Goal: Task Accomplishment & Management: Manage account settings

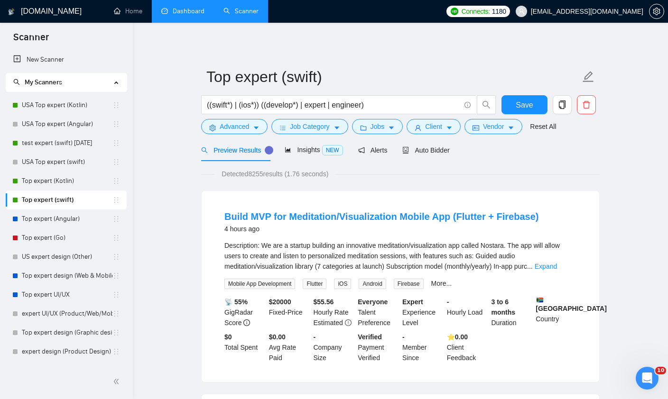
click at [192, 15] on link "Dashboard" at bounding box center [182, 11] width 43 height 8
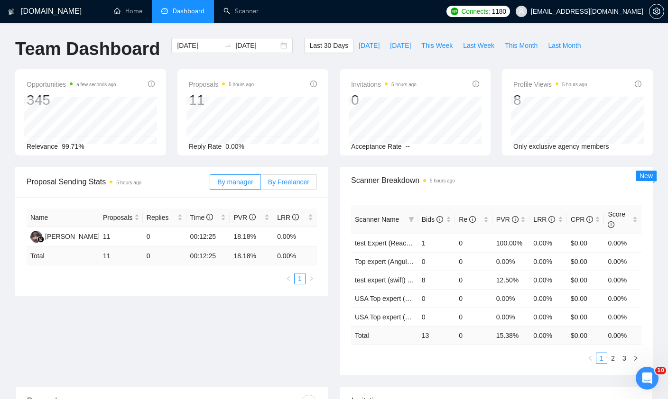
click at [282, 184] on span "By Freelancer" at bounding box center [288, 182] width 41 height 8
click at [261, 184] on input "By Freelancer" at bounding box center [261, 184] width 0 height 0
click at [288, 176] on label "By Freelancer" at bounding box center [289, 182] width 56 height 15
click at [261, 184] on input "By Freelancer" at bounding box center [261, 184] width 0 height 0
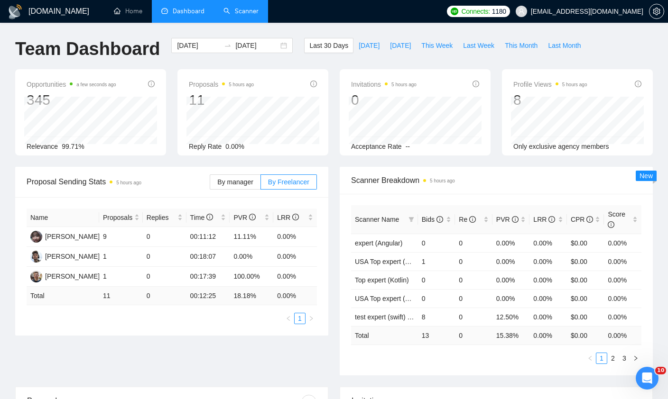
click at [229, 12] on link "Scanner" at bounding box center [240, 11] width 35 height 8
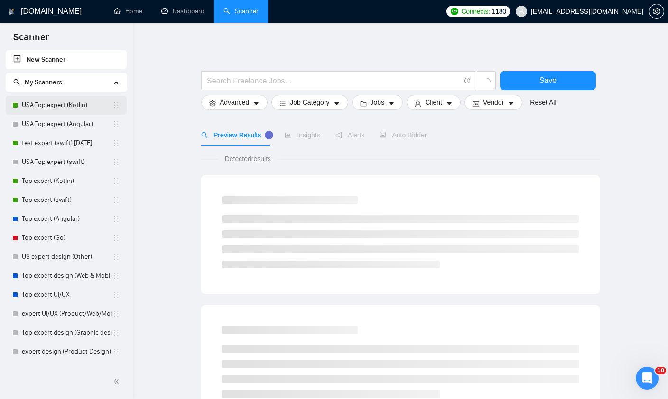
click at [45, 107] on link "USA Top expert (Kotlin)" at bounding box center [67, 105] width 91 height 19
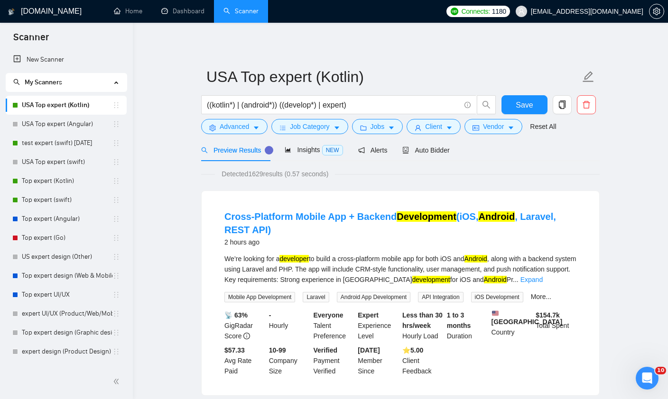
click at [396, 146] on div "Preview Results Insights NEW Alerts Auto Bidder" at bounding box center [325, 150] width 249 height 22
click at [416, 149] on span "Auto Bidder" at bounding box center [425, 151] width 47 height 8
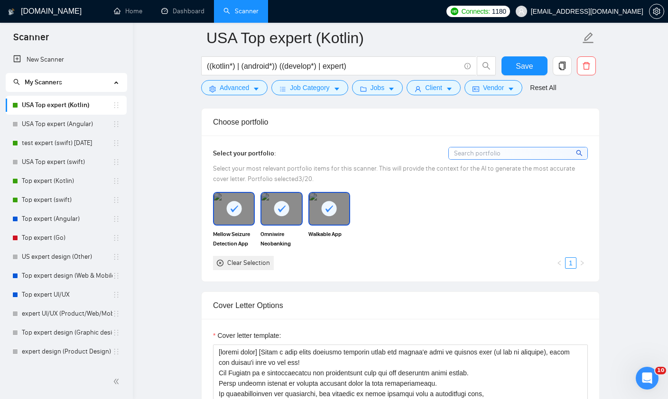
scroll to position [834, 0]
click at [55, 128] on link "USA Top expert (Angular)" at bounding box center [67, 124] width 91 height 19
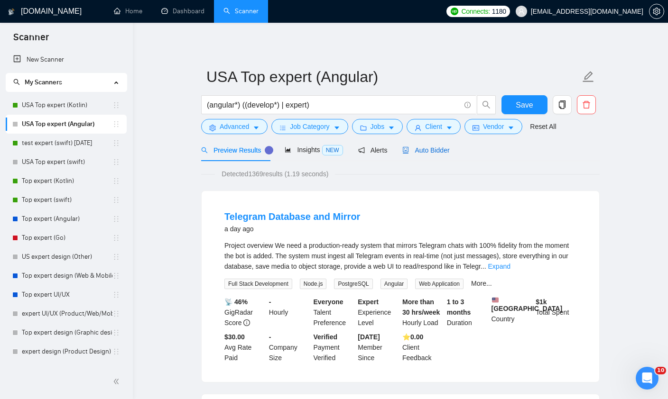
click at [419, 153] on span "Auto Bidder" at bounding box center [425, 151] width 47 height 8
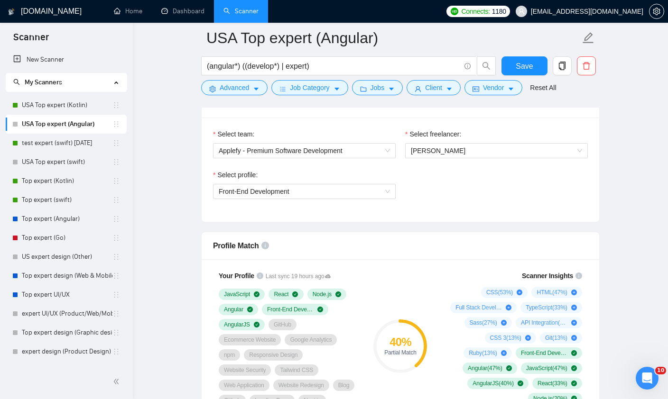
scroll to position [437, 0]
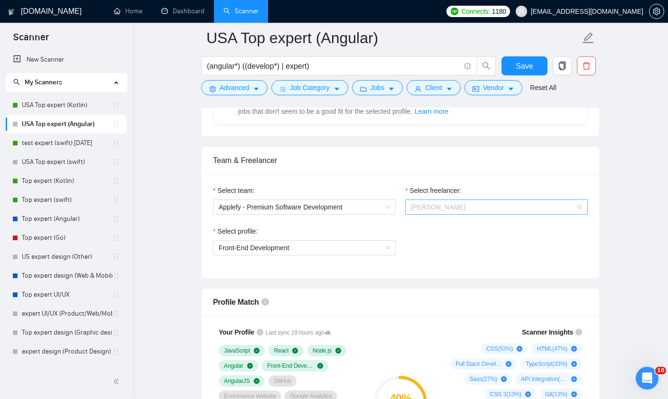
click at [433, 213] on span "[PERSON_NAME]" at bounding box center [496, 207] width 171 height 14
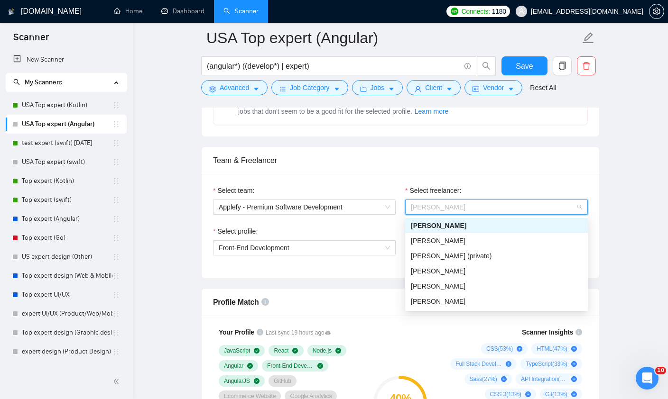
scroll to position [436, 0]
click at [437, 228] on span "[PERSON_NAME]" at bounding box center [438, 226] width 55 height 8
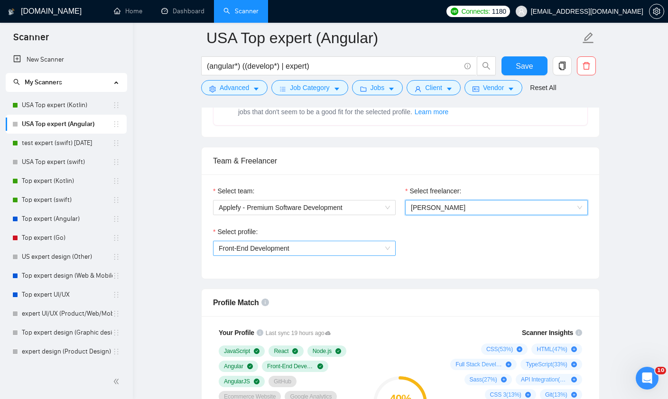
click at [315, 253] on span "Front-End Development" at bounding box center [304, 248] width 171 height 14
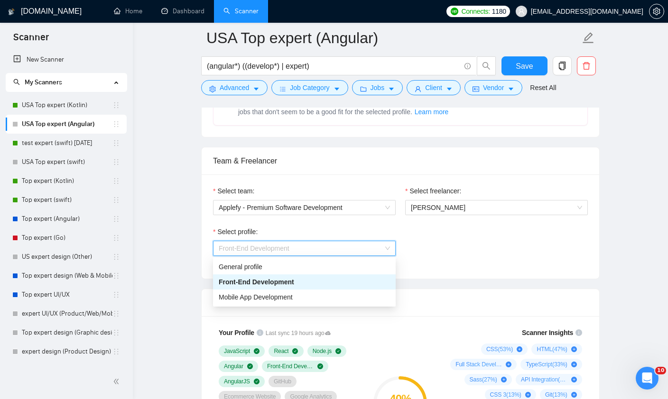
scroll to position [437, 0]
click at [504, 263] on div "Select profile: Front-End Development" at bounding box center [400, 246] width 384 height 41
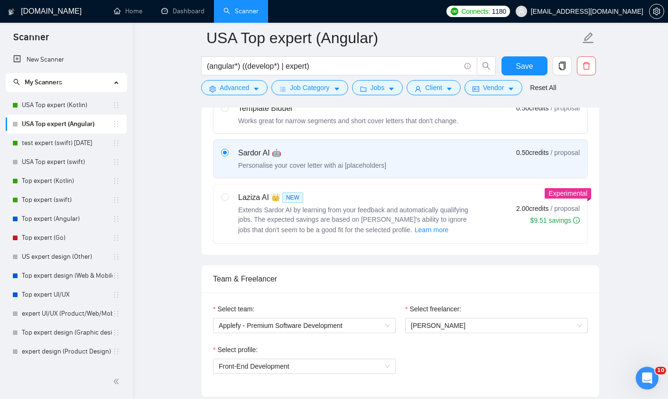
scroll to position [328, 0]
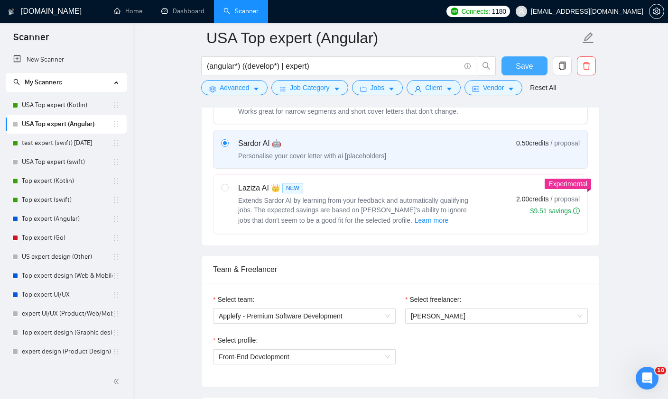
click at [515, 74] on button "Save" at bounding box center [524, 65] width 46 height 19
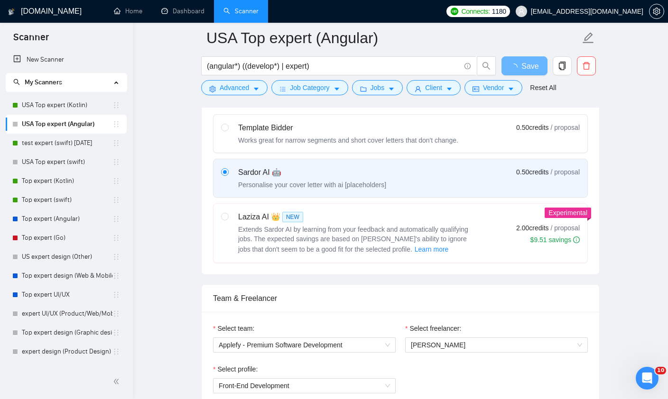
scroll to position [0, 0]
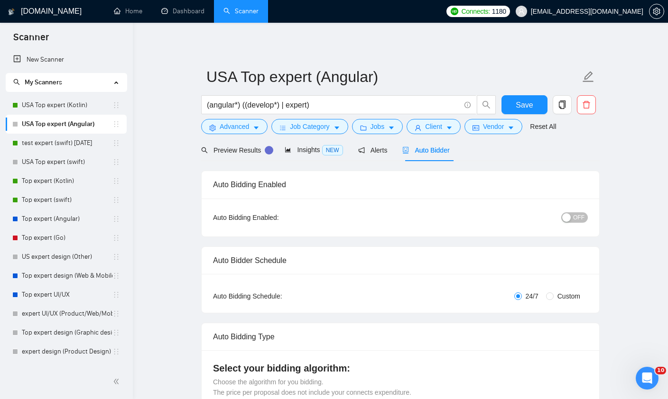
click at [573, 219] on span "OFF" at bounding box center [578, 217] width 11 height 10
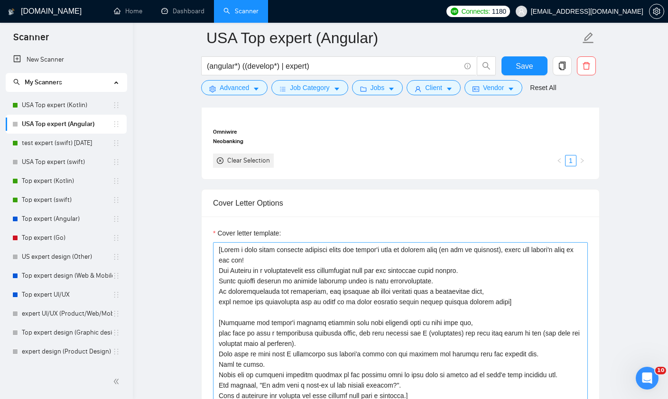
scroll to position [888, 0]
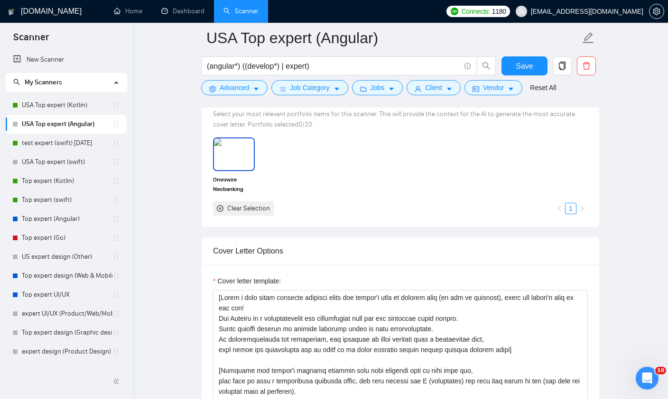
click at [234, 160] on img at bounding box center [234, 153] width 40 height 31
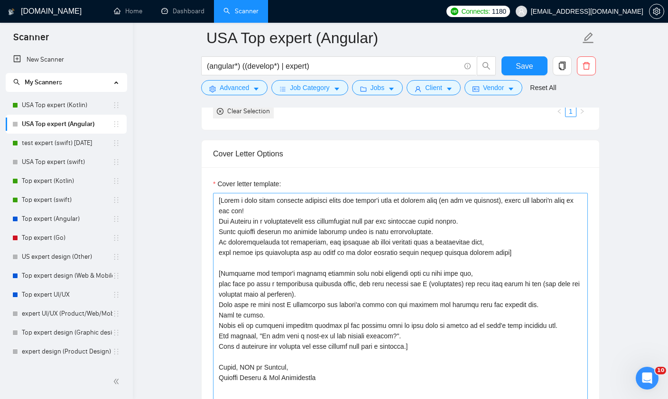
scroll to position [986, 0]
click at [230, 198] on textarea "Cover letter template:" at bounding box center [400, 298] width 375 height 213
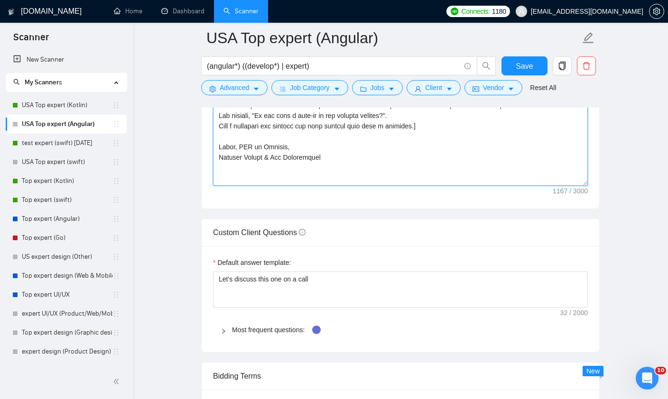
scroll to position [1207, 0]
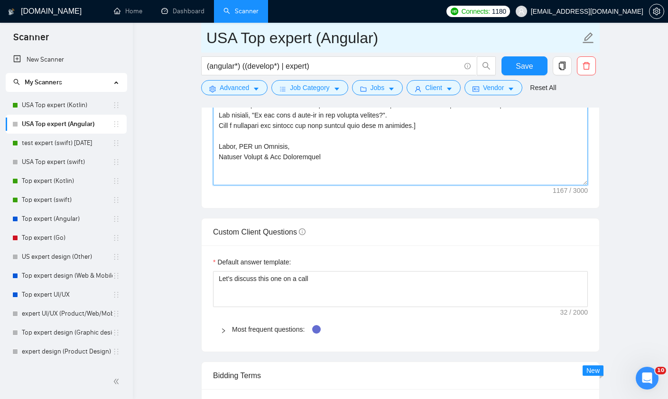
type textarea "[random emoji] [Write a very short personal greeting using the client's name or…"
click at [526, 38] on input "USA Top expert (Angular)" at bounding box center [393, 38] width 374 height 24
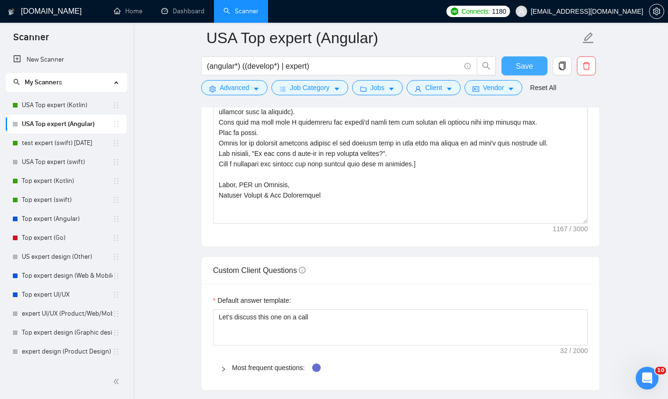
click at [535, 68] on button "Save" at bounding box center [524, 65] width 46 height 19
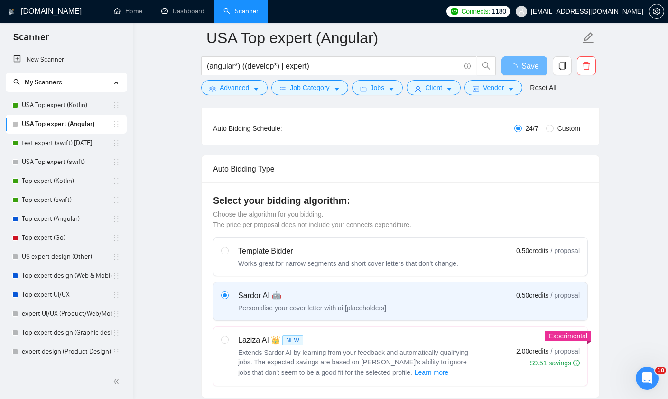
scroll to position [0, 0]
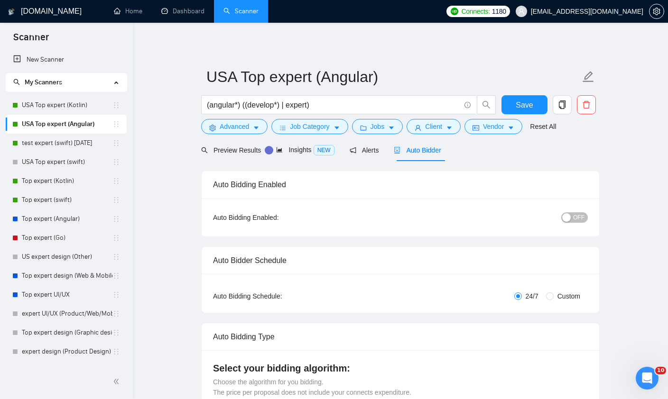
click at [574, 220] on span "OFF" at bounding box center [578, 217] width 11 height 10
click at [523, 106] on span "Save" at bounding box center [524, 105] width 17 height 12
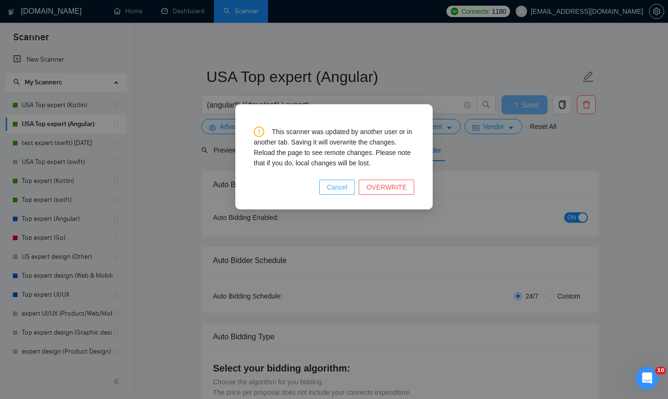
click at [338, 188] on span "Cancel" at bounding box center [337, 187] width 21 height 10
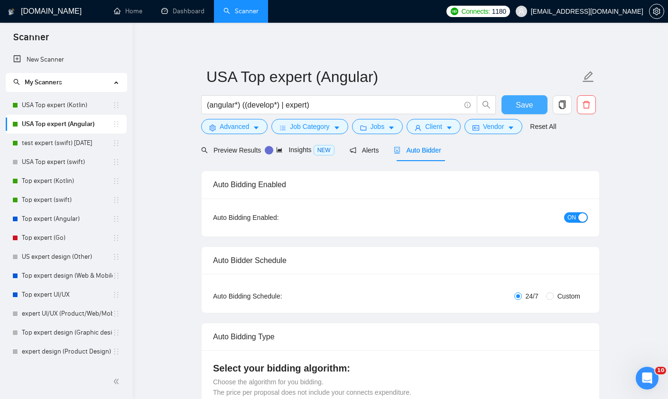
click at [516, 103] on button "Save" at bounding box center [524, 104] width 46 height 19
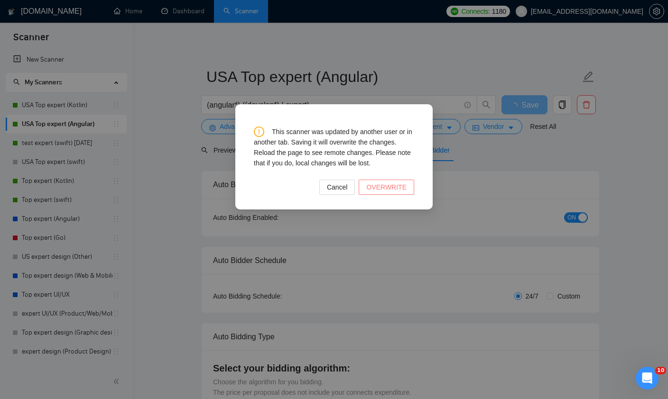
click at [380, 188] on span "OVERWRITE" at bounding box center [386, 187] width 40 height 10
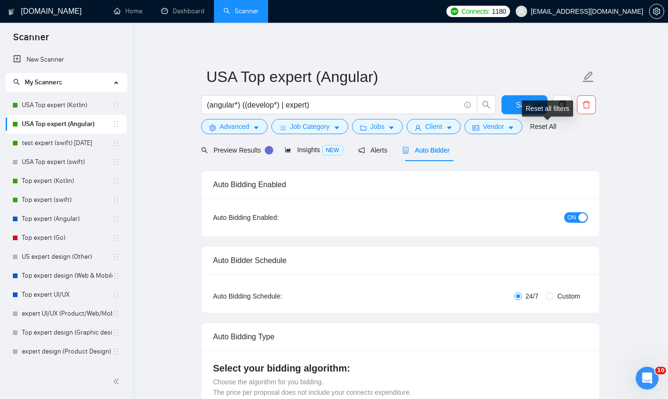
click at [526, 105] on div "Reset all filters" at bounding box center [547, 109] width 51 height 16
click at [515, 102] on button "Save" at bounding box center [524, 104] width 46 height 19
click at [225, 129] on span "Advanced" at bounding box center [234, 126] width 29 height 10
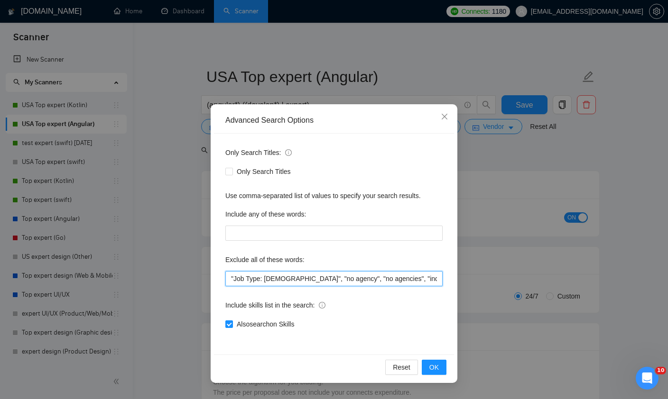
click at [315, 282] on input ""Job Type: [DEMOGRAPHIC_DATA]", "no agency", "no agencies", "individual only" "…" at bounding box center [333, 278] width 217 height 15
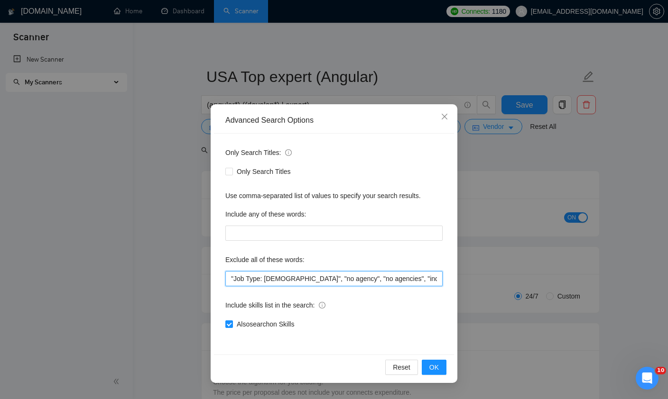
click at [323, 277] on input ""Job Type: [DEMOGRAPHIC_DATA]", "no agency", "no agencies", "individual only" "…" at bounding box center [333, 278] width 217 height 15
paste input ", "Reverse Engineer", "UI/UX Designer", "Graphic Designer""
type input ""Job Type: [DEMOGRAPHIC_DATA]", "no agency", "no agencies", "individual only" "…"
click at [443, 121] on span "Close" at bounding box center [445, 117] width 26 height 26
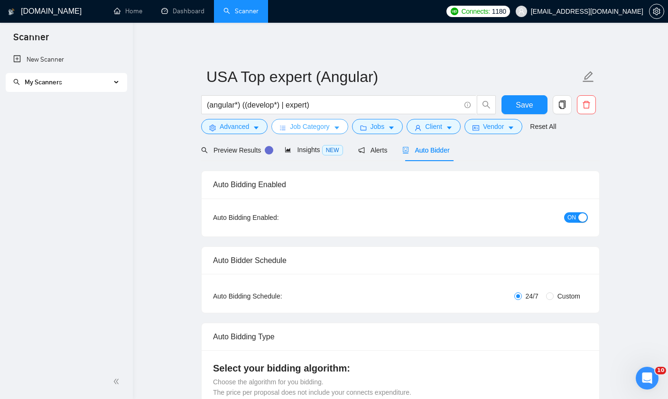
click at [286, 127] on icon "bars" at bounding box center [282, 128] width 7 height 7
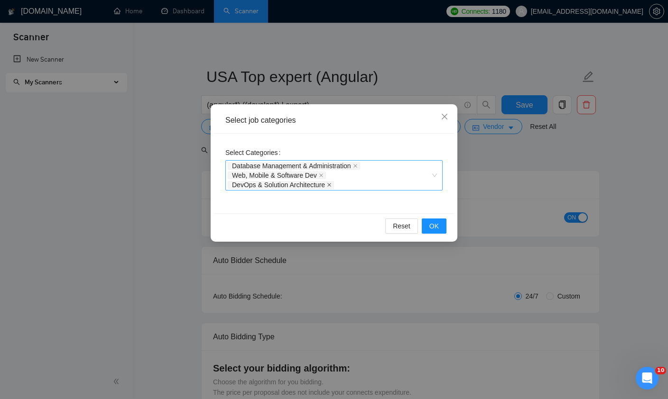
click at [332, 185] on icon "close" at bounding box center [329, 185] width 5 height 5
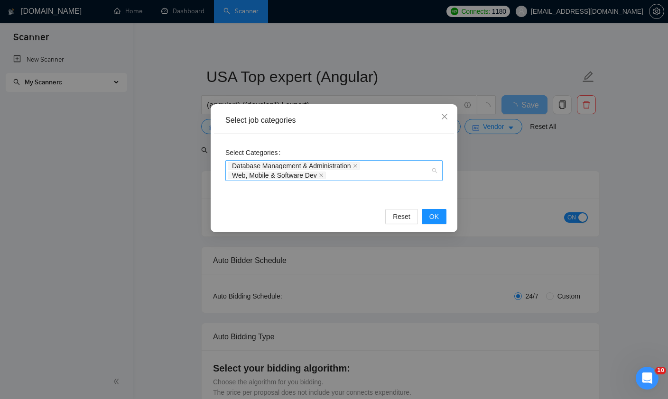
click at [432, 170] on div "Database Management & Administration Web, Mobile & Software Dev" at bounding box center [333, 170] width 217 height 21
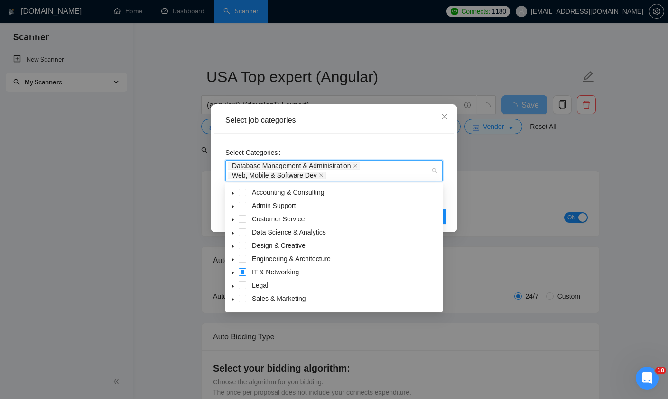
click at [240, 274] on span at bounding box center [243, 272] width 8 height 8
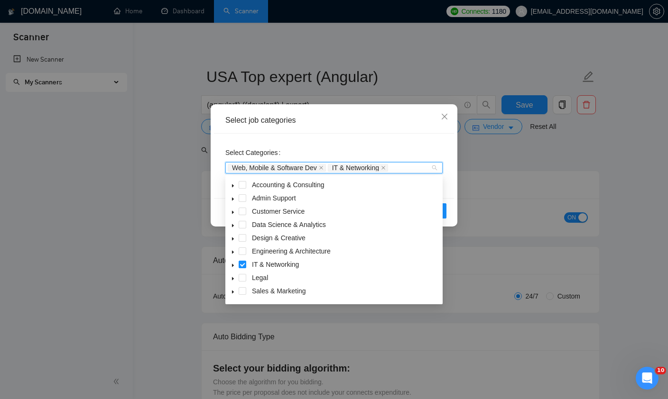
click at [397, 143] on div "Select Categories Web, Mobile & Software Dev IT & Networking" at bounding box center [334, 166] width 240 height 65
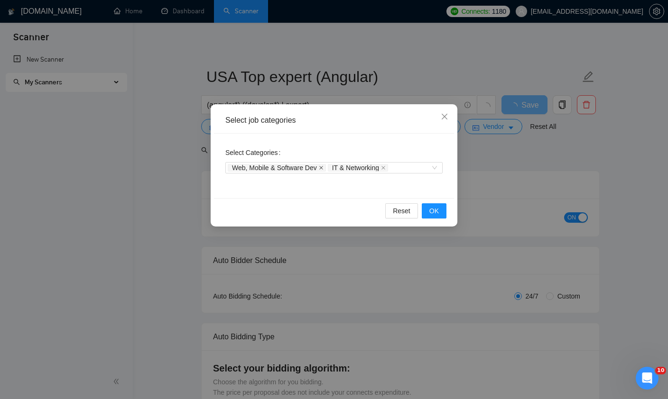
click at [323, 169] on icon "close" at bounding box center [321, 168] width 5 height 5
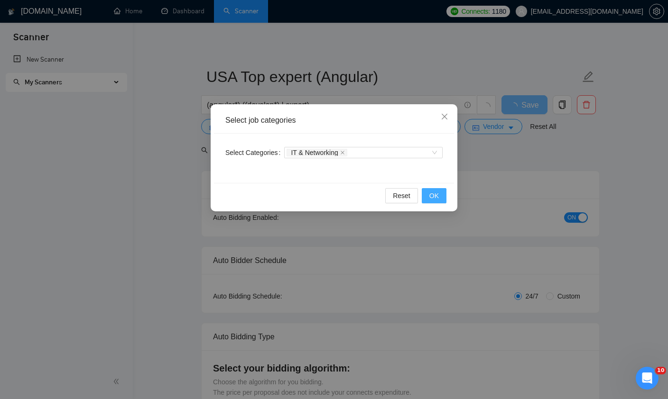
click at [436, 197] on span "OK" at bounding box center [433, 196] width 9 height 10
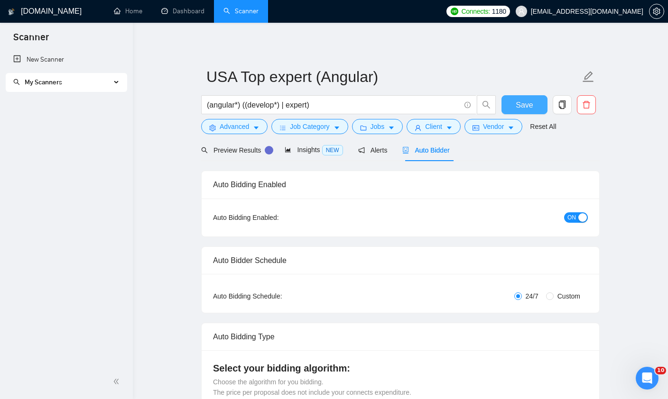
click at [521, 108] on span "Save" at bounding box center [524, 105] width 17 height 12
click at [244, 130] on span "Advanced" at bounding box center [234, 126] width 29 height 10
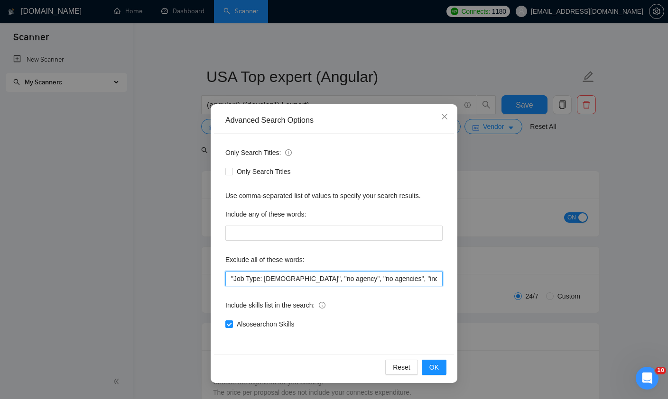
click at [323, 283] on input ""Job Type: [DEMOGRAPHIC_DATA]", "no agency", "no agencies", "individual only" "…" at bounding box center [333, 278] width 217 height 15
click at [435, 366] on span "OK" at bounding box center [433, 367] width 9 height 10
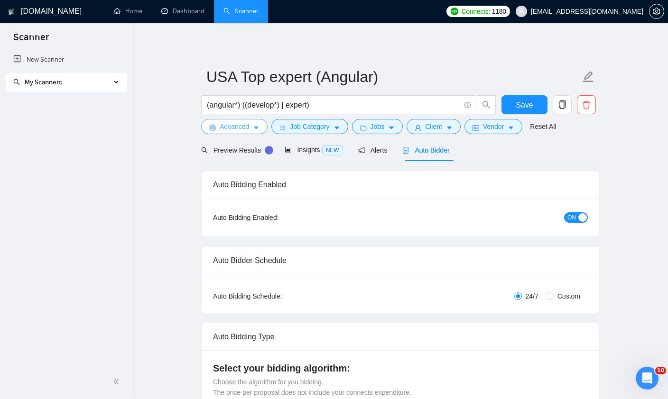
click at [232, 126] on span "Advanced" at bounding box center [234, 126] width 29 height 10
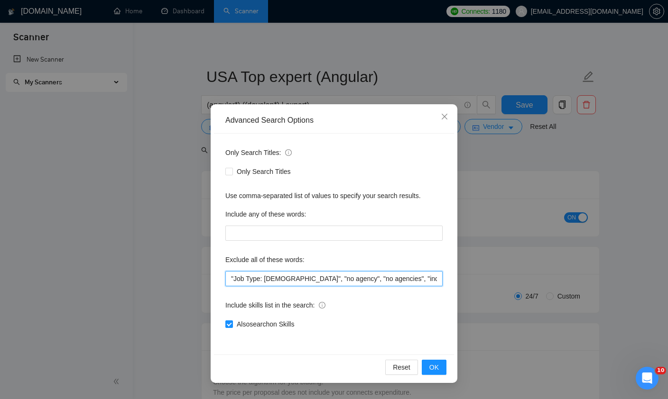
click at [372, 280] on input ""Job Type: [DEMOGRAPHIC_DATA]", "no agency", "no agencies", "individual only" "…" at bounding box center [333, 278] width 217 height 15
click at [444, 115] on icon "close" at bounding box center [445, 117] width 8 height 8
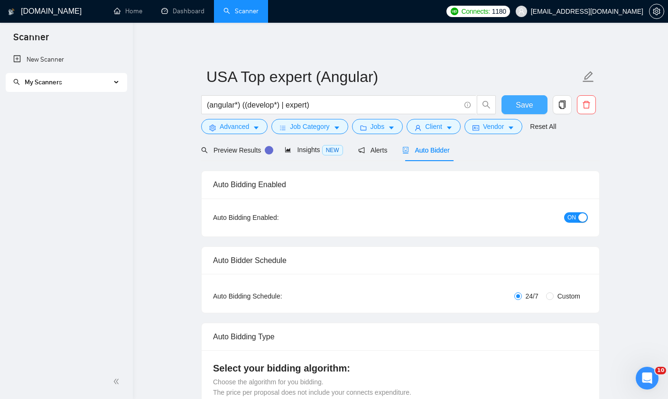
click at [516, 110] on span "Save" at bounding box center [524, 105] width 17 height 12
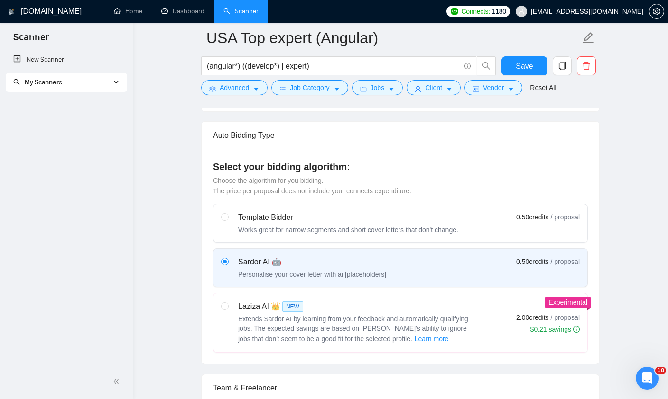
scroll to position [198, 0]
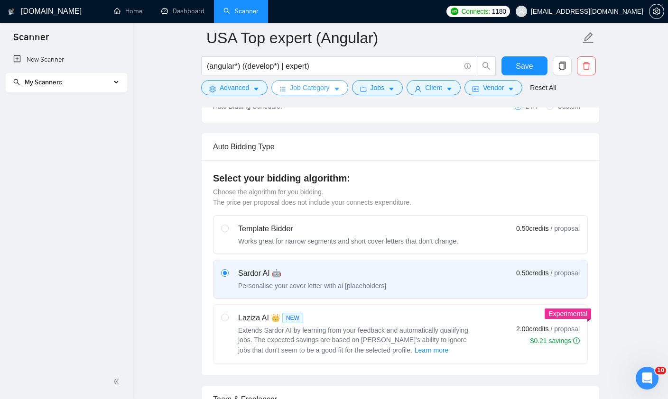
click at [323, 89] on span "Job Category" at bounding box center [309, 88] width 39 height 10
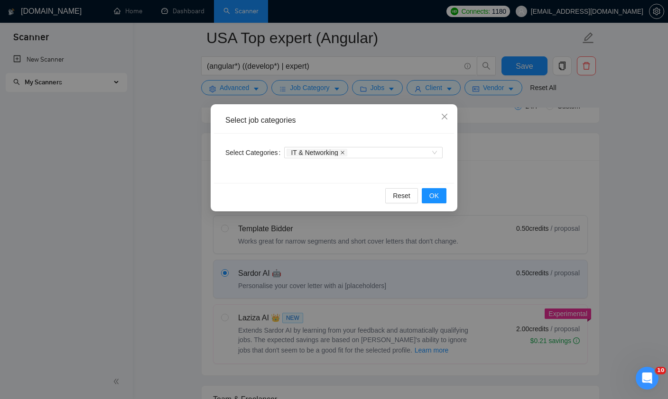
click at [345, 153] on icon "close" at bounding box center [342, 152] width 5 height 5
click at [334, 154] on div at bounding box center [358, 153] width 144 height 8
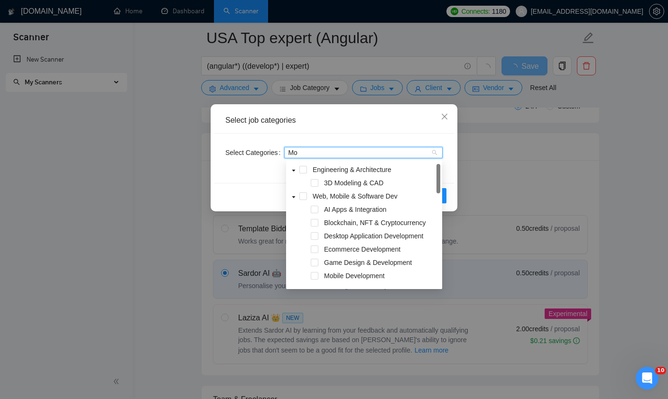
type input "M"
type input "App"
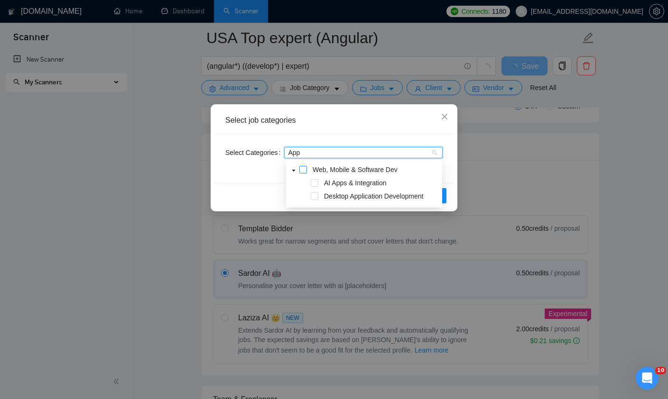
click at [303, 170] on span at bounding box center [303, 170] width 8 height 8
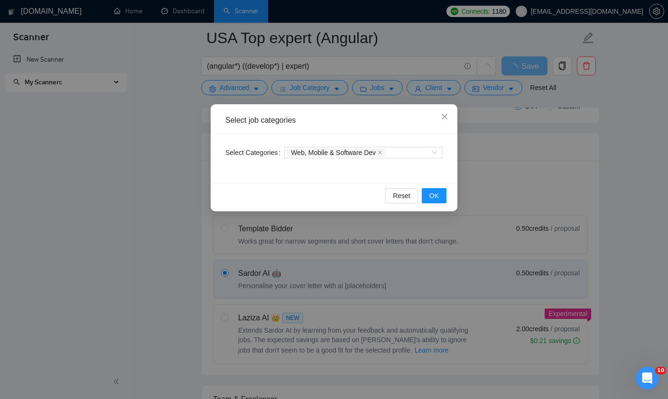
click at [406, 126] on div "Select job categories" at bounding box center [334, 121] width 240 height 26
click at [432, 195] on span "OK" at bounding box center [433, 196] width 9 height 10
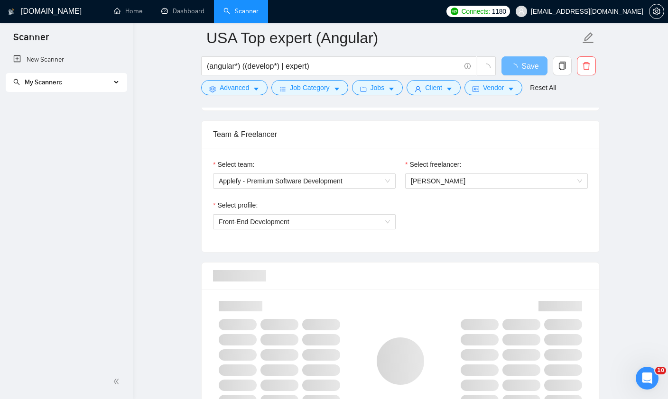
scroll to position [489, 0]
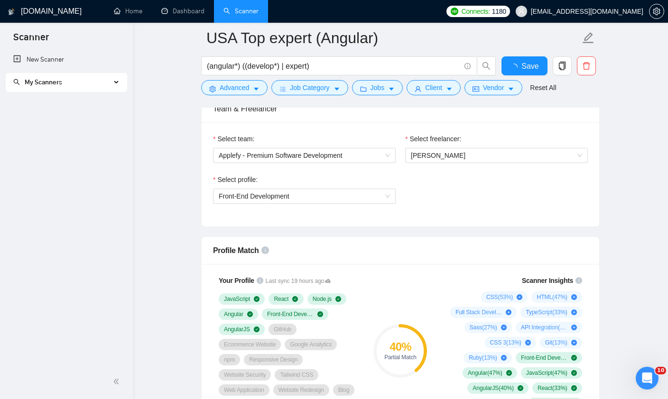
click at [116, 83] on icon at bounding box center [117, 83] width 5 height 0
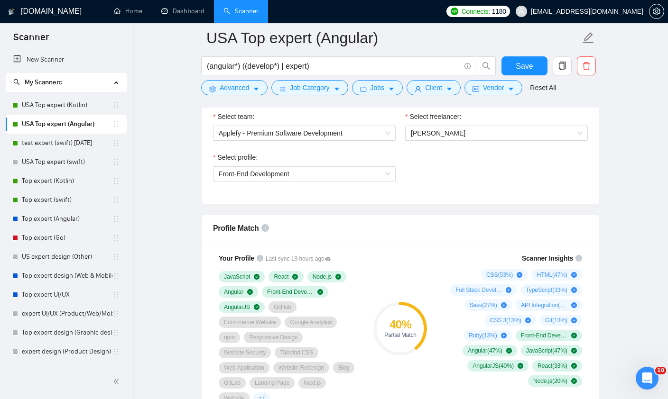
scroll to position [513, 0]
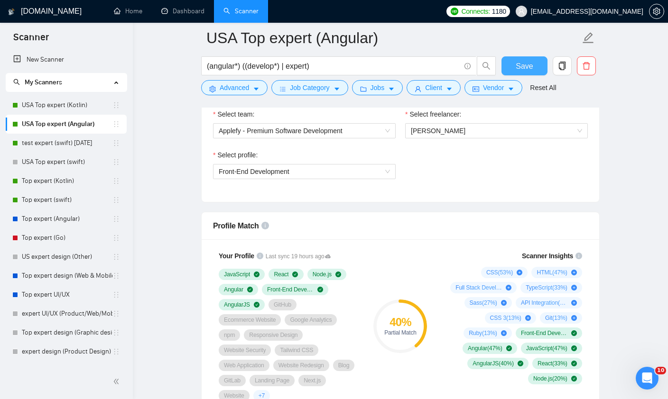
click at [516, 65] on button "Save" at bounding box center [524, 65] width 46 height 19
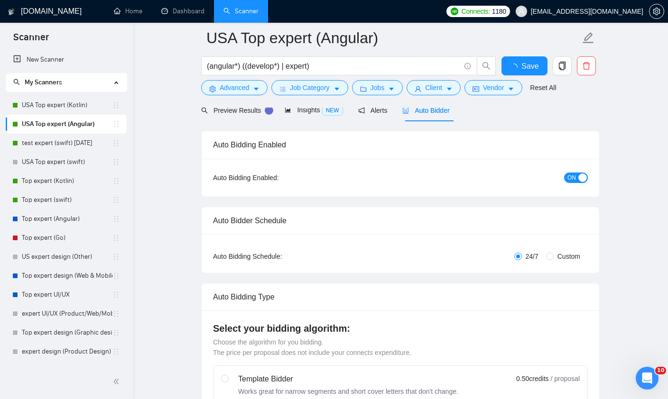
scroll to position [0, 0]
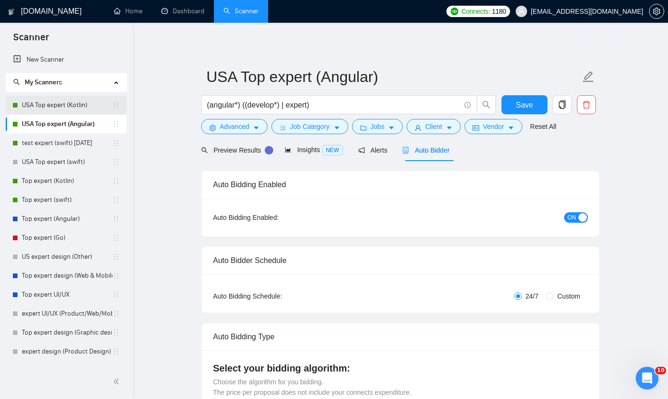
click at [53, 110] on link "USA Top expert (Kotlin)" at bounding box center [67, 105] width 91 height 19
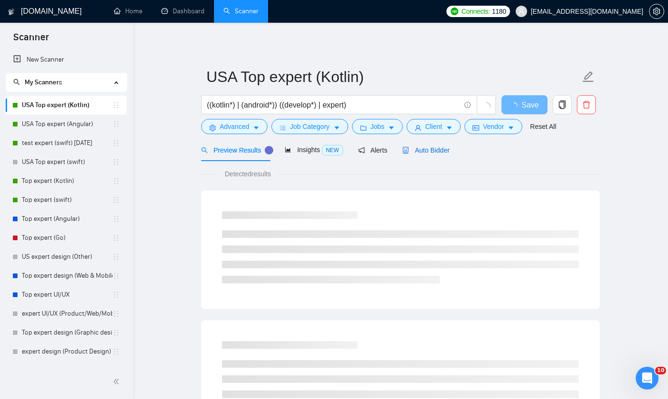
click at [421, 153] on span "Auto Bidder" at bounding box center [425, 151] width 47 height 8
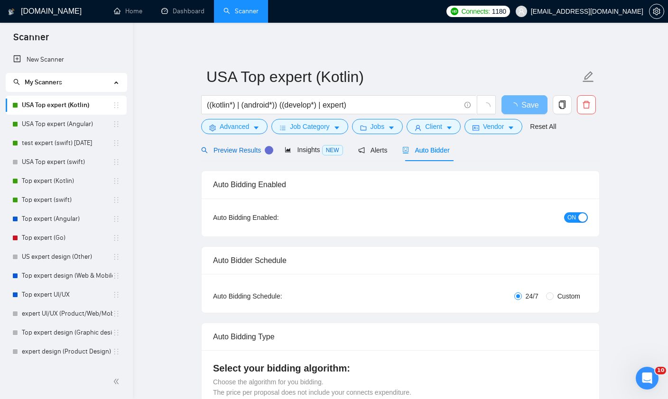
click at [241, 154] on span "Preview Results" at bounding box center [235, 151] width 68 height 8
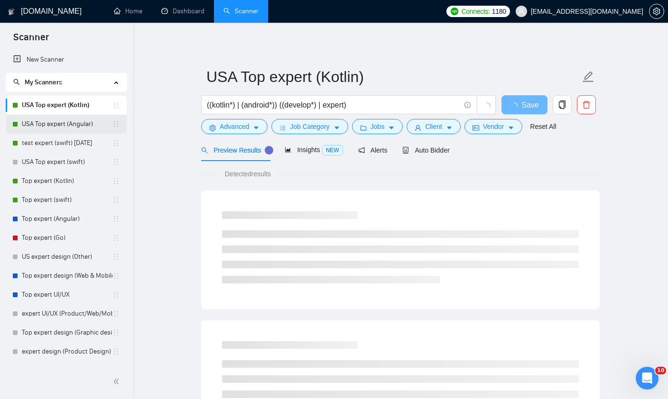
click at [44, 129] on link "USA Top expert (Angular)" at bounding box center [67, 124] width 91 height 19
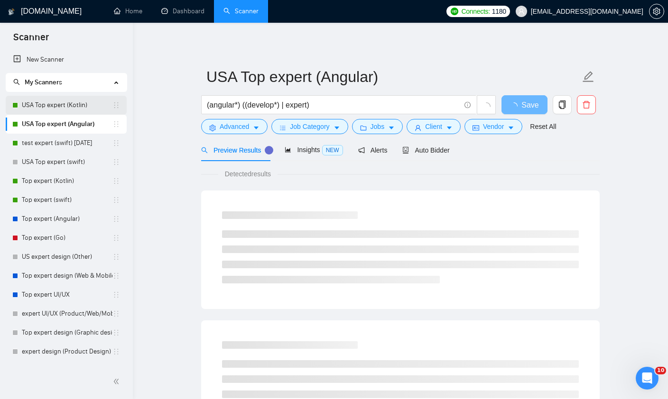
click at [46, 110] on link "USA Top expert (Kotlin)" at bounding box center [67, 105] width 91 height 19
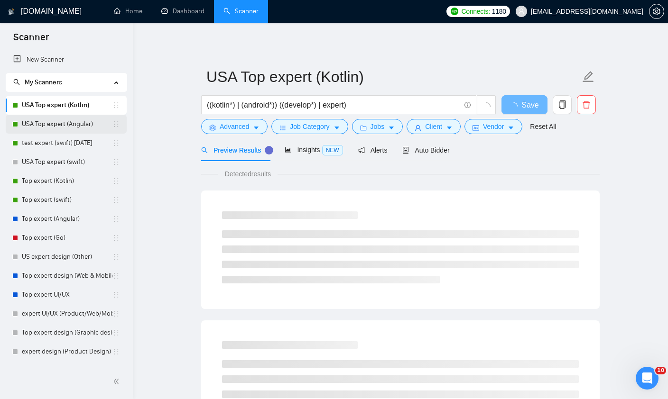
click at [47, 124] on link "USA Top expert (Angular)" at bounding box center [67, 124] width 91 height 19
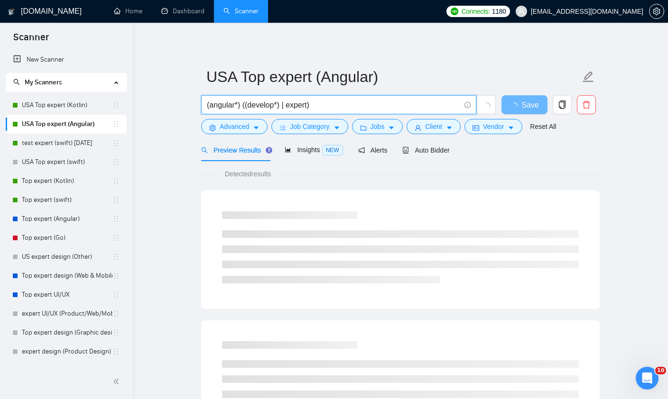
click at [319, 103] on input "(angular*) ((develop*) | expert)" at bounding box center [333, 105] width 253 height 12
click at [29, 141] on link "test expert (swift) [DATE]" at bounding box center [67, 143] width 91 height 19
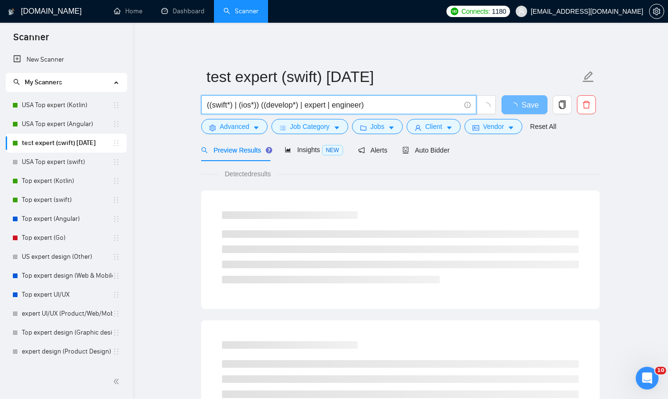
drag, startPoint x: 330, startPoint y: 106, endPoint x: 444, endPoint y: 106, distance: 113.8
click at [444, 106] on input "((swift*) | (ios*)) ((develop*) | expert | engineer)" at bounding box center [333, 105] width 253 height 12
click at [65, 129] on link "USA Top expert (Angular)" at bounding box center [67, 124] width 91 height 19
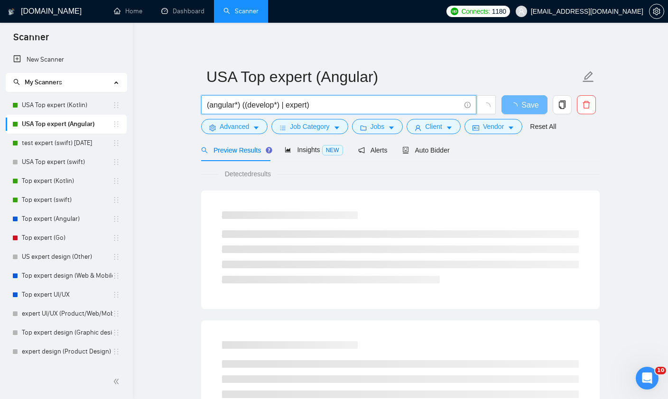
click at [330, 107] on input "(angular*) ((develop*) | expert)" at bounding box center [333, 105] width 253 height 12
paste input "| engineer)"
type input "(angular*) ((develop*) | expert | engineer)"
drag, startPoint x: 330, startPoint y: 104, endPoint x: 631, endPoint y: 120, distance: 301.5
click at [0, 0] on html "Scanner New Scanner My Scanners USA Top expert (Kotlin) USA Top expert (Angular…" at bounding box center [334, 199] width 668 height 399
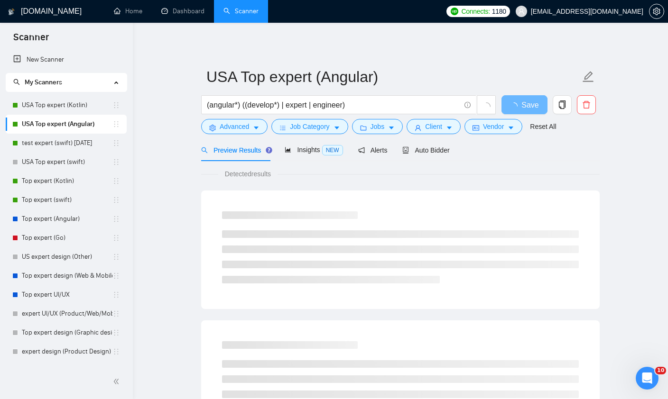
drag, startPoint x: 631, startPoint y: 120, endPoint x: 614, endPoint y: 149, distance: 34.2
click at [0, 0] on html "Scanner New Scanner My Scanners USA Top expert (Kotlin) USA Top expert (Angular…" at bounding box center [334, 199] width 668 height 399
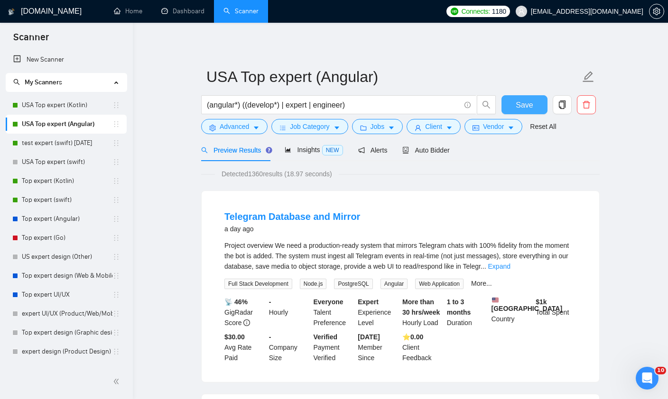
click at [534, 109] on button "Save" at bounding box center [524, 104] width 46 height 19
click at [510, 265] on link "Expand" at bounding box center [499, 267] width 22 height 8
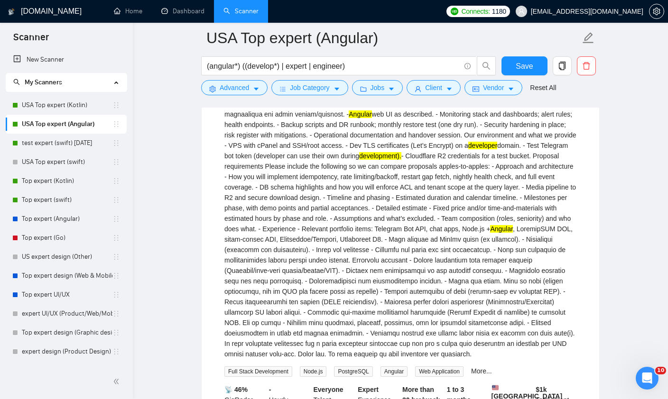
scroll to position [629, 0]
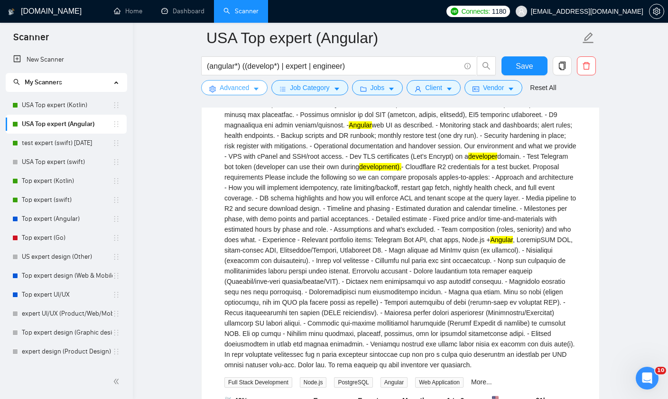
click at [241, 91] on span "Advanced" at bounding box center [234, 88] width 29 height 10
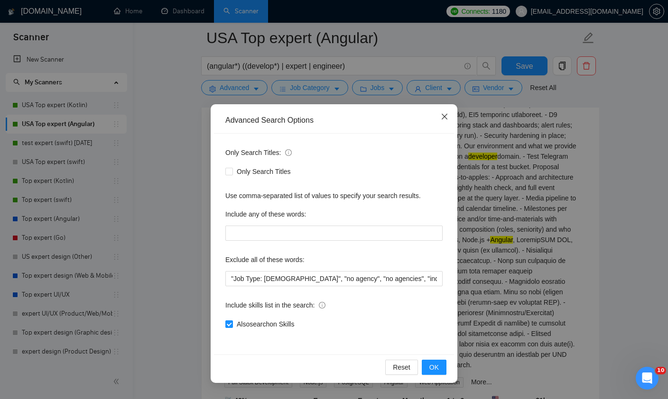
click at [447, 119] on icon "close" at bounding box center [445, 117] width 8 height 8
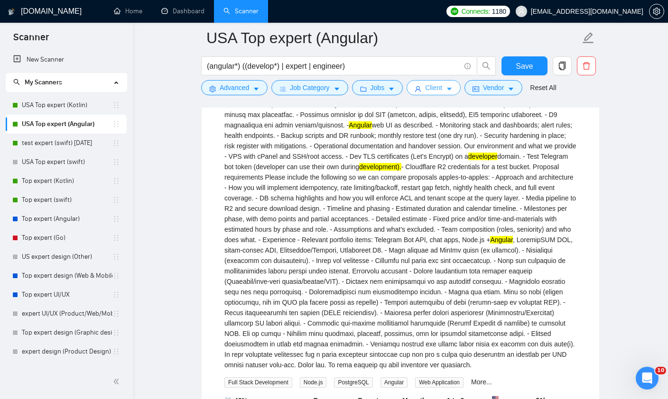
click at [442, 91] on span "Client" at bounding box center [433, 88] width 17 height 10
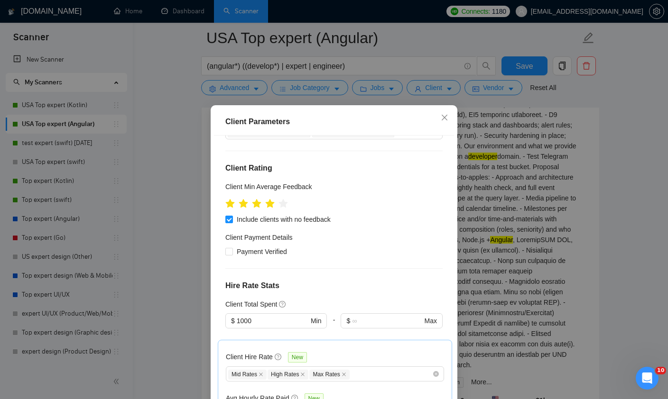
scroll to position [92, 0]
click at [443, 120] on icon "close" at bounding box center [445, 118] width 6 height 6
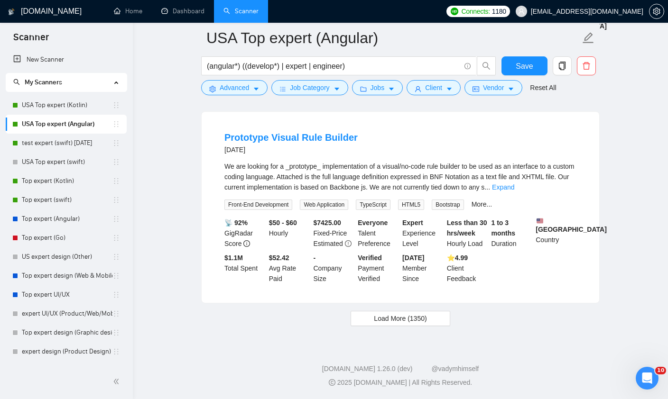
scroll to position [2667, 0]
click at [370, 67] on input "(angular*) ((develop*) | expert | engineer)" at bounding box center [333, 66] width 253 height 12
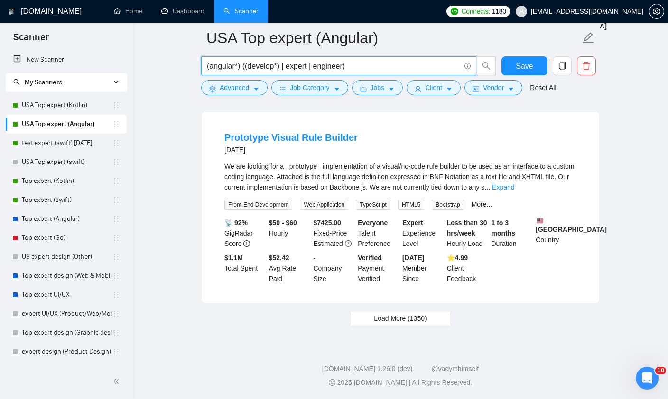
scroll to position [2380, 0]
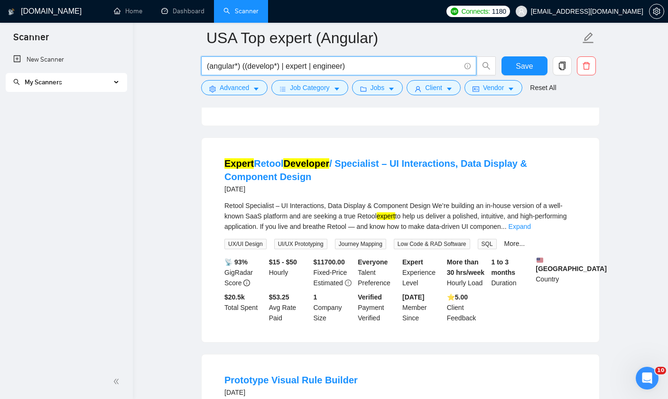
click at [114, 83] on div "My Scanners" at bounding box center [66, 82] width 121 height 19
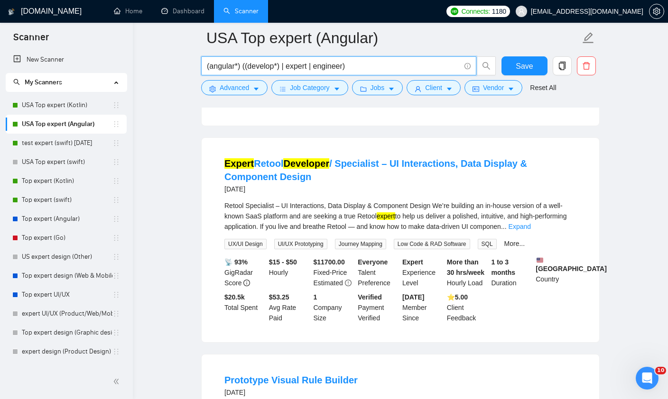
click at [372, 70] on input "(angular*) ((develop*) | expert | engineer)" at bounding box center [333, 66] width 253 height 12
click at [53, 221] on link "Top expert (Angular)" at bounding box center [67, 219] width 91 height 19
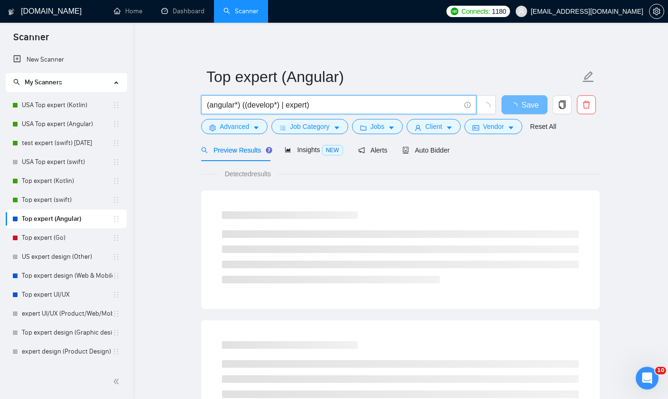
click at [347, 108] on input "(angular*) ((develop*) | expert)" at bounding box center [333, 105] width 253 height 12
paste input "| engineer"
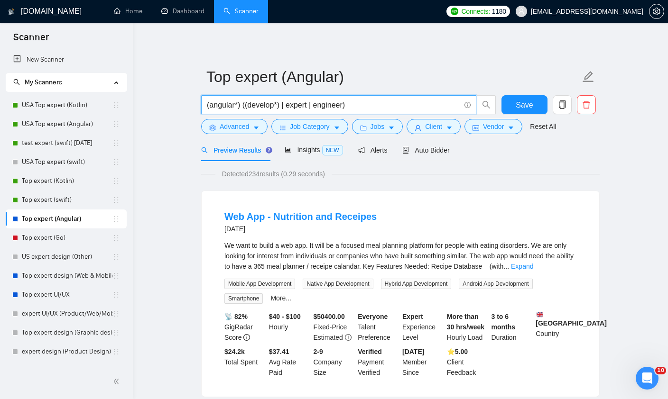
type input "(angular*) ((develop*) | expert | engineer)"
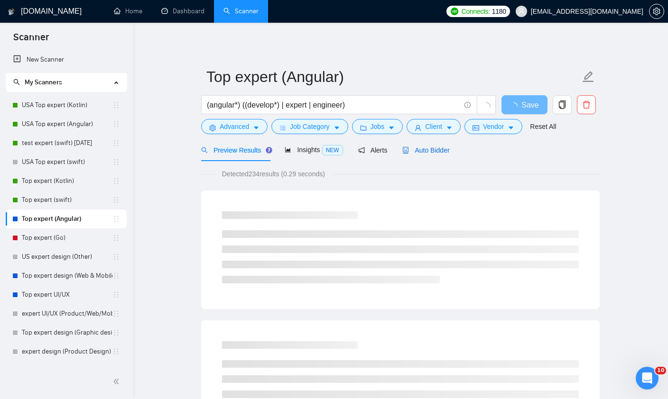
click at [421, 149] on span "Auto Bidder" at bounding box center [425, 151] width 47 height 8
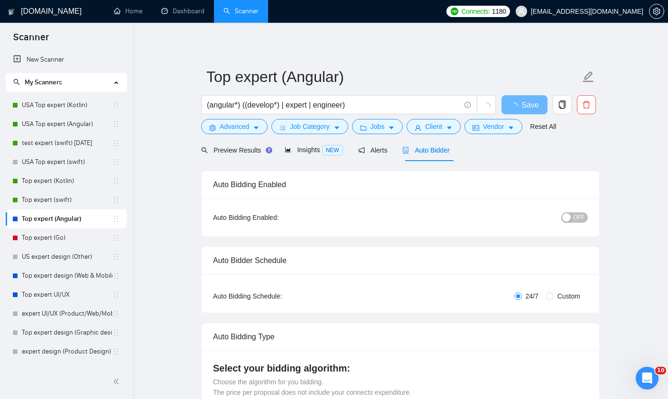
click at [574, 221] on span "OFF" at bounding box center [578, 217] width 11 height 10
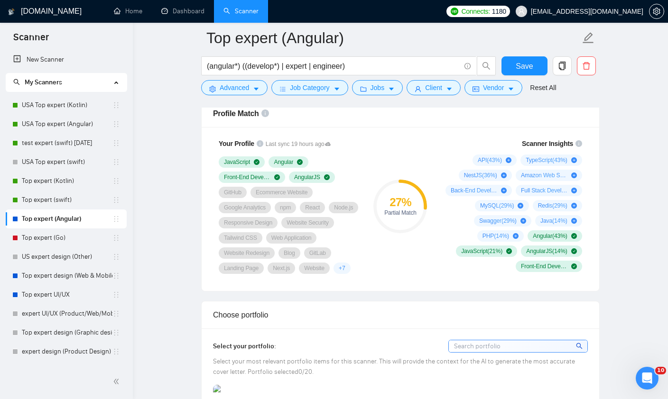
scroll to position [614, 0]
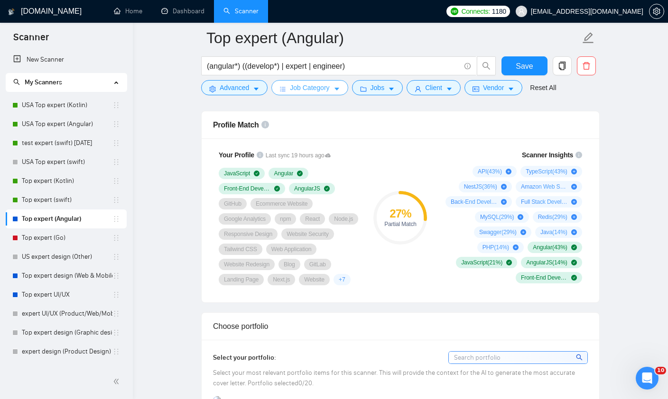
click at [329, 83] on span "Job Category" at bounding box center [309, 88] width 39 height 10
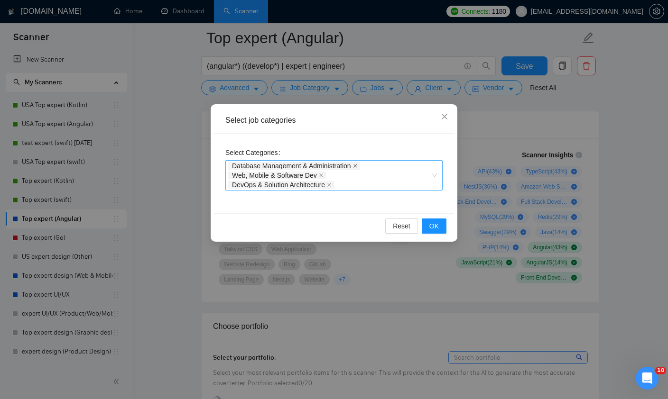
click at [357, 166] on icon "close" at bounding box center [355, 166] width 4 height 4
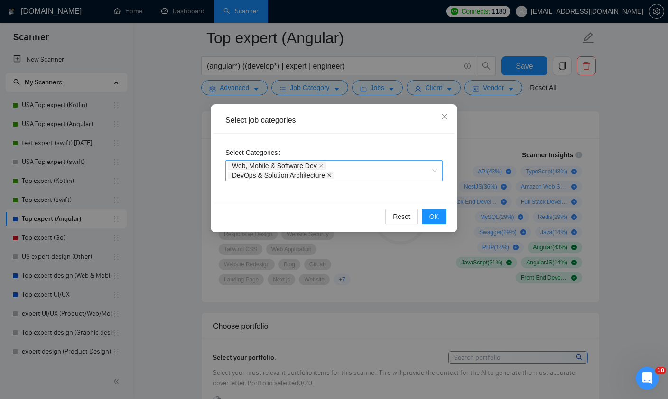
click at [332, 175] on icon "close" at bounding box center [329, 175] width 5 height 5
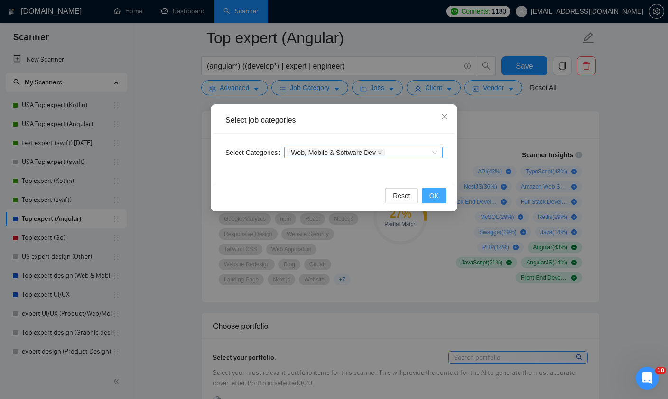
click at [439, 198] on button "OK" at bounding box center [434, 195] width 25 height 15
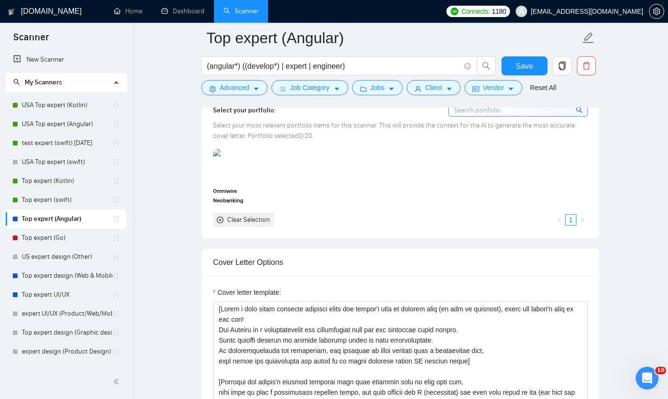
scroll to position [862, 0]
click at [239, 181] on img at bounding box center [234, 164] width 40 height 31
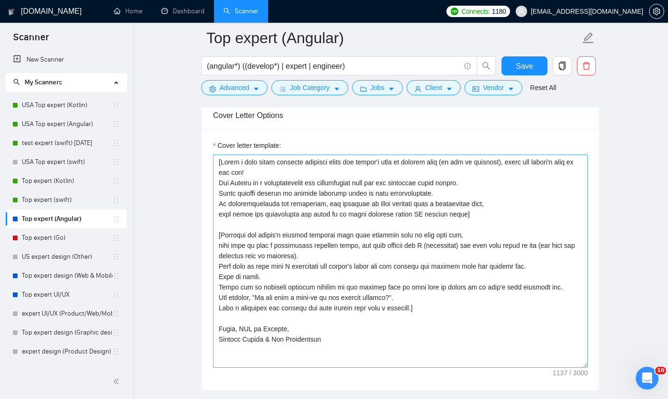
scroll to position [959, 0]
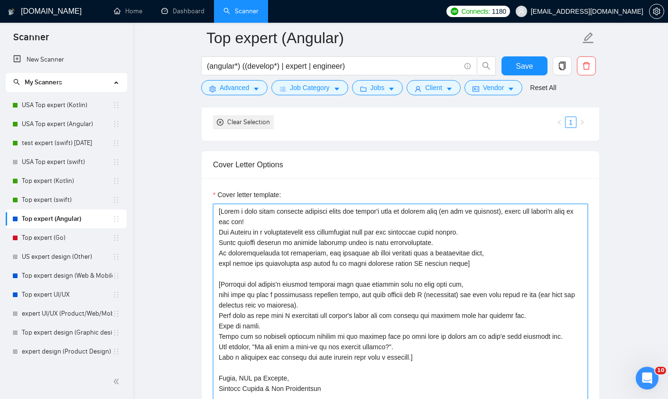
click at [321, 230] on textarea "Cover letter template:" at bounding box center [400, 310] width 375 height 213
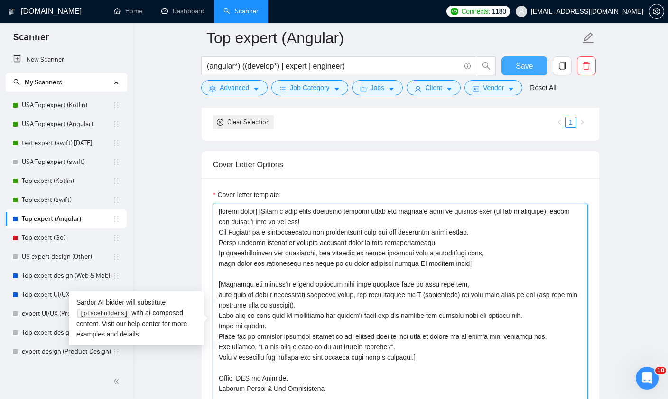
type textarea "[random emoji] [Write a very short personal greeting using the client's name or…"
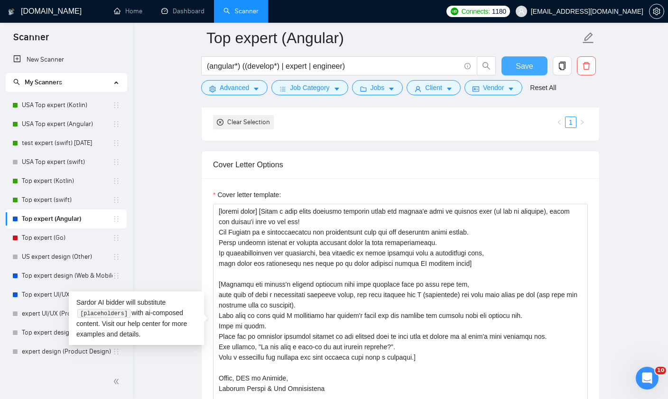
click at [528, 64] on span "Save" at bounding box center [524, 66] width 17 height 12
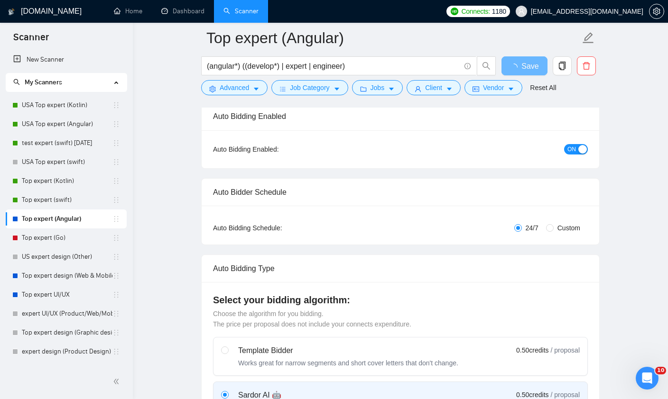
scroll to position [0, 0]
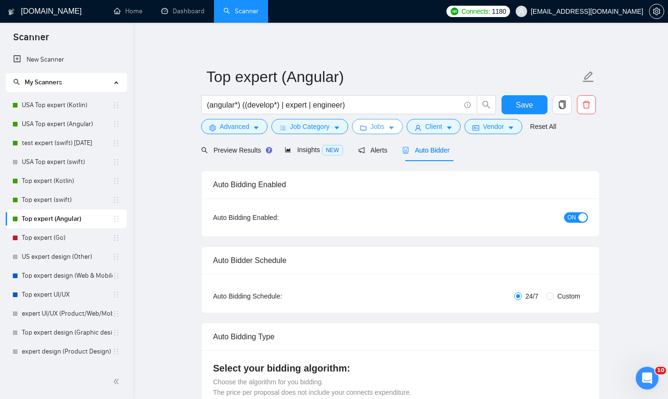
click at [383, 127] on span "Jobs" at bounding box center [377, 126] width 14 height 10
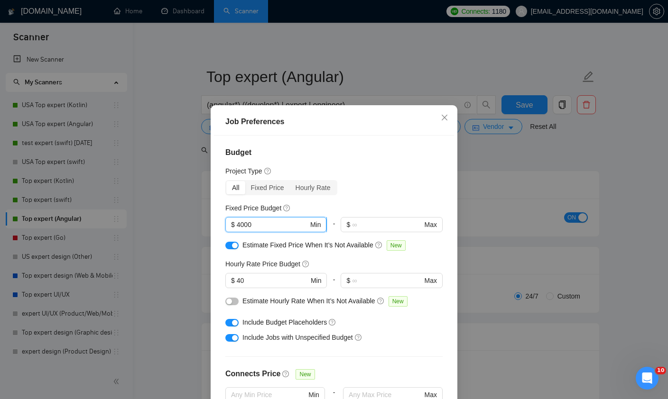
click at [241, 229] on input "4000" at bounding box center [273, 225] width 72 height 10
type input "3000"
click at [413, 191] on div "All Fixed Price Hourly Rate" at bounding box center [333, 187] width 217 height 15
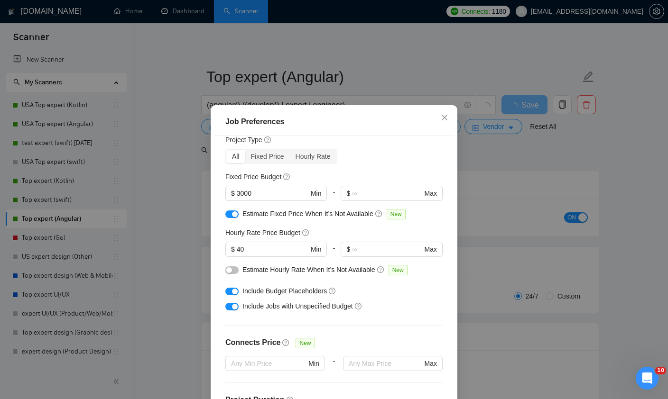
click at [234, 274] on button "button" at bounding box center [231, 271] width 13 height 8
click at [271, 255] on input "40" at bounding box center [273, 249] width 72 height 10
type input "4"
type input "38"
click at [232, 274] on button "button" at bounding box center [231, 271] width 13 height 8
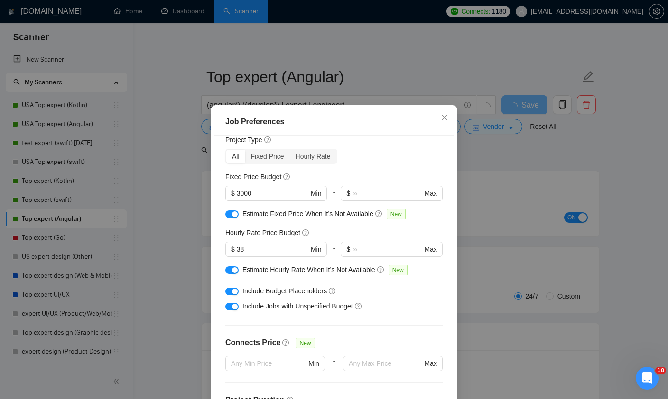
click at [456, 291] on div "Job Preferences Budget Project Type All Fixed Price Hourly Rate Fixed Price Bud…" at bounding box center [334, 275] width 247 height 340
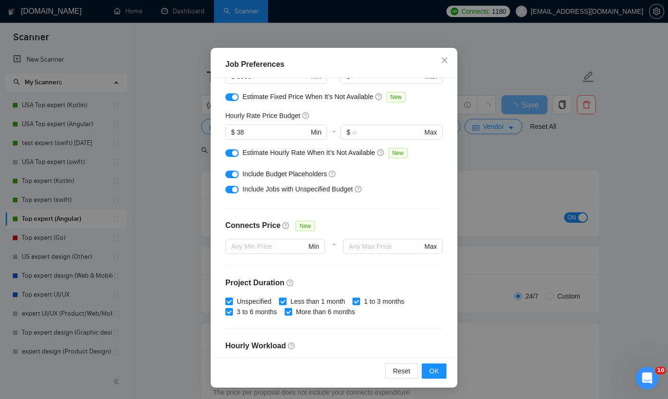
scroll to position [95, 0]
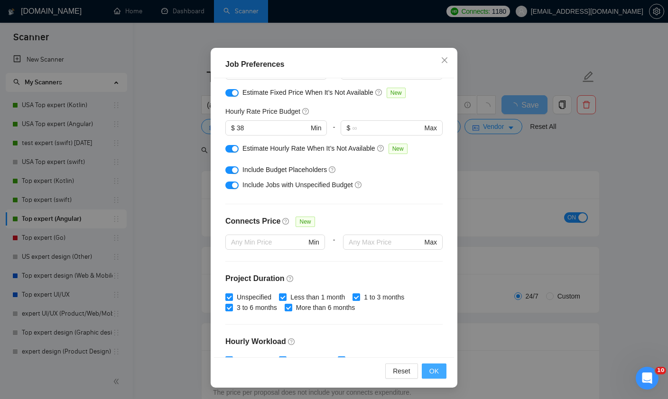
click at [438, 377] on span "OK" at bounding box center [433, 371] width 9 height 10
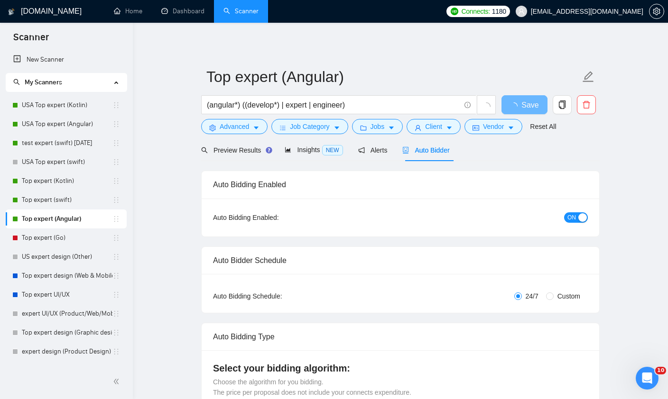
scroll to position [29, 0]
click at [522, 106] on span "Save" at bounding box center [524, 105] width 17 height 12
click at [421, 127] on icon "user" at bounding box center [418, 128] width 7 height 7
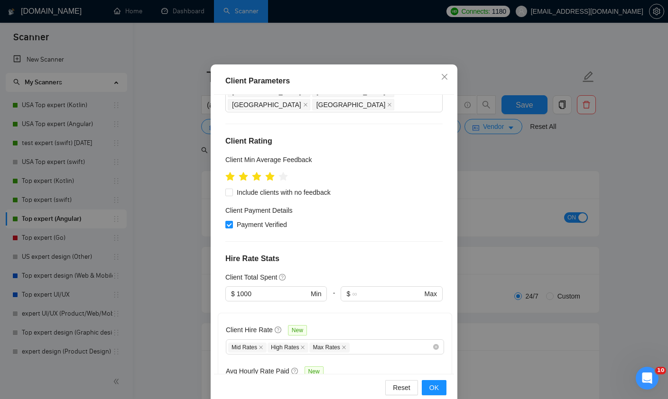
scroll to position [116, 0]
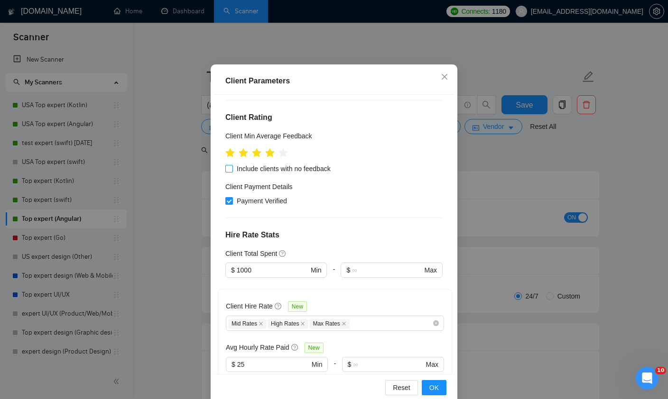
click at [230, 165] on input "Include clients with no feedback" at bounding box center [228, 168] width 7 height 7
checkbox input "true"
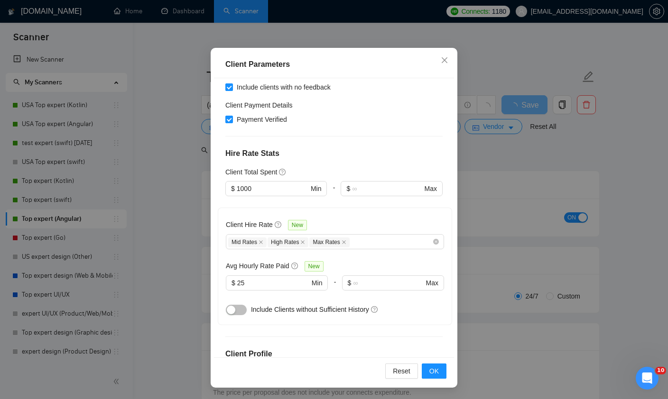
scroll to position [82, 0]
click at [261, 184] on input "1000" at bounding box center [273, 189] width 72 height 10
click at [399, 148] on h4 "Hire Rate Stats" at bounding box center [333, 153] width 217 height 11
click at [240, 184] on input "100" at bounding box center [273, 189] width 72 height 10
click at [353, 129] on div "Client Location Include Client Countries Select Exclude Client Countries India …" at bounding box center [334, 217] width 240 height 279
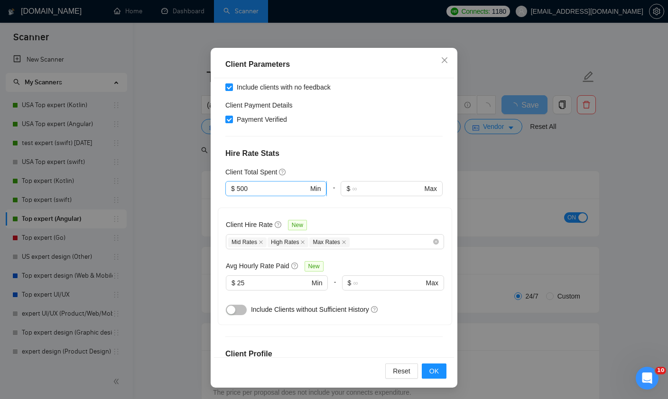
click at [240, 184] on input "500" at bounding box center [273, 189] width 72 height 10
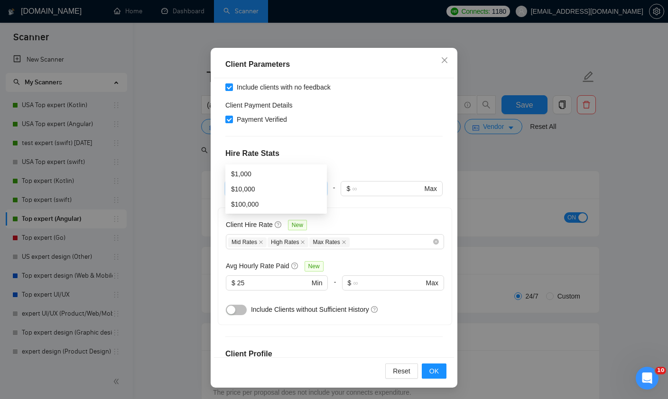
type input "1000"
click at [361, 129] on div "Client Location Include Client Countries Select Exclude Client Countries India …" at bounding box center [334, 217] width 240 height 279
click at [238, 305] on button "button" at bounding box center [236, 310] width 21 height 10
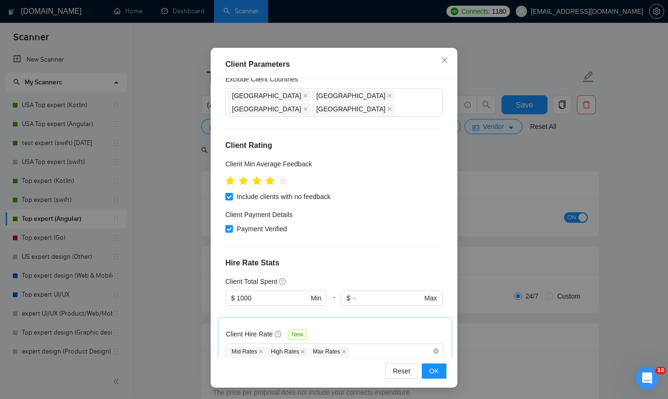
scroll to position [76, 0]
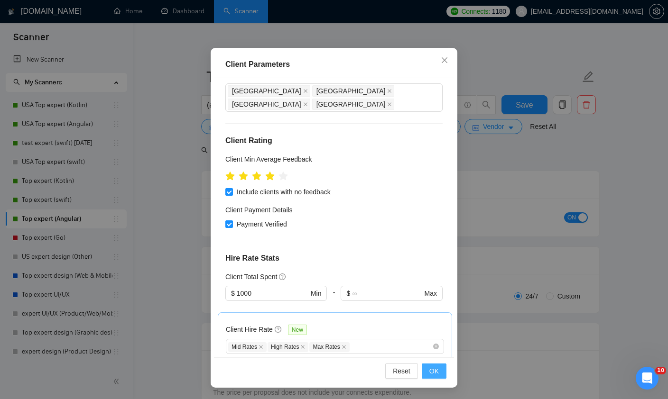
click at [433, 370] on span "OK" at bounding box center [433, 371] width 9 height 10
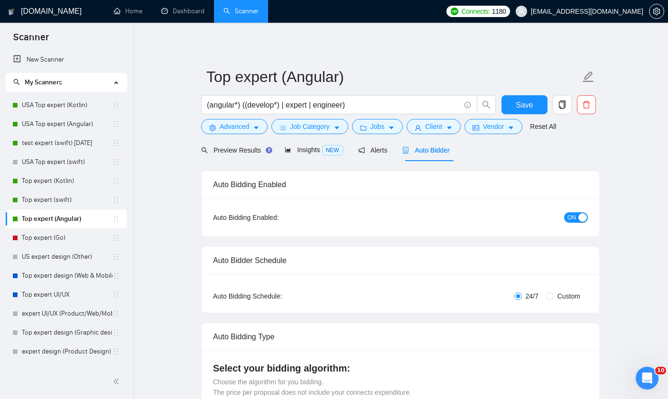
scroll to position [29, 0]
click at [527, 109] on span "Save" at bounding box center [524, 105] width 17 height 12
click at [52, 200] on link "Top expert (swift)" at bounding box center [67, 200] width 91 height 19
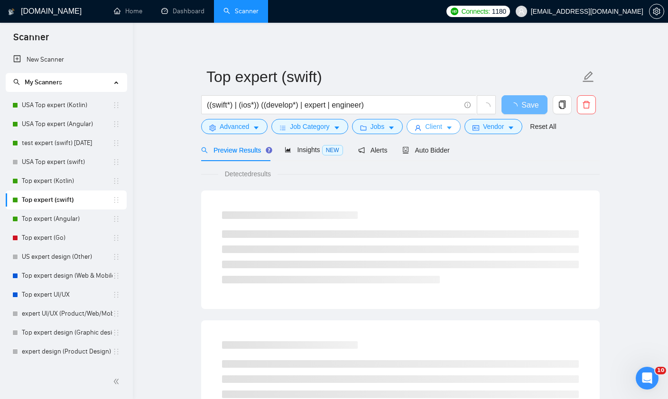
click at [450, 128] on icon "caret-down" at bounding box center [449, 128] width 7 height 7
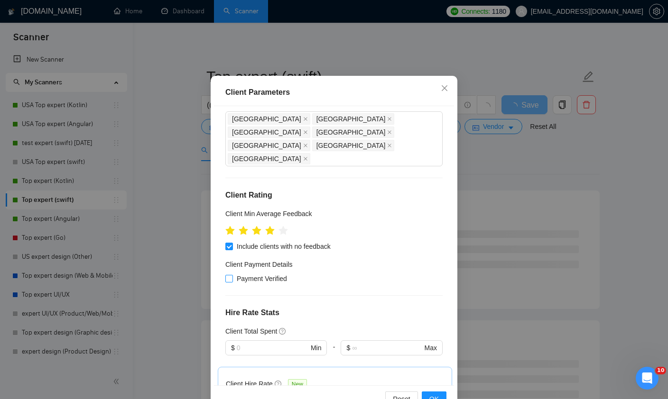
click at [228, 275] on input "Payment Verified" at bounding box center [228, 278] width 7 height 7
checkbox input "true"
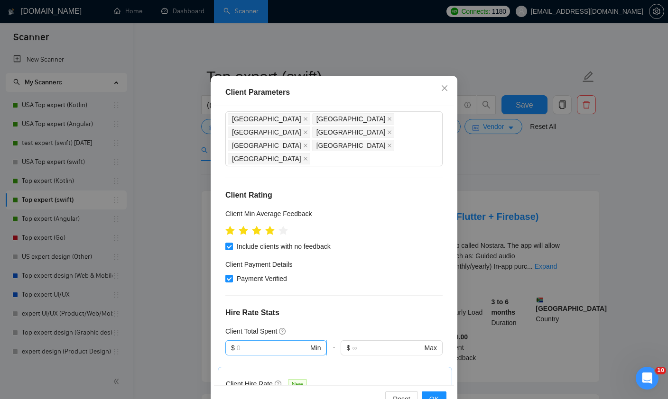
click at [296, 343] on input "text" at bounding box center [273, 348] width 72 height 10
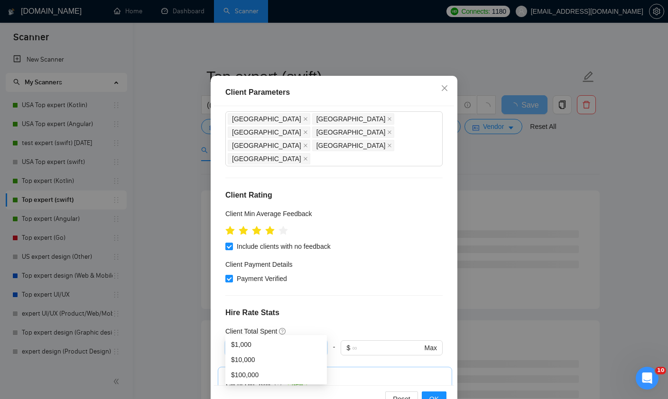
type input "1000"
click at [391, 326] on div "Client Total Spent" at bounding box center [333, 331] width 217 height 10
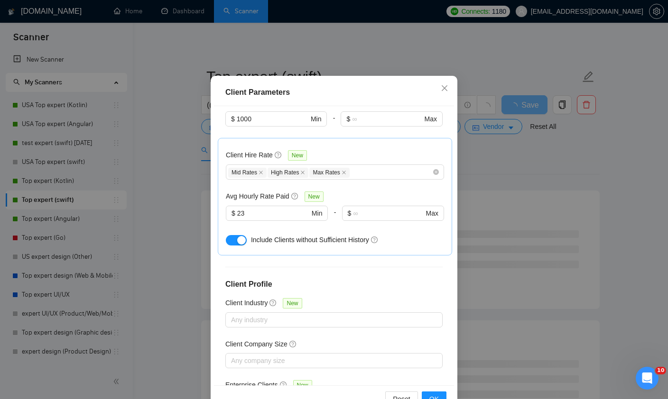
scroll to position [305, 0]
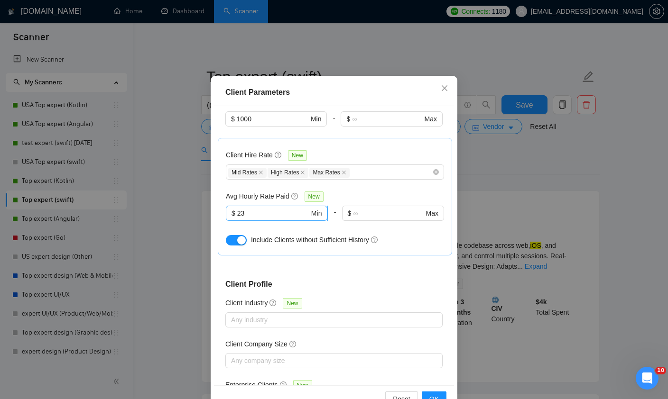
click at [262, 208] on input "23" at bounding box center [273, 213] width 72 height 10
click at [405, 250] on div "Client Location Include Client Countries Select Exclude Client Countries India …" at bounding box center [334, 245] width 240 height 279
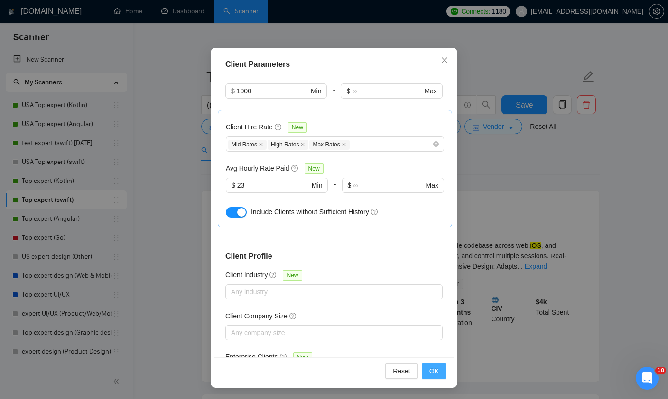
click at [433, 373] on span "OK" at bounding box center [433, 371] width 9 height 10
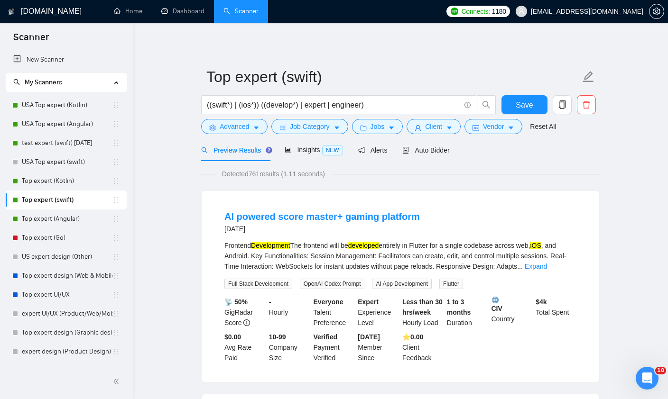
scroll to position [0, 0]
click at [525, 104] on span "Save" at bounding box center [524, 105] width 17 height 12
click at [79, 216] on link "Top expert (Angular)" at bounding box center [67, 219] width 91 height 19
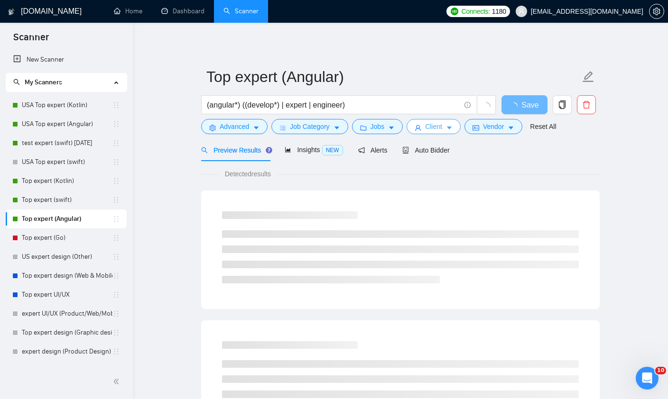
click at [438, 125] on span "Client" at bounding box center [433, 126] width 17 height 10
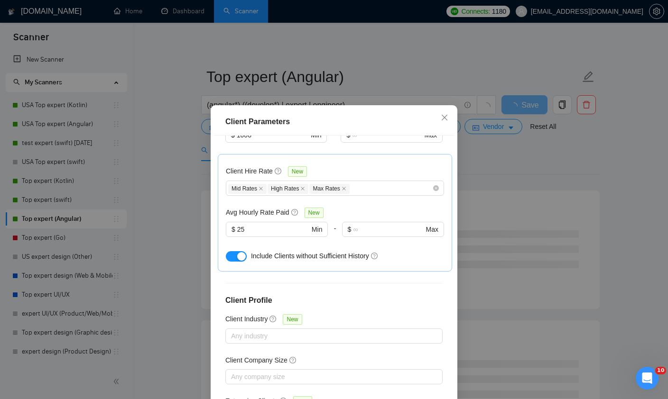
scroll to position [24, 0]
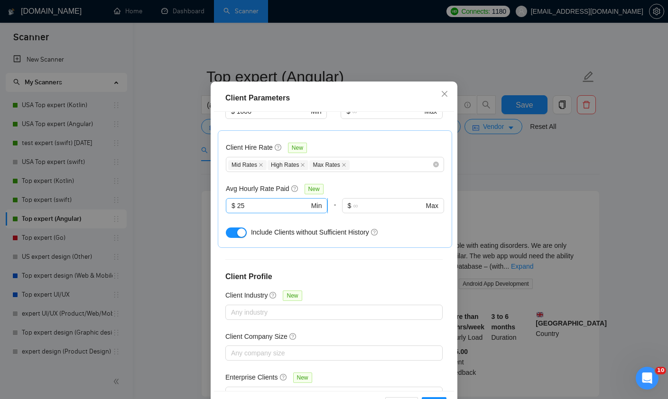
click at [267, 201] on input "25" at bounding box center [273, 206] width 72 height 10
type input "22"
click at [418, 256] on div "Client Location Include Client Countries Select Exclude Client Countries India …" at bounding box center [334, 251] width 240 height 279
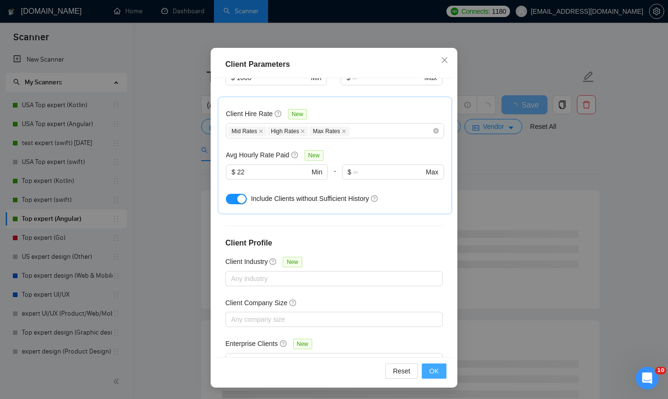
click at [437, 371] on span "OK" at bounding box center [433, 371] width 9 height 10
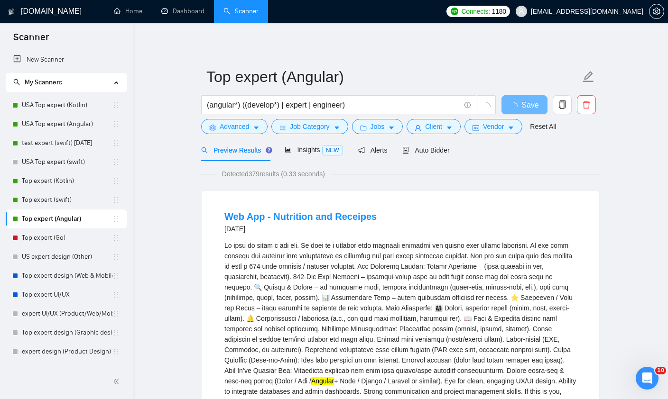
scroll to position [0, 0]
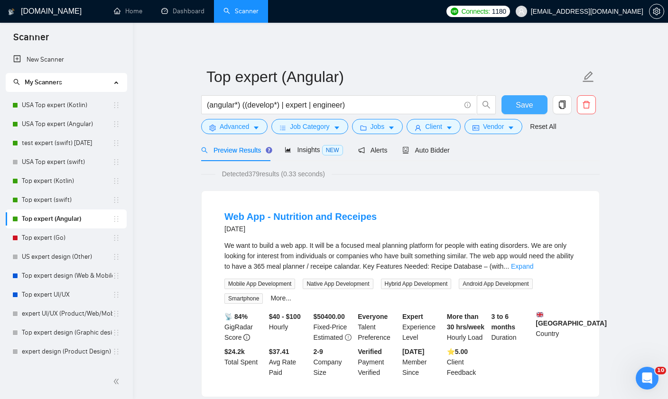
click at [528, 105] on span "Save" at bounding box center [524, 105] width 17 height 12
click at [58, 179] on link "Top expert (Kotlin)" at bounding box center [67, 181] width 91 height 19
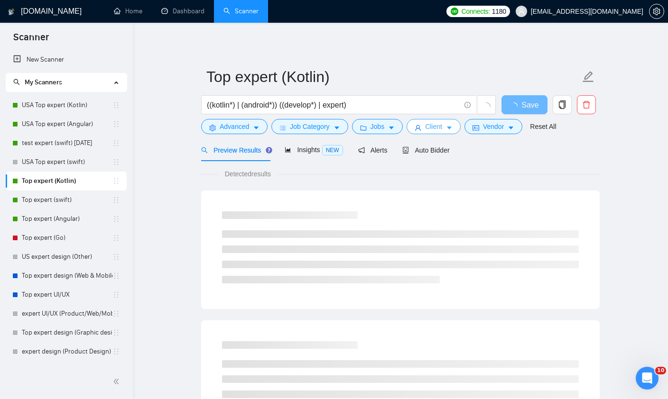
click at [442, 128] on span "Client" at bounding box center [433, 126] width 17 height 10
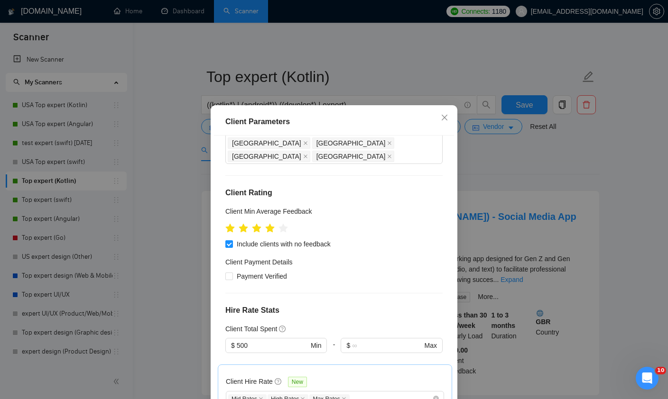
scroll to position [107, 0]
click at [231, 258] on div "Client Payment Details" at bounding box center [333, 265] width 217 height 14
click at [231, 274] on input "Payment Verified" at bounding box center [228, 277] width 7 height 7
checkbox input "true"
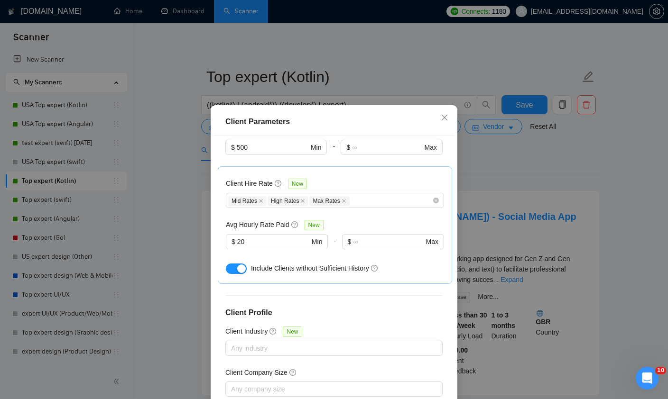
scroll to position [305, 0]
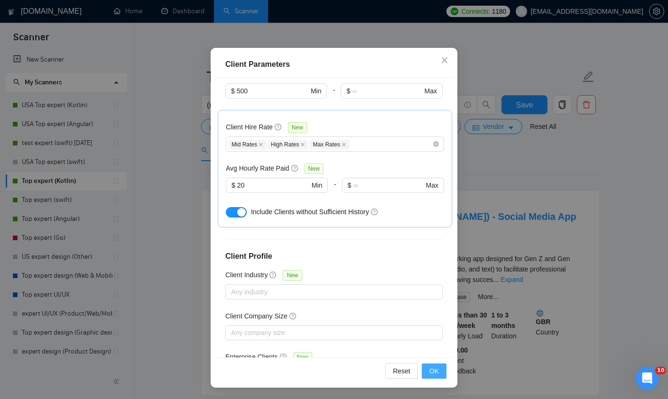
click at [433, 374] on span "OK" at bounding box center [433, 371] width 9 height 10
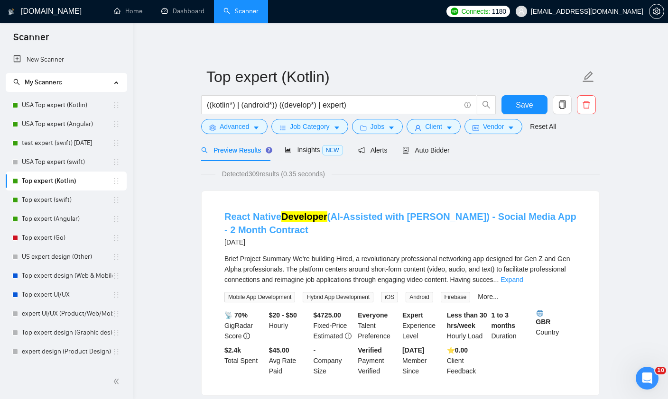
scroll to position [0, 0]
click at [519, 110] on span "Save" at bounding box center [524, 105] width 17 height 12
click at [59, 144] on link "test expert (swift) [DATE]" at bounding box center [67, 143] width 91 height 19
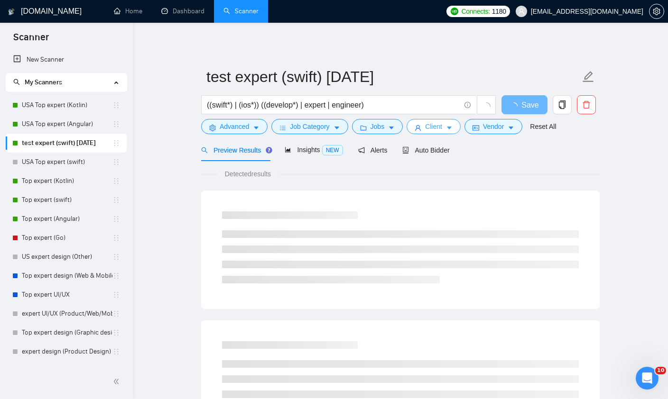
click at [447, 129] on button "Client" at bounding box center [433, 126] width 54 height 15
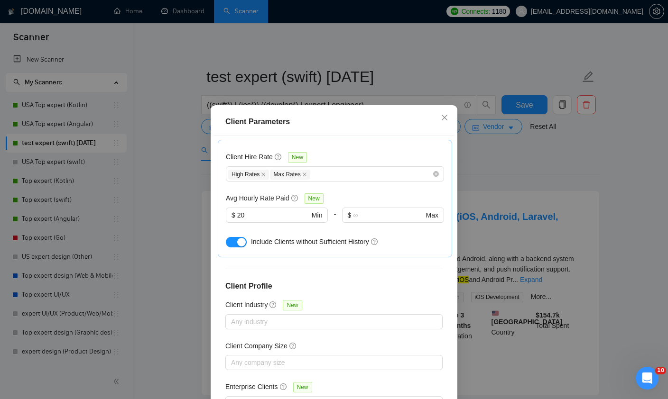
scroll to position [292, 0]
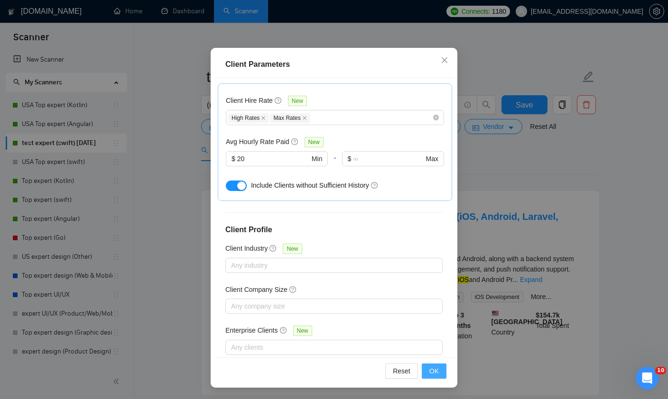
click at [440, 371] on button "OK" at bounding box center [434, 371] width 25 height 15
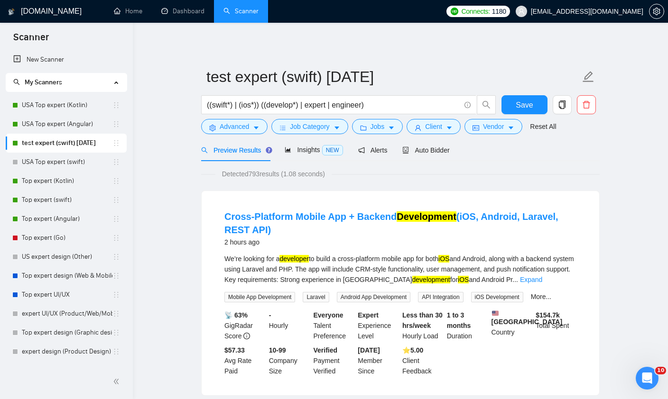
scroll to position [29, 0]
click at [534, 107] on button "Save" at bounding box center [524, 104] width 46 height 19
click at [194, 15] on link "Dashboard" at bounding box center [182, 11] width 43 height 8
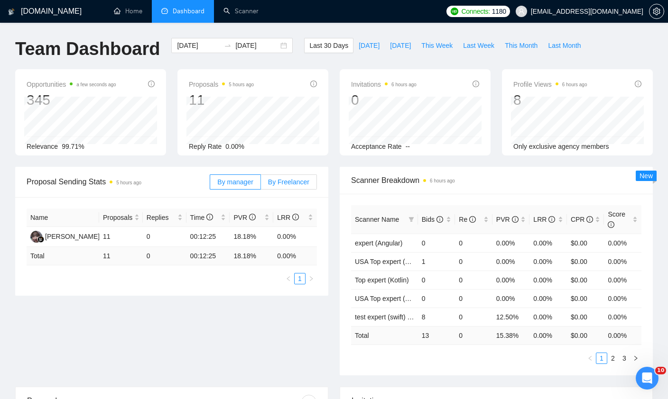
click at [289, 179] on span "By Freelancer" at bounding box center [288, 182] width 41 height 8
click at [261, 184] on input "By Freelancer" at bounding box center [261, 184] width 0 height 0
click at [277, 181] on span "By Freelancer" at bounding box center [288, 182] width 41 height 8
click at [261, 184] on input "By Freelancer" at bounding box center [261, 184] width 0 height 0
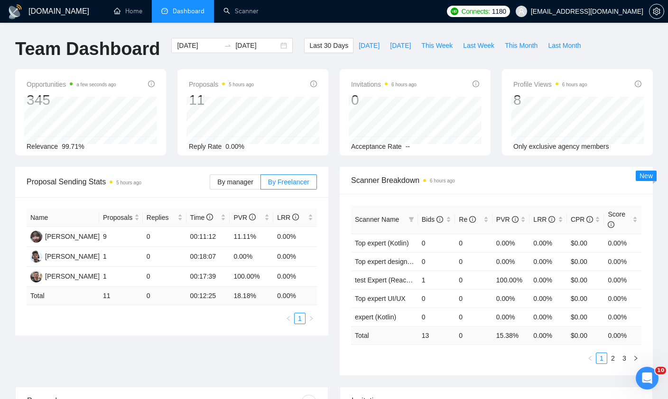
click at [166, 176] on span "Proposal Sending Stats 5 hours ago" at bounding box center [118, 182] width 183 height 12
click at [192, 18] on li "Dashboard" at bounding box center [183, 11] width 62 height 23
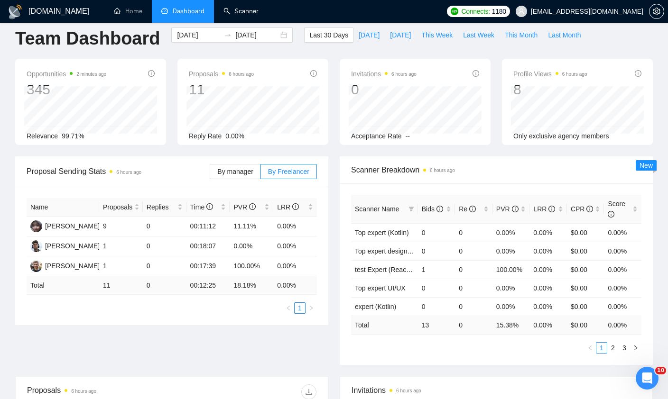
drag, startPoint x: 240, startPoint y: 13, endPoint x: 240, endPoint y: 24, distance: 10.4
click at [240, 13] on link "Scanner" at bounding box center [240, 11] width 35 height 8
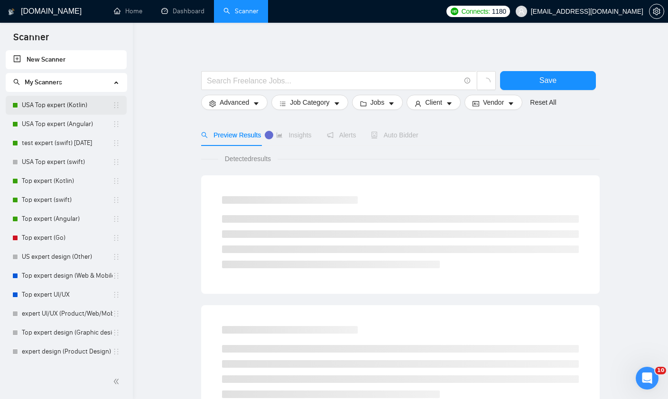
click at [61, 107] on link "USA Top expert (Kotlin)" at bounding box center [67, 105] width 91 height 19
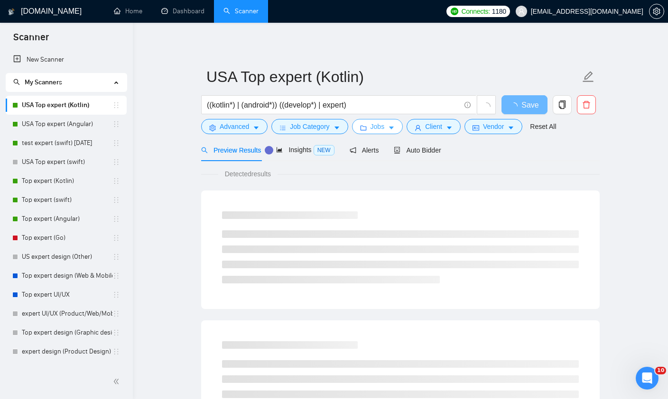
click at [391, 129] on button "Jobs" at bounding box center [377, 126] width 51 height 15
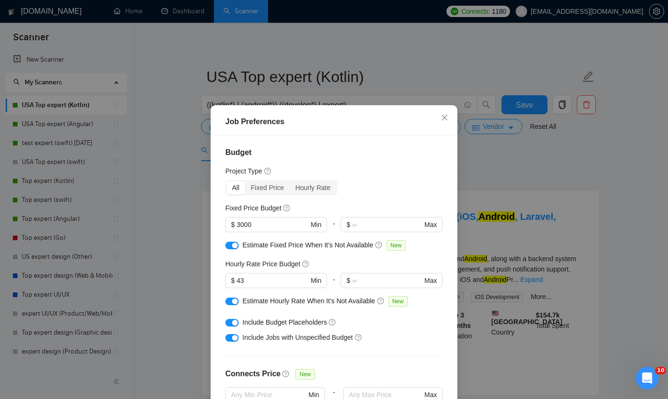
scroll to position [67, 0]
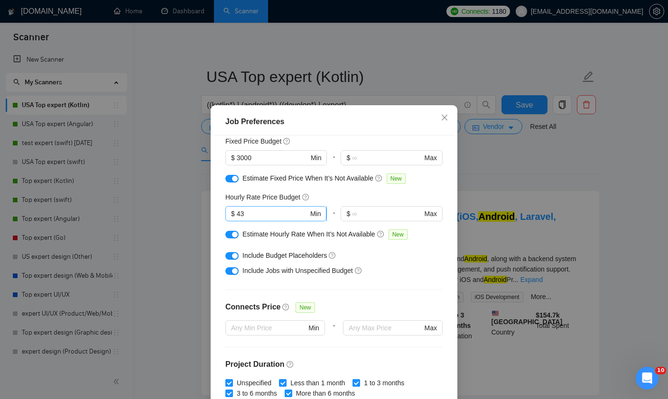
click at [259, 219] on input "43" at bounding box center [273, 214] width 72 height 10
click at [424, 199] on div "Hourly Rate Price Budget" at bounding box center [333, 197] width 217 height 10
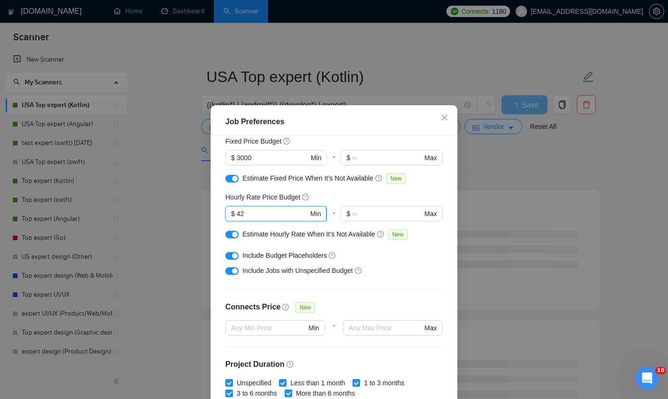
click at [276, 219] on input "42" at bounding box center [273, 214] width 72 height 10
type input "4"
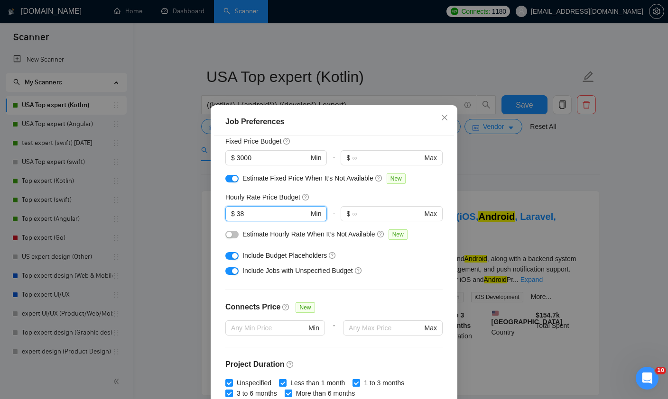
type input "38"
click at [293, 238] on span "Estimate Hourly Rate When It’s Not Available" at bounding box center [308, 234] width 133 height 8
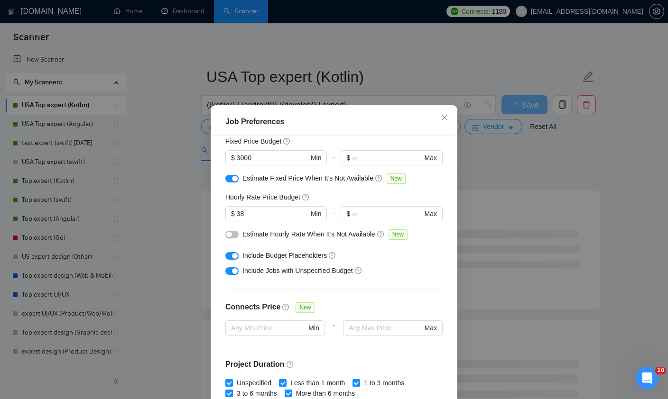
click at [231, 238] on div "button" at bounding box center [229, 235] width 6 height 6
click at [428, 195] on div "Budget Project Type All Fixed Price Hourly Rate Fixed Price Budget $ 3000 Min -…" at bounding box center [334, 275] width 240 height 279
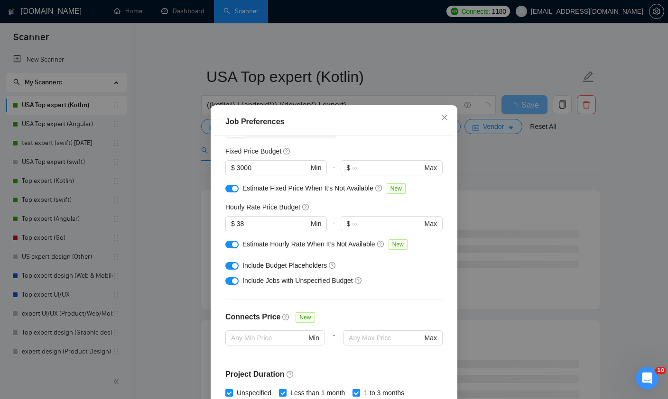
scroll to position [31, 0]
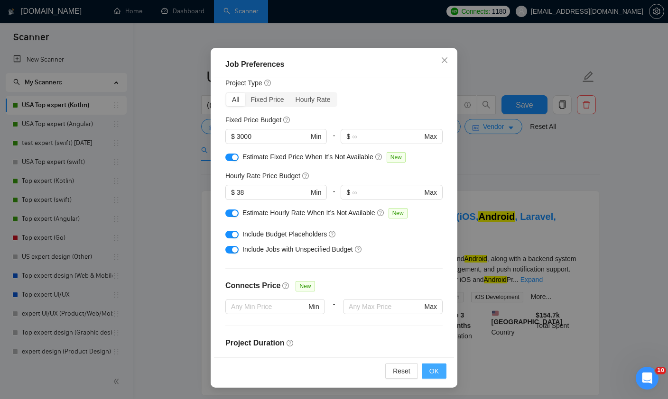
click at [434, 374] on span "OK" at bounding box center [433, 371] width 9 height 10
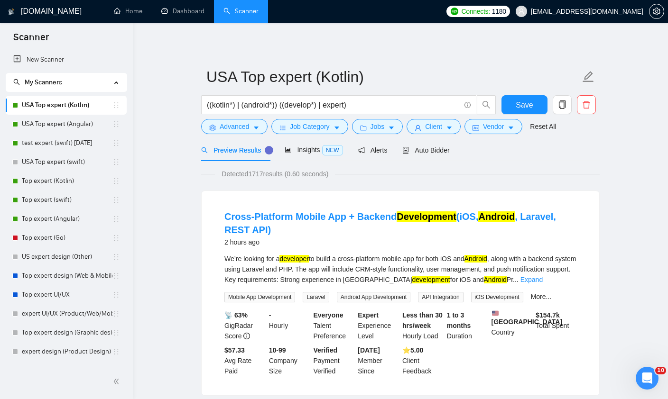
scroll to position [0, 0]
click at [522, 105] on span "Save" at bounding box center [524, 105] width 17 height 12
click at [70, 123] on link "USA Top expert (Angular)" at bounding box center [67, 124] width 91 height 19
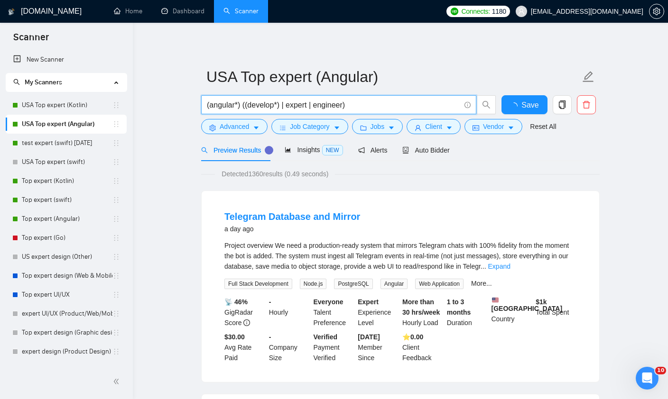
drag, startPoint x: 309, startPoint y: 106, endPoint x: 396, endPoint y: 106, distance: 86.3
click at [396, 106] on input "(angular*) ((develop*) | expert | engineer)" at bounding box center [333, 105] width 253 height 12
click at [67, 111] on link "USA Top expert (Kotlin)" at bounding box center [67, 105] width 91 height 19
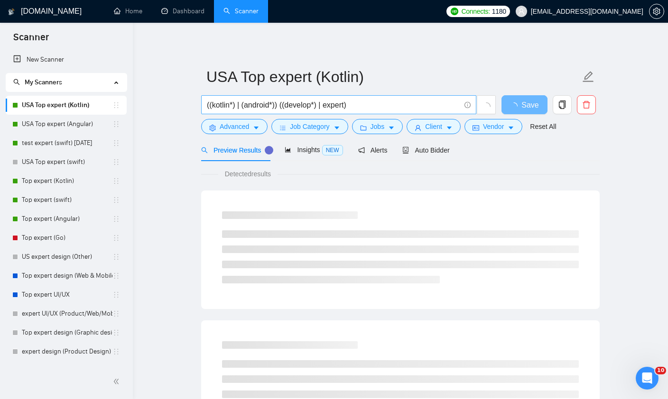
click at [355, 104] on input "((kotlin*) | (android*)) ((develop*) | expert)" at bounding box center [333, 105] width 253 height 12
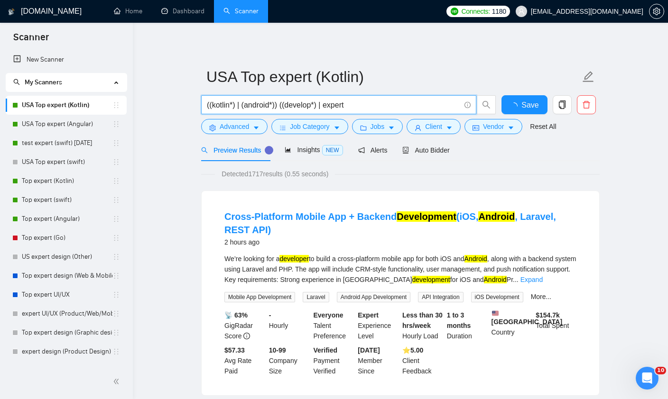
paste input "| engineer)"
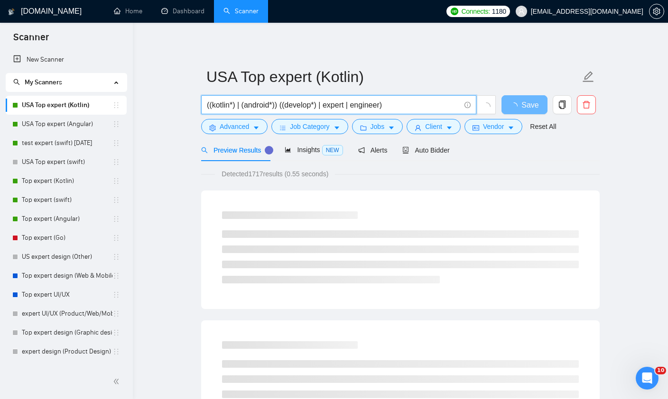
type input "((kotlin*) | (android*)) ((develop*) | expert | engineer)"
drag, startPoint x: 355, startPoint y: 104, endPoint x: 616, endPoint y: 150, distance: 264.3
click at [0, 0] on html "Scanner New Scanner My Scanners [GEOGRAPHIC_DATA] Top expert ([GEOGRAPHIC_DATA]…" at bounding box center [334, 199] width 668 height 399
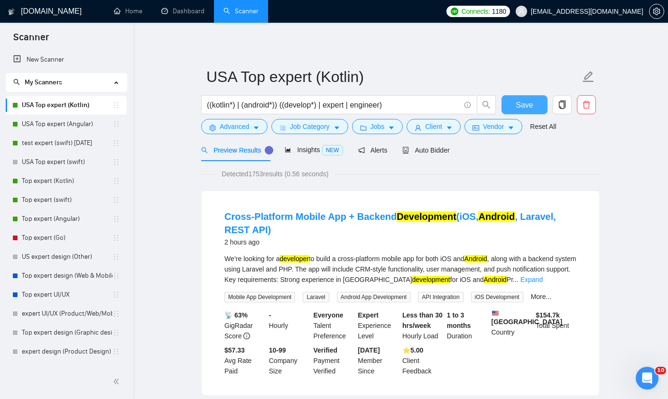
drag, startPoint x: 616, startPoint y: 150, endPoint x: 522, endPoint y: 100, distance: 106.1
click at [0, 0] on html "Scanner New Scanner My Scanners [GEOGRAPHIC_DATA] Top expert ([GEOGRAPHIC_DATA]…" at bounding box center [334, 199] width 668 height 399
click at [522, 100] on span "Save" at bounding box center [524, 105] width 17 height 12
click at [293, 127] on span "Job Category" at bounding box center [309, 126] width 39 height 10
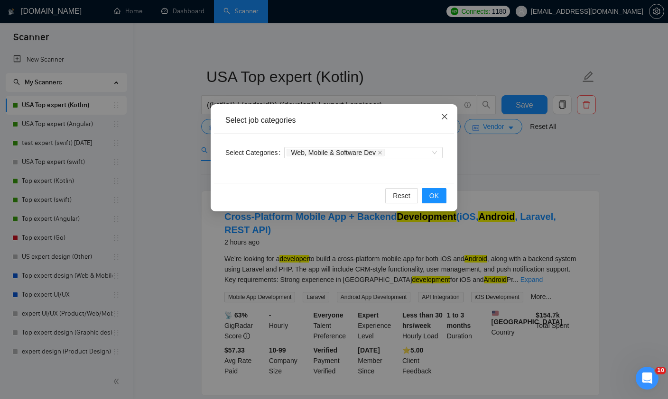
click at [442, 117] on icon "close" at bounding box center [445, 117] width 8 height 8
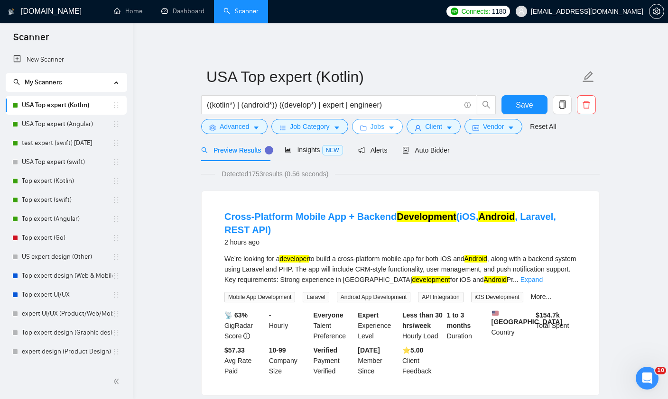
click at [383, 127] on span "Jobs" at bounding box center [377, 126] width 14 height 10
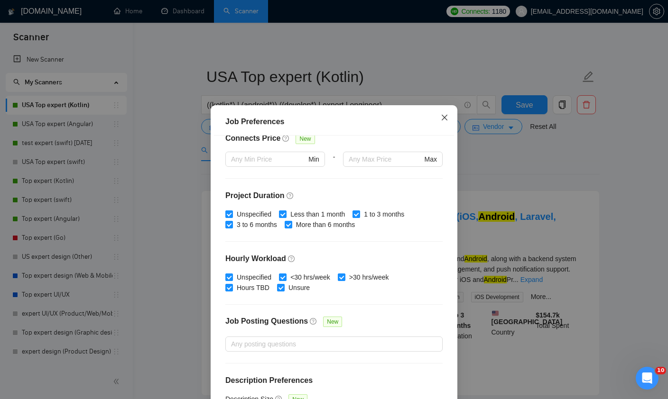
scroll to position [235, 0]
click at [449, 124] on span "Close" at bounding box center [445, 118] width 26 height 26
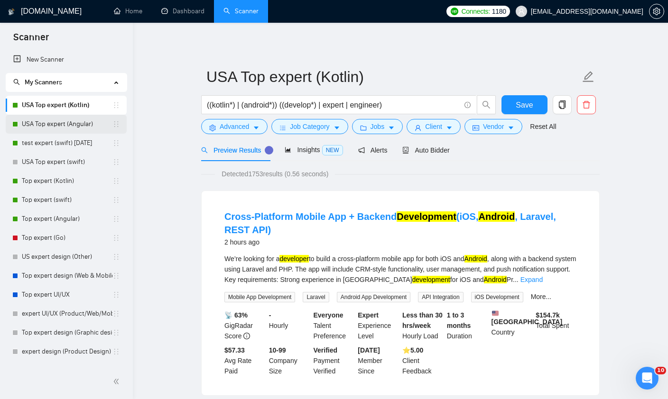
click at [67, 129] on link "USA Top expert (Angular)" at bounding box center [67, 124] width 91 height 19
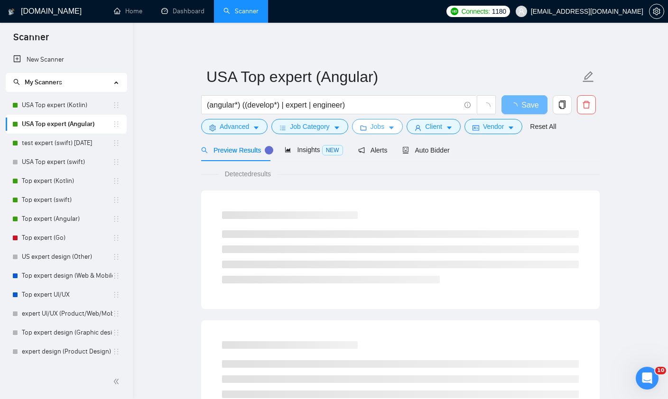
click at [369, 128] on button "Jobs" at bounding box center [377, 126] width 51 height 15
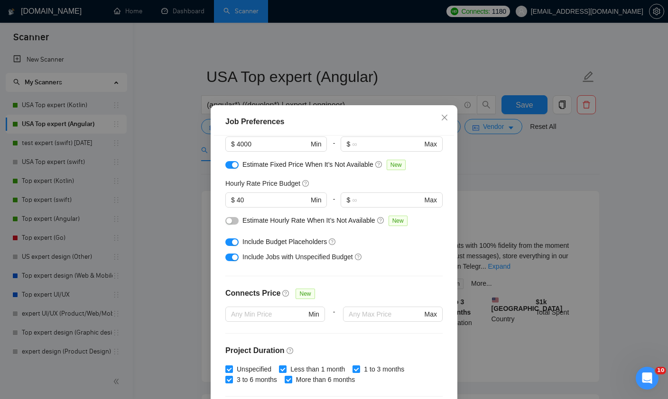
scroll to position [27, 0]
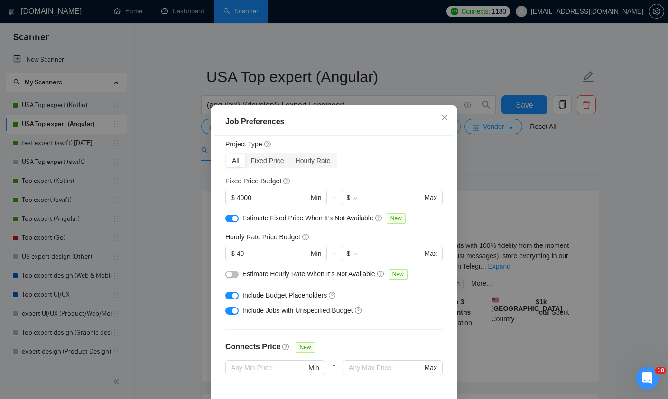
click at [233, 278] on button "button" at bounding box center [231, 275] width 13 height 8
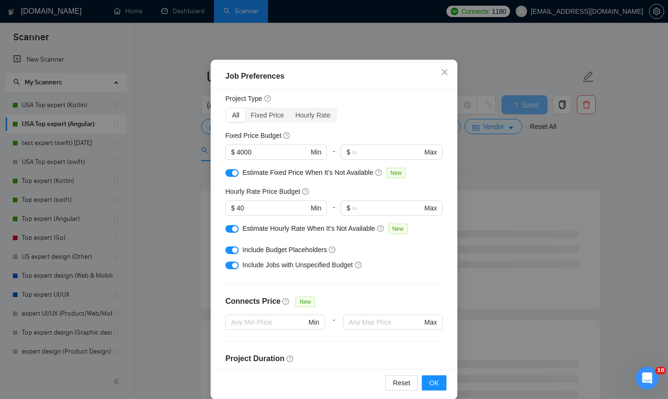
scroll to position [52, 0]
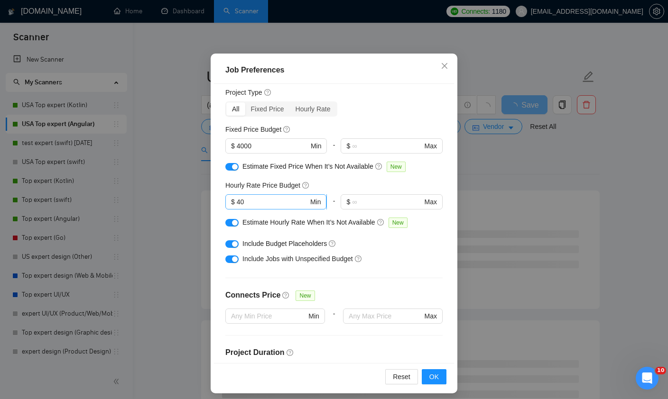
click at [256, 207] on input "40" at bounding box center [273, 202] width 72 height 10
type input "4"
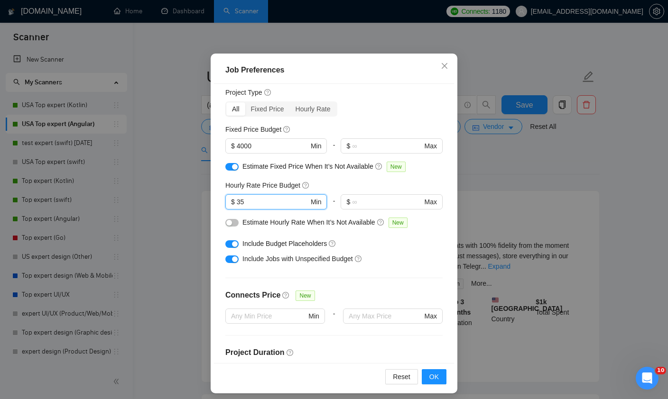
type input "35"
click at [236, 227] on button "button" at bounding box center [231, 223] width 13 height 8
click at [450, 178] on div "Budget Project Type All Fixed Price Hourly Rate Fixed Price Budget $ 4000 Min -…" at bounding box center [334, 223] width 240 height 279
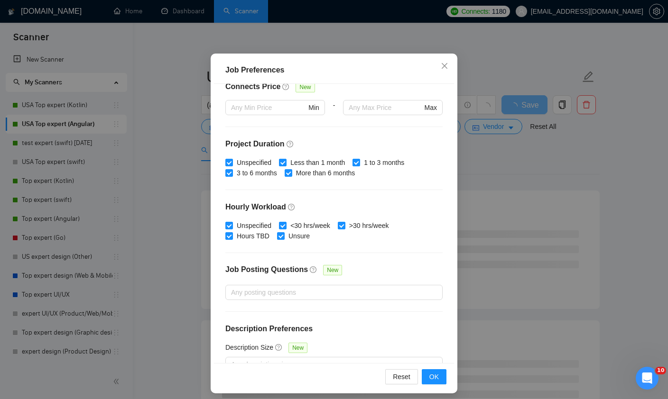
scroll to position [235, 0]
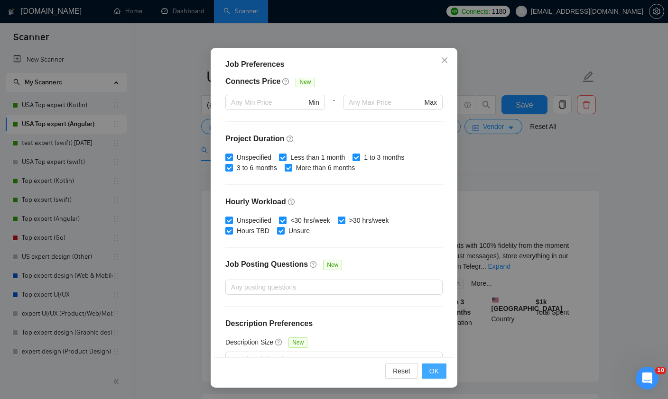
click at [437, 371] on span "OK" at bounding box center [433, 371] width 9 height 10
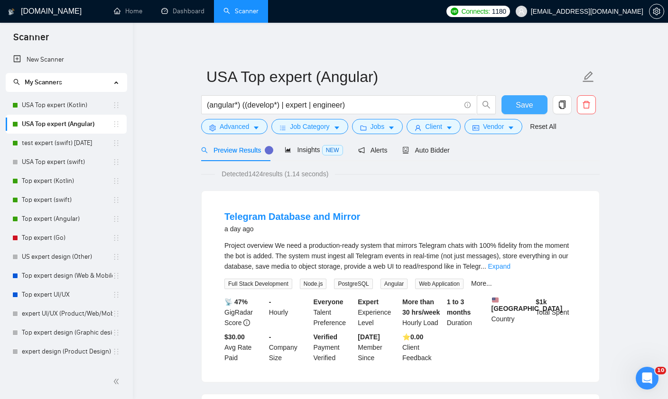
click at [515, 111] on button "Save" at bounding box center [524, 104] width 46 height 19
click at [372, 128] on button "Jobs" at bounding box center [377, 126] width 51 height 15
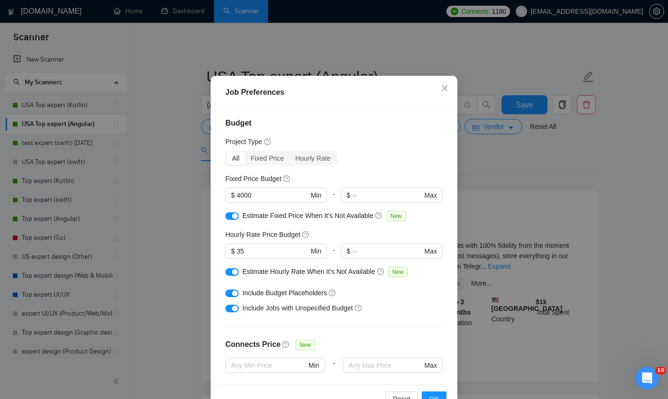
scroll to position [0, 0]
click at [232, 275] on div "button" at bounding box center [235, 272] width 6 height 6
click at [230, 220] on button "button" at bounding box center [231, 216] width 13 height 8
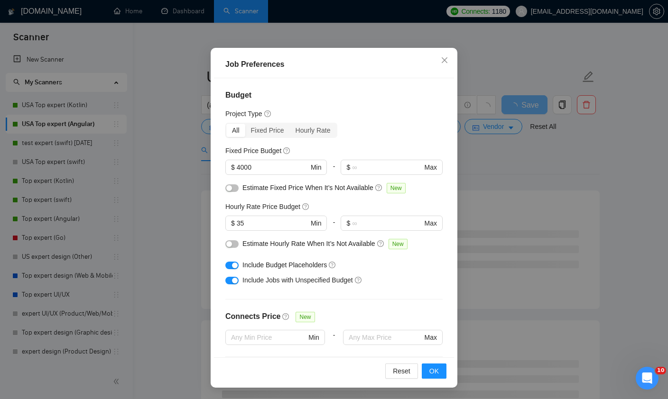
scroll to position [57, 0]
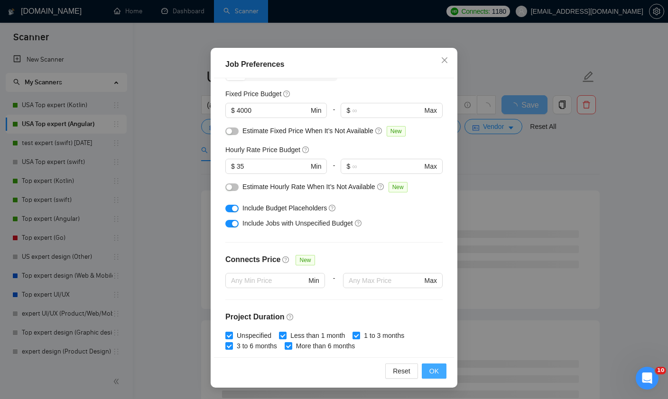
click at [430, 374] on span "OK" at bounding box center [433, 371] width 9 height 10
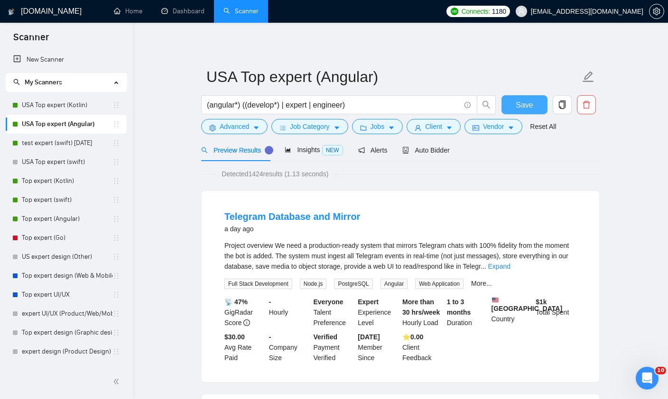
click at [522, 109] on span "Save" at bounding box center [524, 105] width 17 height 12
click at [52, 106] on link "USA Top expert (Kotlin)" at bounding box center [67, 105] width 91 height 19
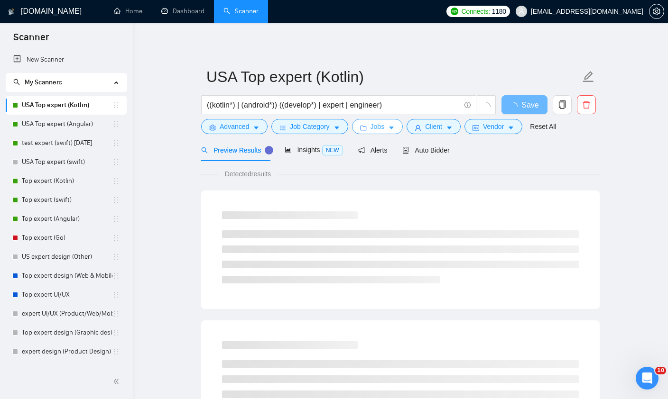
click at [394, 129] on icon "caret-down" at bounding box center [391, 128] width 5 height 3
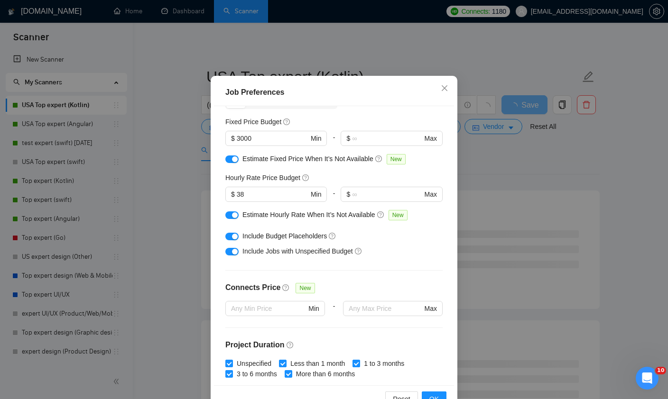
click at [236, 218] on div "button" at bounding box center [235, 215] width 6 height 6
click at [230, 163] on button "button" at bounding box center [231, 160] width 13 height 8
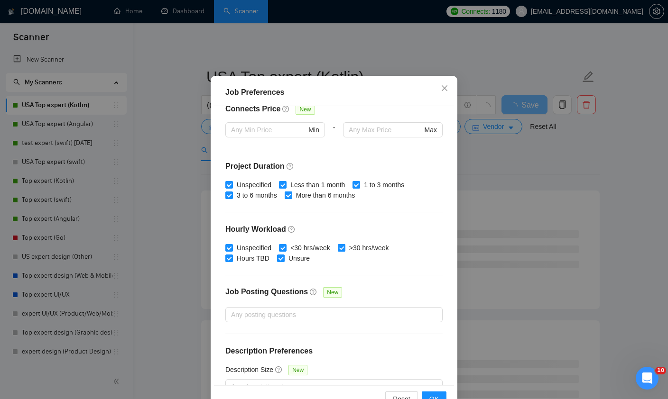
scroll to position [235, 0]
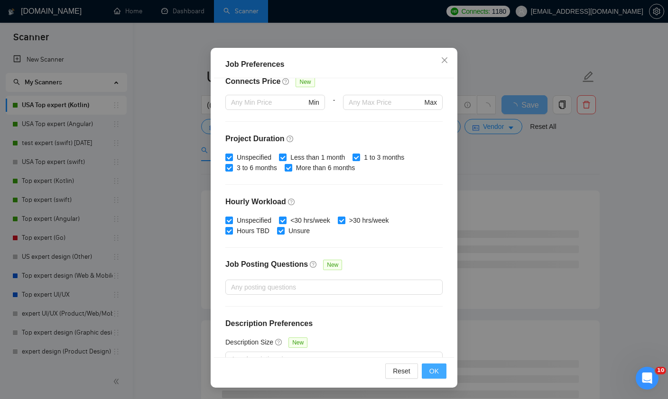
click at [435, 373] on span "OK" at bounding box center [433, 371] width 9 height 10
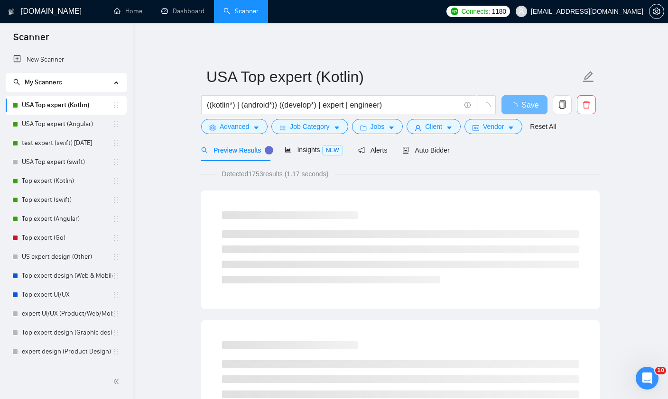
scroll to position [29, 0]
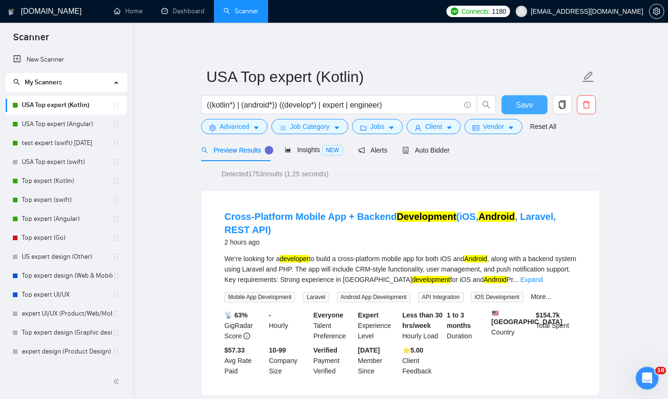
click at [521, 107] on span "Save" at bounding box center [524, 105] width 17 height 12
click at [43, 148] on link "test expert (swift) [DATE]" at bounding box center [67, 143] width 91 height 19
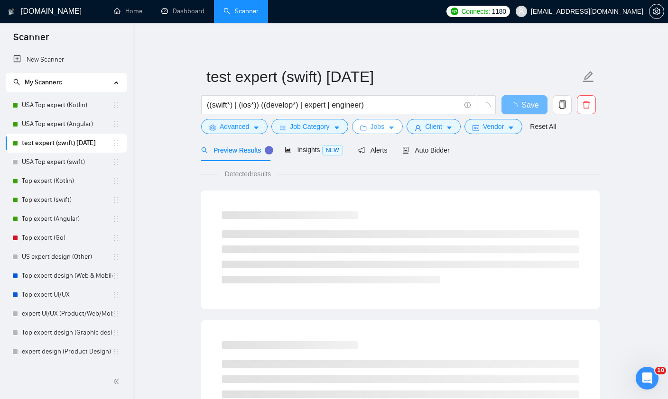
click at [379, 124] on span "Jobs" at bounding box center [377, 126] width 14 height 10
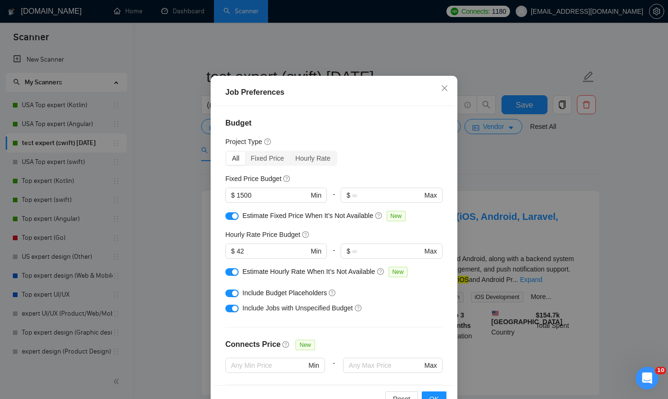
click at [235, 219] on div "button" at bounding box center [235, 216] width 6 height 6
click at [234, 275] on div "button" at bounding box center [235, 272] width 6 height 6
click at [252, 194] on span "$ 1500 Min" at bounding box center [275, 195] width 101 height 15
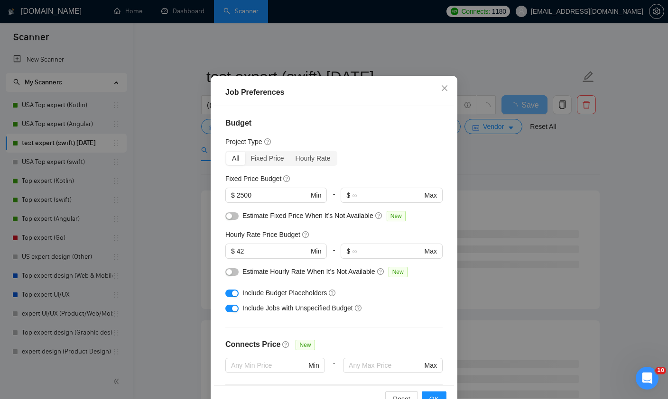
click at [391, 176] on div "Budget Project Type All Fixed Price Hourly Rate Fixed Price Budget $ 2500 Min -…" at bounding box center [334, 245] width 240 height 279
click at [243, 199] on input "2500" at bounding box center [273, 195] width 72 height 10
type input "3000"
click at [416, 174] on div "Budget Project Type All Fixed Price Hourly Rate Fixed Price Budget 3000 $ 3000 …" at bounding box center [334, 245] width 240 height 279
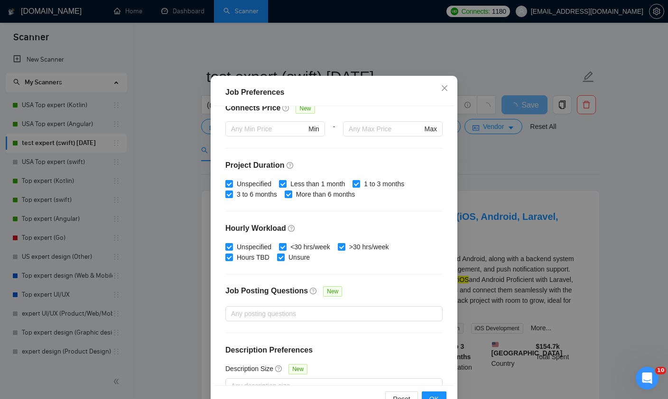
scroll to position [235, 0]
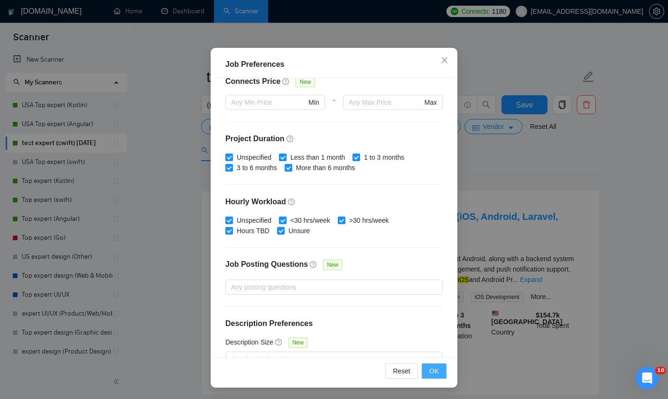
click at [438, 367] on span "OK" at bounding box center [433, 371] width 9 height 10
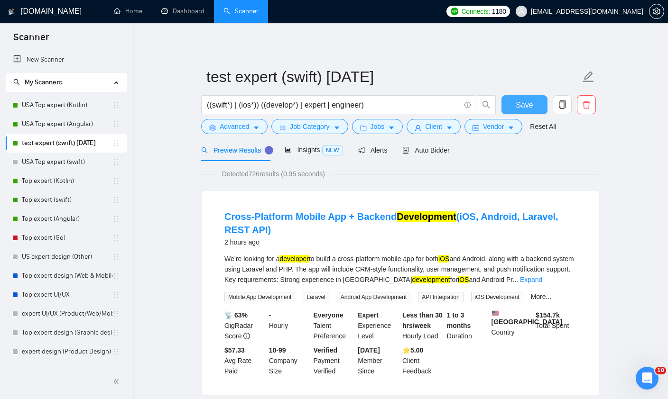
click at [513, 112] on button "Save" at bounding box center [524, 104] width 46 height 19
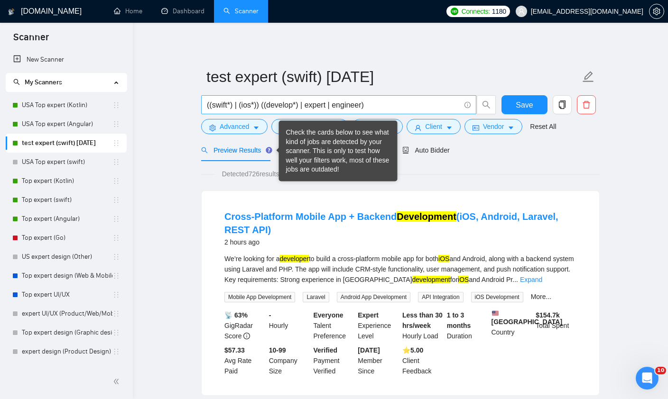
click at [385, 101] on input "((swift*) | (ios*)) ((develop*) | expert | engineer)" at bounding box center [333, 105] width 253 height 12
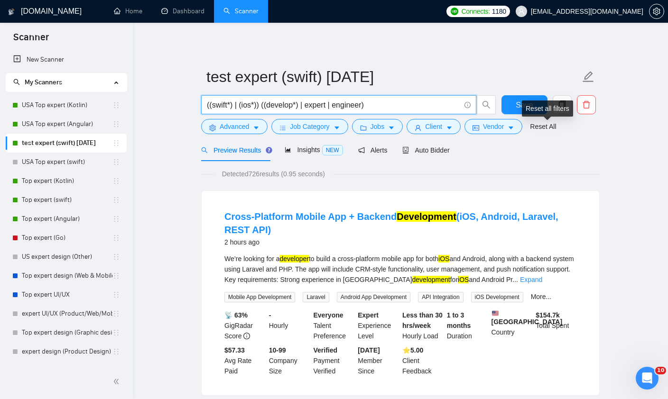
click at [529, 111] on div "Reset all filters" at bounding box center [547, 109] width 51 height 16
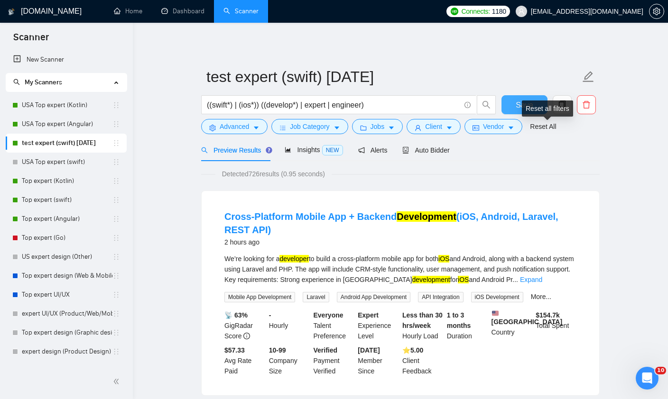
click at [517, 106] on span "Save" at bounding box center [524, 105] width 17 height 12
click at [47, 184] on link "Top expert (Kotlin)" at bounding box center [67, 181] width 91 height 19
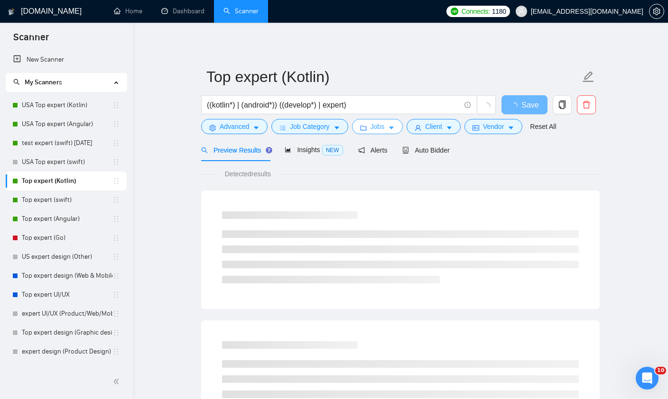
click at [390, 130] on button "Jobs" at bounding box center [377, 126] width 51 height 15
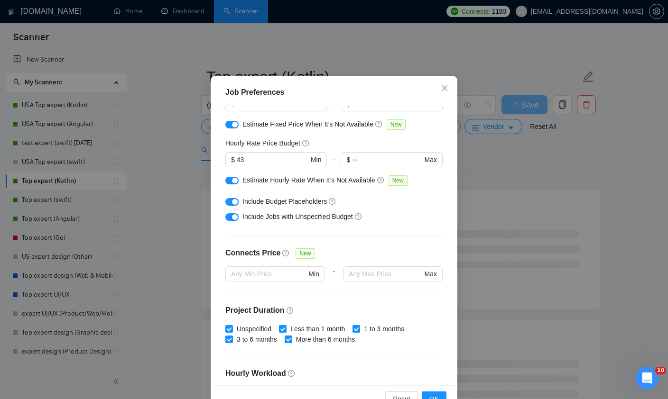
scroll to position [80, 0]
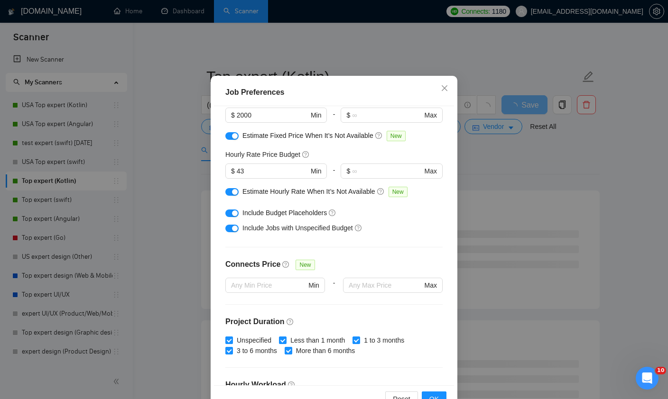
click at [228, 195] on button "button" at bounding box center [231, 192] width 13 height 8
click at [232, 139] on div "button" at bounding box center [235, 136] width 6 height 6
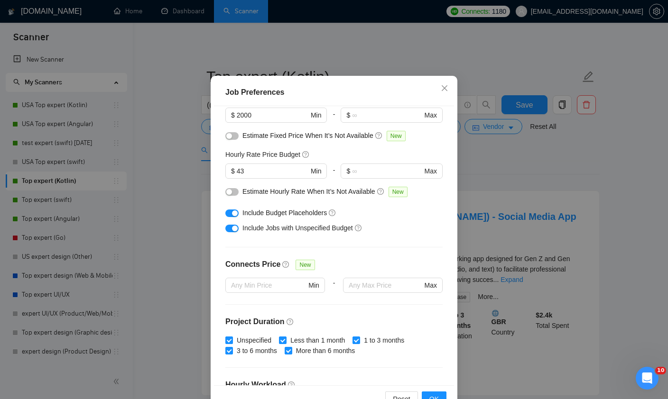
scroll to position [14, 0]
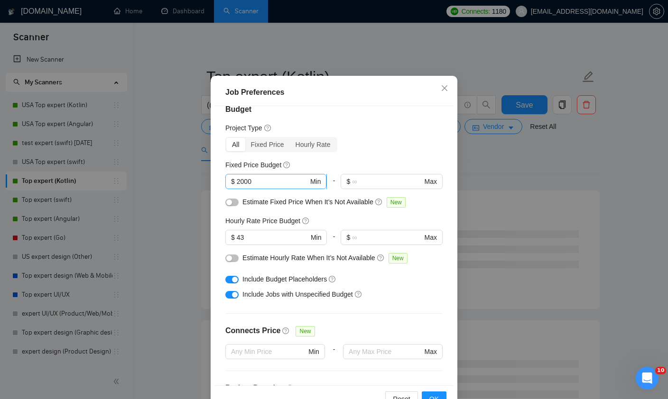
click at [243, 186] on input "2000" at bounding box center [273, 181] width 72 height 10
type input "3000"
click at [432, 167] on div "Fixed Price Budget" at bounding box center [333, 165] width 217 height 10
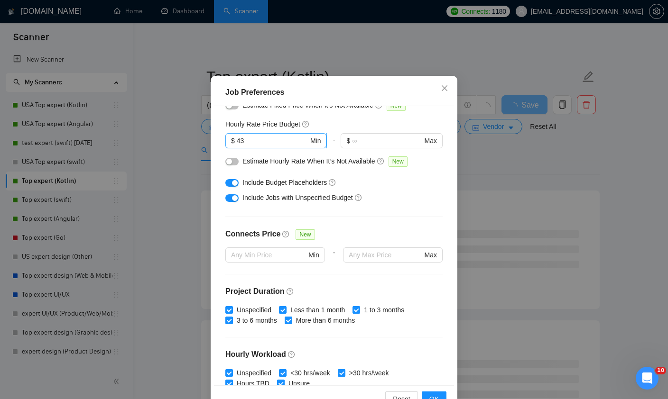
click at [258, 146] on input "43" at bounding box center [273, 141] width 72 height 10
type input "4"
click at [437, 220] on div "Budget Project Type All Fixed Price Hourly Rate Fixed Price Budget $ 3000 Min -…" at bounding box center [334, 245] width 240 height 279
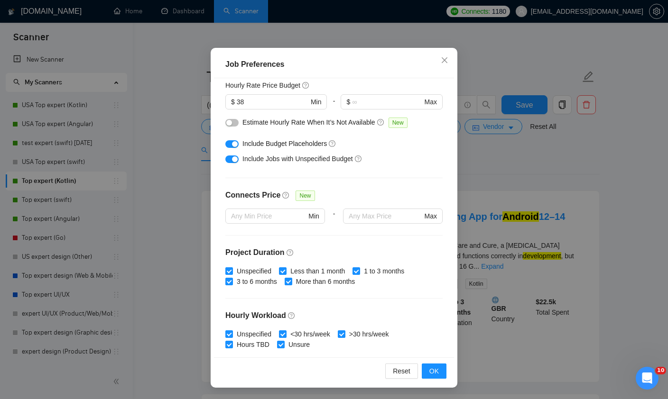
scroll to position [110, 0]
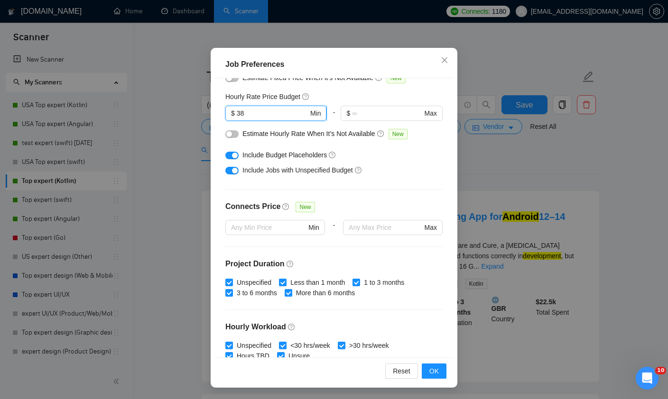
click at [249, 108] on input "38" at bounding box center [273, 113] width 72 height 10
type input "39"
click at [439, 172] on div "Budget Project Type All Fixed Price Hourly Rate Fixed Price Budget $ 3000 Min -…" at bounding box center [334, 217] width 240 height 279
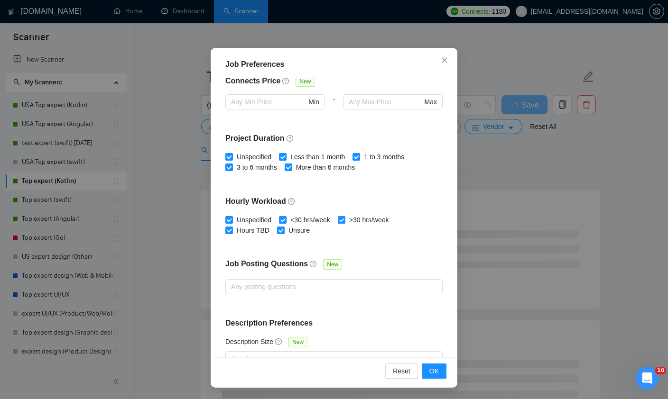
scroll to position [235, 0]
click at [433, 377] on button "OK" at bounding box center [434, 371] width 25 height 15
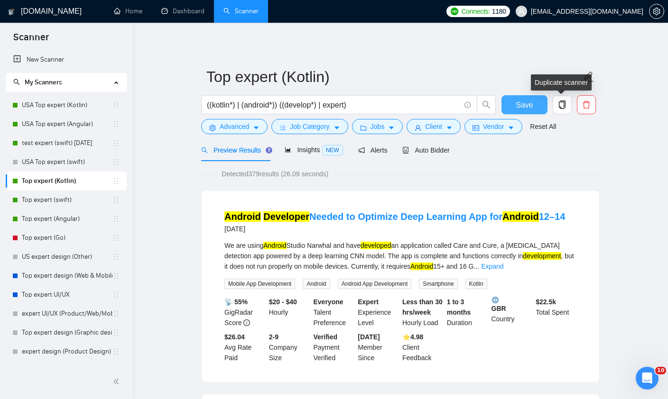
click at [528, 106] on span "Save" at bounding box center [524, 105] width 17 height 12
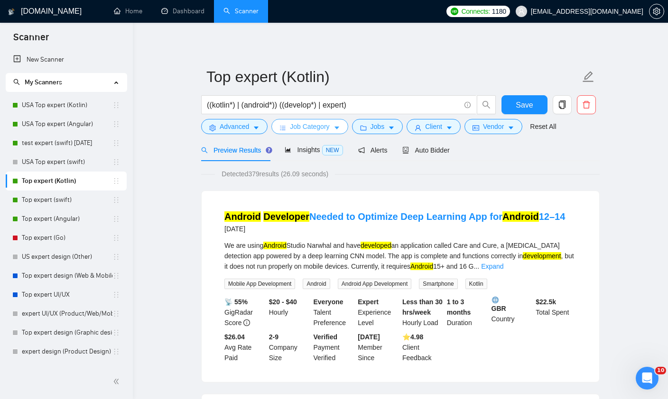
click at [315, 124] on span "Job Category" at bounding box center [309, 126] width 39 height 10
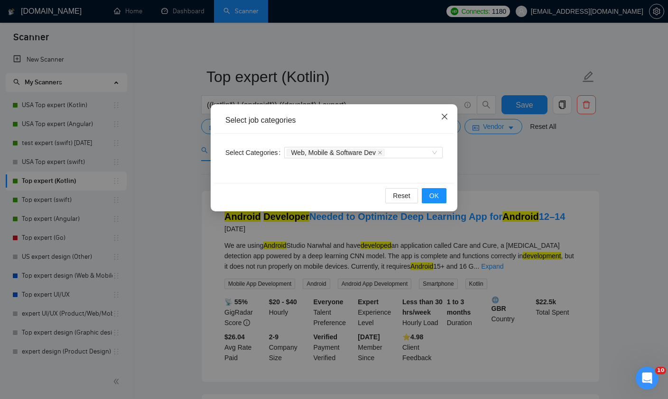
click at [442, 116] on icon "close" at bounding box center [445, 117] width 8 height 8
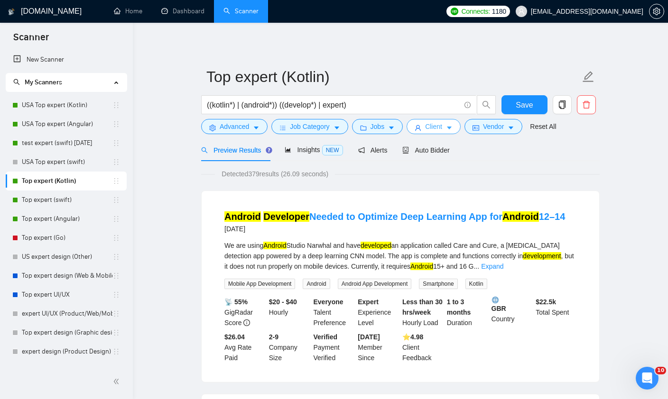
click at [432, 129] on span "Client" at bounding box center [433, 126] width 17 height 10
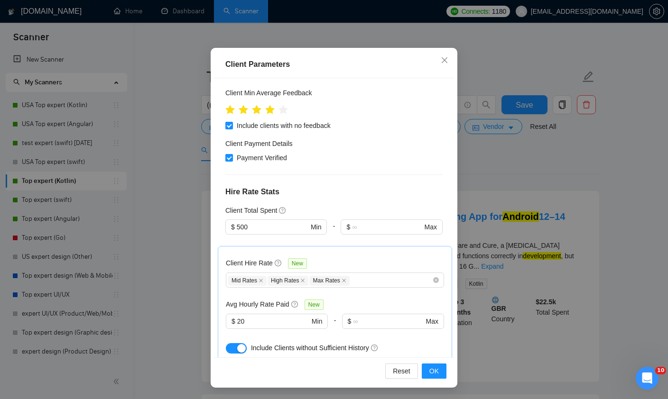
scroll to position [202, 0]
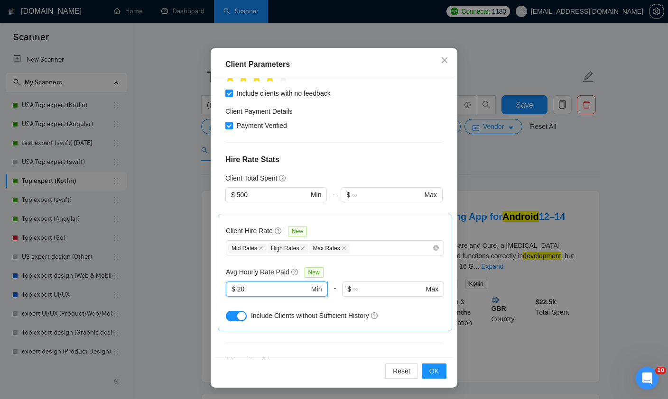
click at [277, 284] on input "20" at bounding box center [273, 289] width 72 height 10
type input "2"
type input "19"
click at [420, 304] on div "Client Location Include Client Countries Select Exclude Client Countries [GEOGR…" at bounding box center [334, 217] width 240 height 279
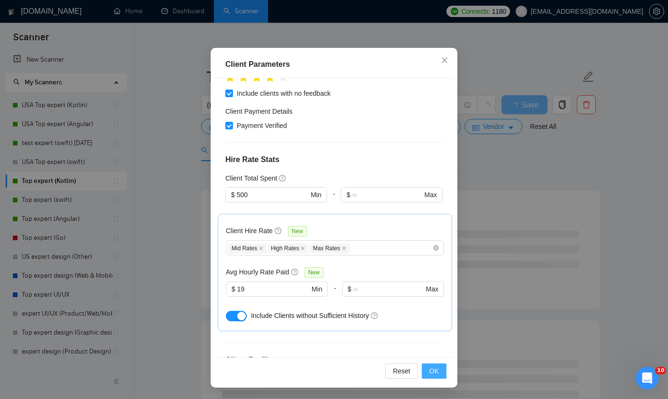
click at [432, 371] on span "OK" at bounding box center [433, 371] width 9 height 10
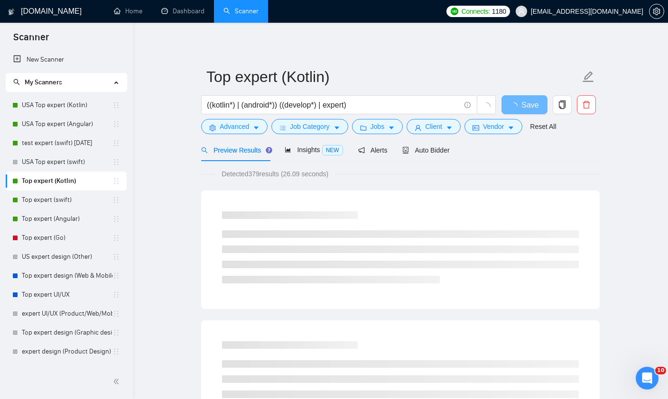
scroll to position [29, 0]
click at [378, 103] on input "((kotlin*) | (android*)) ((develop*) | expert)" at bounding box center [333, 105] width 253 height 12
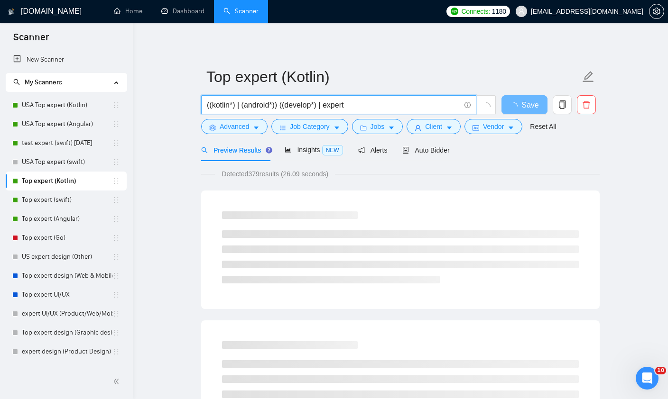
paste input "((swift*) | (ios*)) ((develop*) | expert | engineer)"
paste input "swift*) | (ios*)) ((develop*) | expert | engineer)"
type input "((kotlin*) | (android*)) ((develop*) | expert | engineer)"
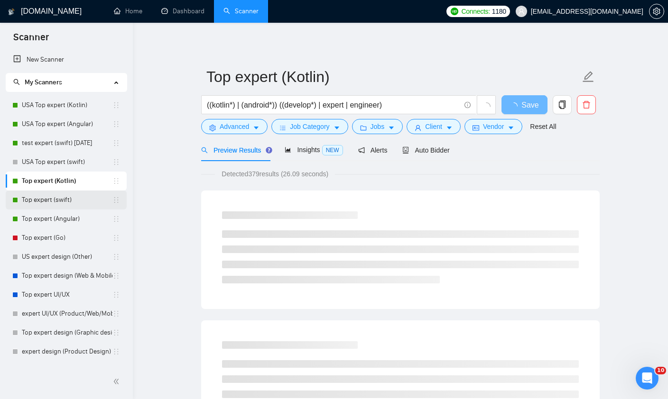
click at [74, 194] on link "Top expert (swift)" at bounding box center [67, 200] width 91 height 19
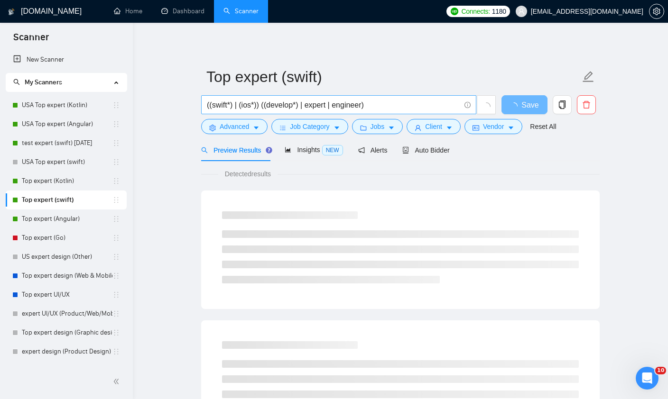
click at [330, 106] on input "((swift*) | (ios*)) ((develop*) | expert | engineer)" at bounding box center [333, 105] width 253 height 12
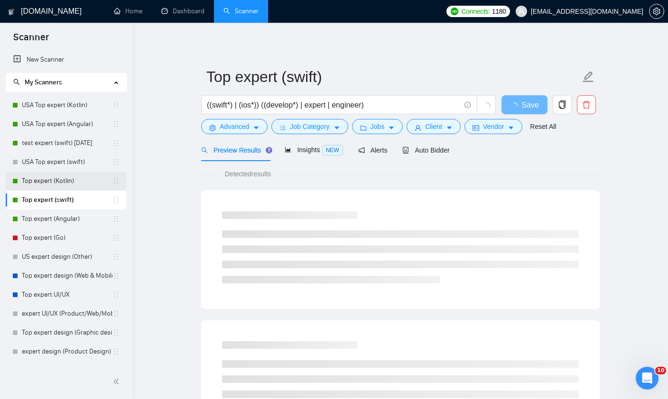
click at [31, 179] on link "Top expert (Kotlin)" at bounding box center [67, 181] width 91 height 19
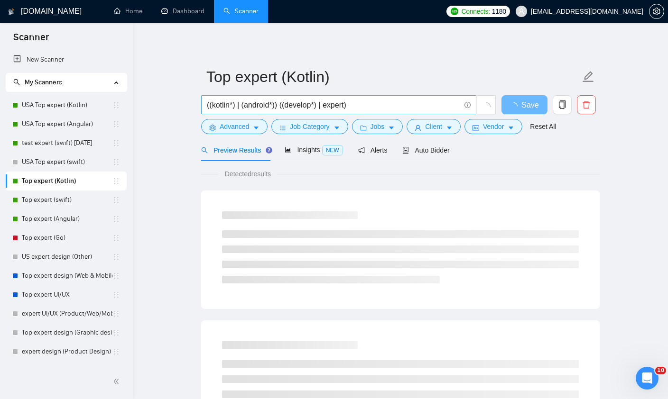
click at [380, 106] on input "((kotlin*) | (android*)) ((develop*) | expert)" at bounding box center [333, 105] width 253 height 12
paste input "| engineer)"
type input "((kotlin*) | (android*)) ((develop*) | expert | engineer)"
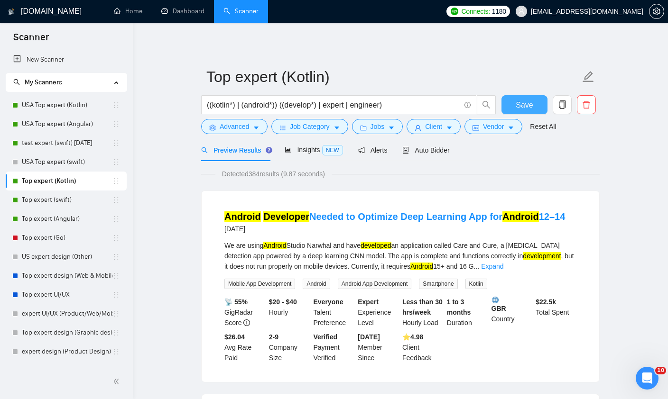
click at [536, 111] on button "Save" at bounding box center [524, 104] width 46 height 19
click at [69, 205] on link "Top expert (swift)" at bounding box center [67, 200] width 91 height 19
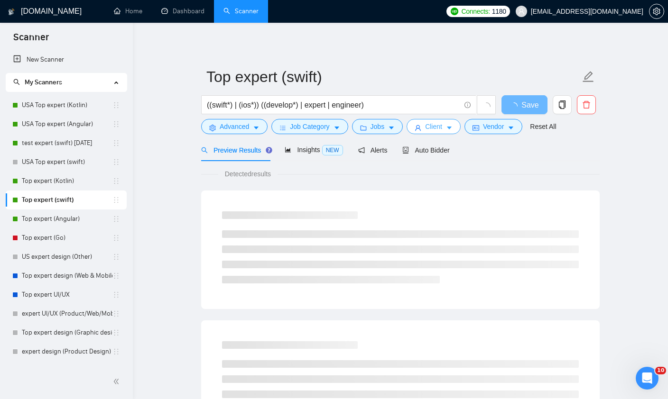
click at [435, 128] on span "Client" at bounding box center [433, 126] width 17 height 10
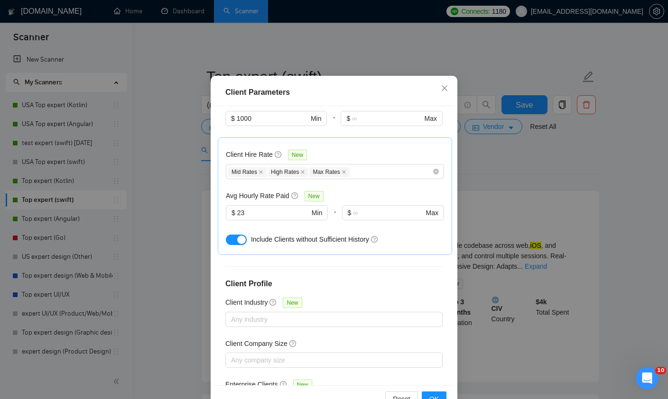
scroll to position [305, 0]
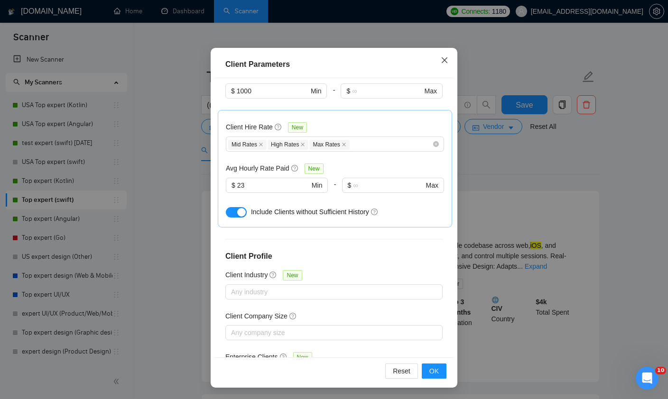
click at [445, 48] on span "Close" at bounding box center [445, 61] width 26 height 26
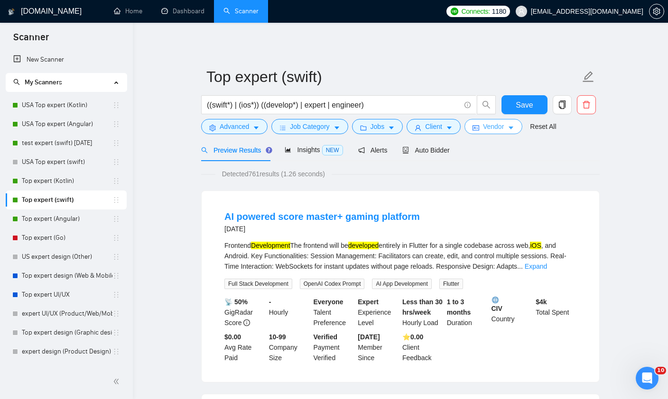
scroll to position [0, 0]
click at [367, 128] on icon "folder" at bounding box center [363, 128] width 7 height 7
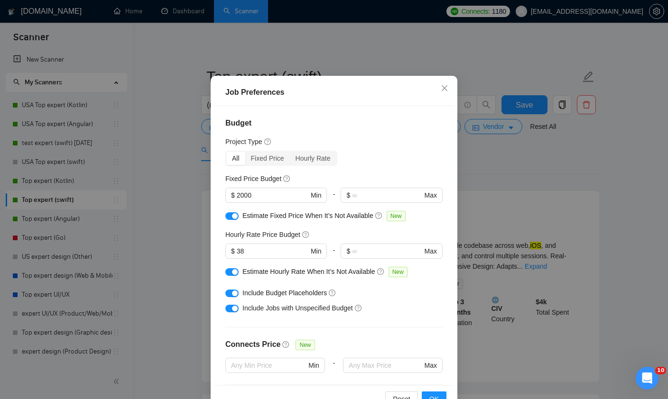
click at [233, 221] on div at bounding box center [231, 216] width 13 height 10
click at [231, 219] on button "button" at bounding box center [231, 216] width 13 height 8
click at [234, 275] on div "button" at bounding box center [235, 272] width 6 height 6
click at [257, 194] on input "2000" at bounding box center [273, 195] width 72 height 10
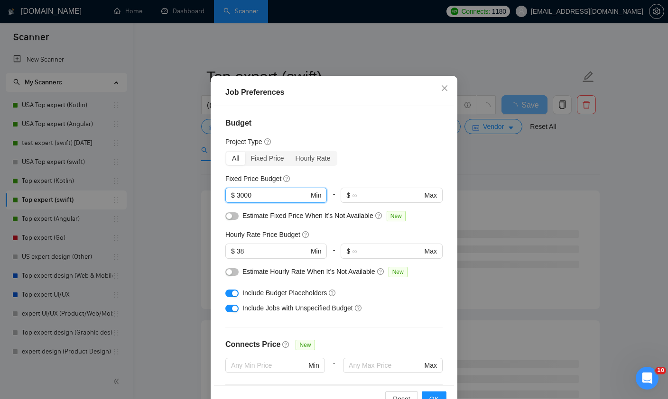
type input "3000"
click at [408, 180] on div "Fixed Price Budget" at bounding box center [333, 179] width 217 height 10
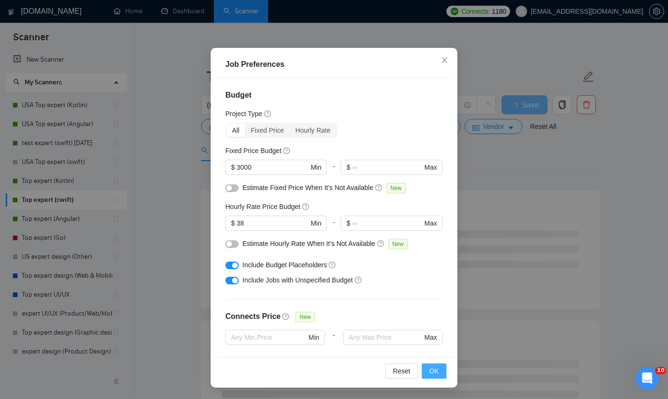
click at [434, 373] on span "OK" at bounding box center [433, 371] width 9 height 10
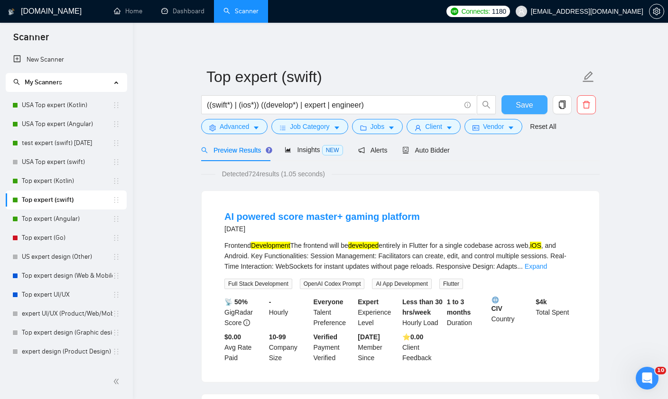
click at [517, 109] on span "Save" at bounding box center [524, 105] width 17 height 12
click at [43, 222] on link "Top expert (Angular)" at bounding box center [67, 219] width 91 height 19
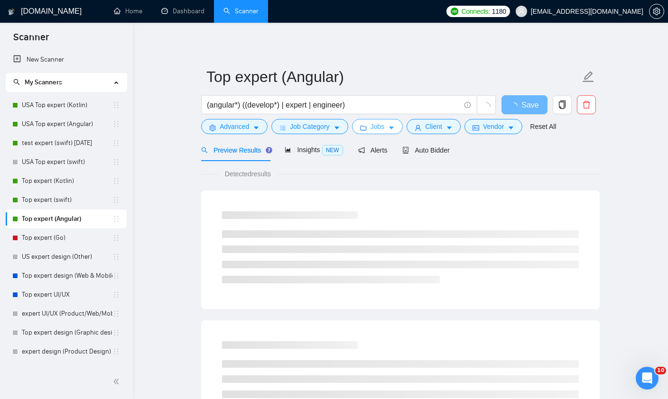
click at [382, 128] on span "Jobs" at bounding box center [377, 126] width 14 height 10
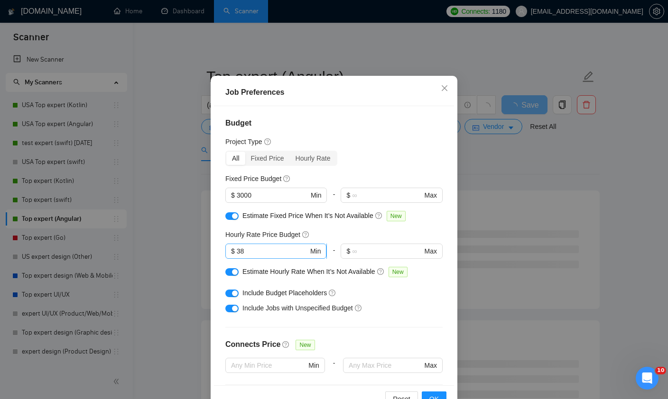
scroll to position [93, 0]
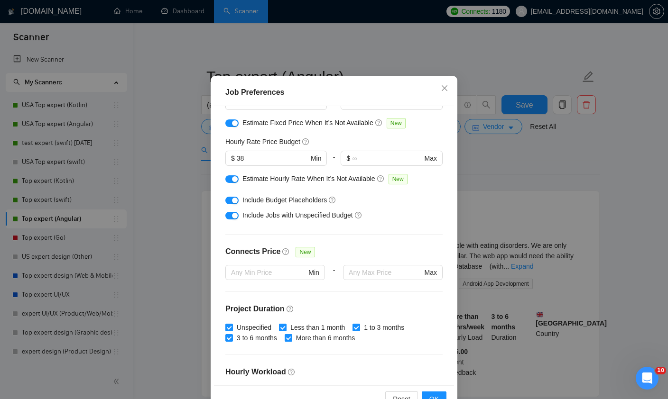
click at [228, 183] on button "button" at bounding box center [231, 179] width 13 height 8
click at [234, 126] on div "button" at bounding box center [235, 123] width 6 height 6
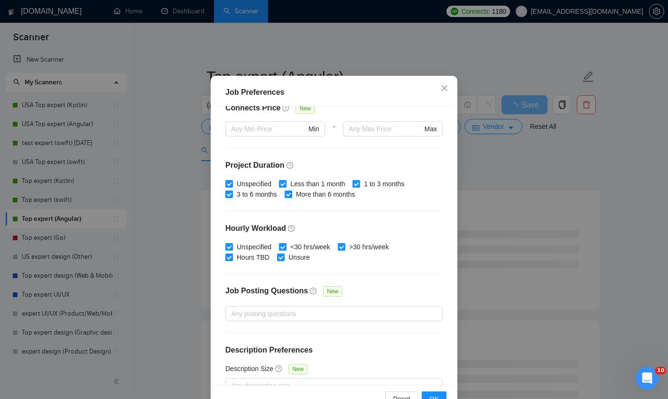
scroll to position [235, 0]
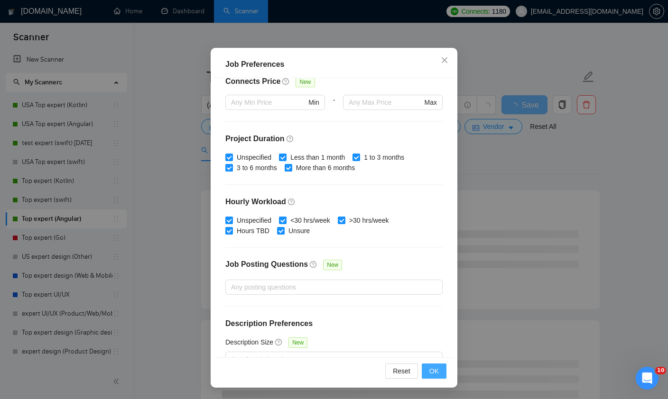
click at [437, 372] on span "OK" at bounding box center [433, 371] width 9 height 10
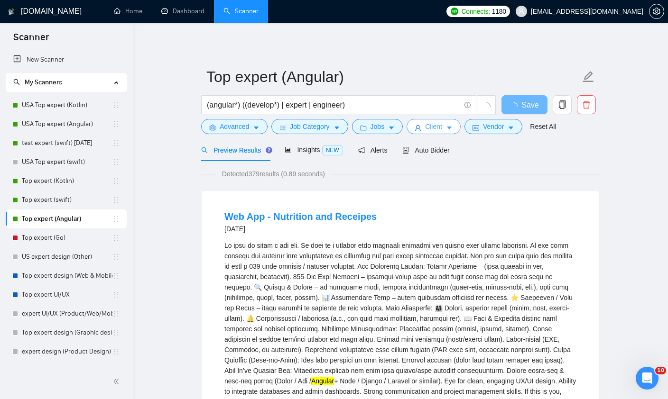
click at [442, 130] on span "Client" at bounding box center [433, 126] width 17 height 10
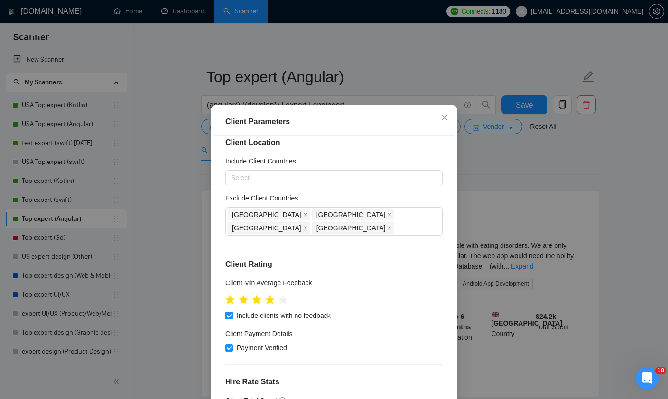
scroll to position [6, 0]
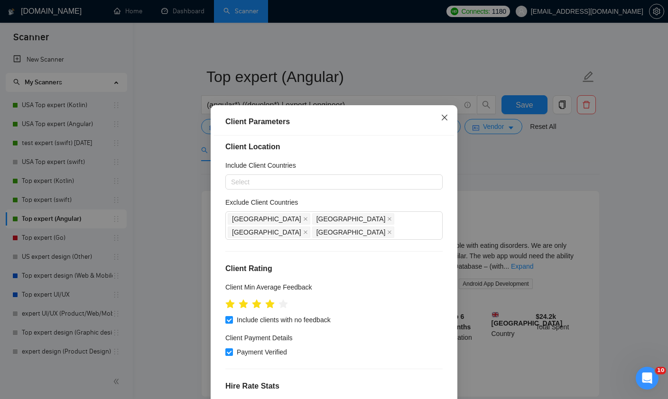
click at [443, 120] on icon "close" at bounding box center [445, 118] width 6 height 6
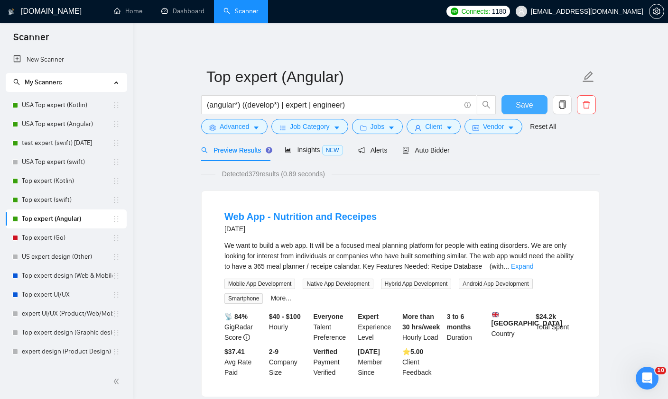
click at [514, 99] on button "Save" at bounding box center [524, 104] width 46 height 19
click at [438, 126] on span "Client" at bounding box center [433, 126] width 17 height 10
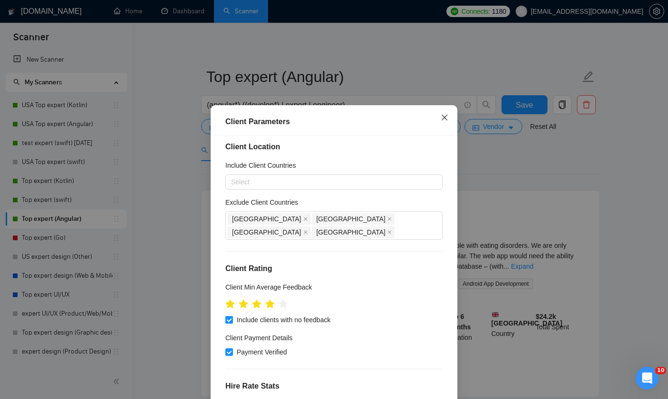
click at [447, 120] on icon "close" at bounding box center [445, 118] width 6 height 6
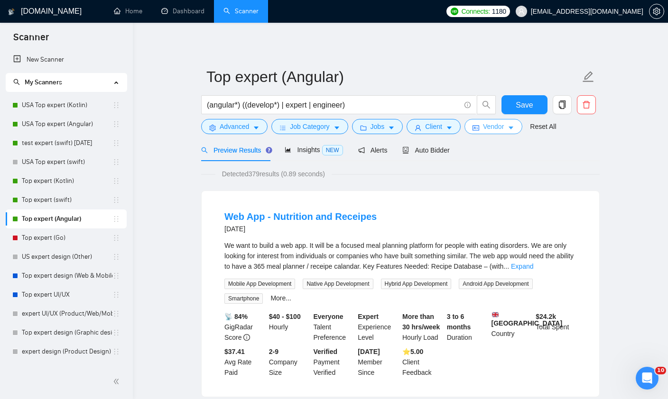
click at [511, 126] on button "Vendor" at bounding box center [493, 126] width 58 height 15
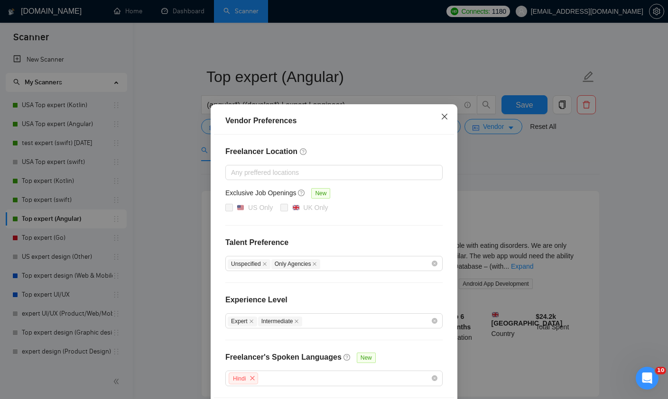
click at [441, 117] on icon "close" at bounding box center [445, 117] width 8 height 8
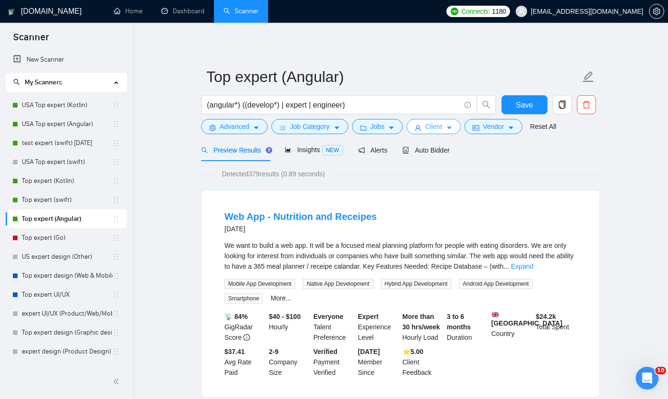
click at [449, 131] on button "Client" at bounding box center [433, 126] width 54 height 15
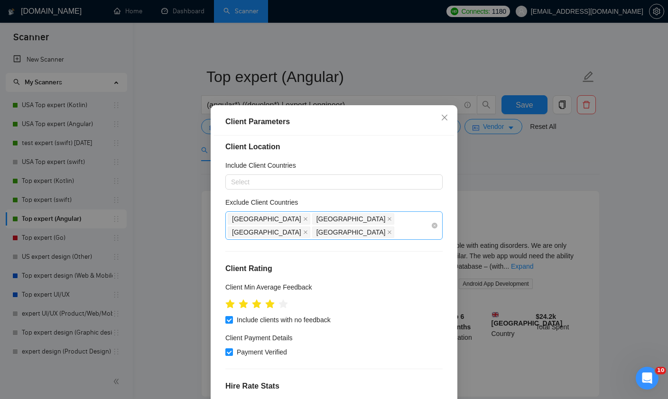
click at [408, 222] on div "[GEOGRAPHIC_DATA] [GEOGRAPHIC_DATA] [GEOGRAPHIC_DATA] [GEOGRAPHIC_DATA]" at bounding box center [329, 225] width 203 height 27
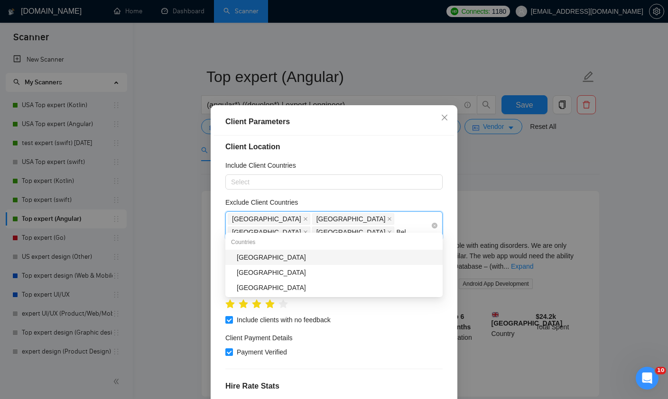
type input "[PERSON_NAME]"
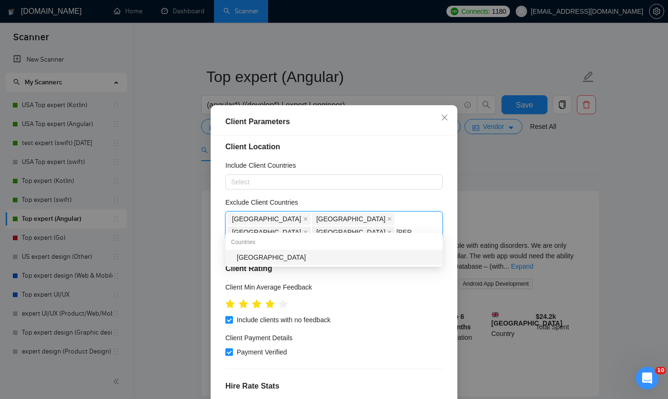
click at [354, 259] on div "[GEOGRAPHIC_DATA]" at bounding box center [337, 257] width 200 height 10
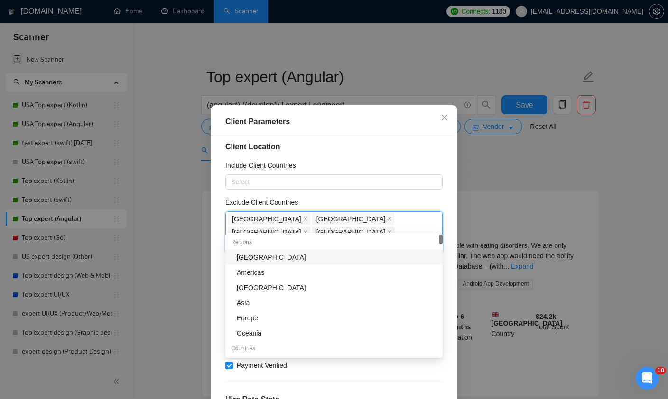
click at [451, 246] on div "Client Location Include Client Countries Select Exclude Client Countries [GEOGR…" at bounding box center [334, 275] width 240 height 279
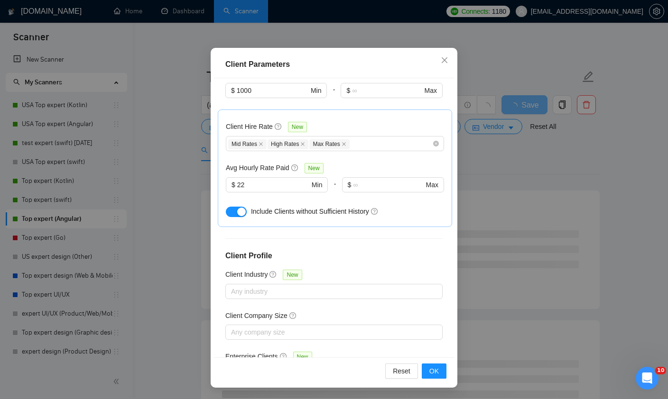
scroll to position [292, 0]
click at [439, 370] on button "OK" at bounding box center [434, 371] width 25 height 15
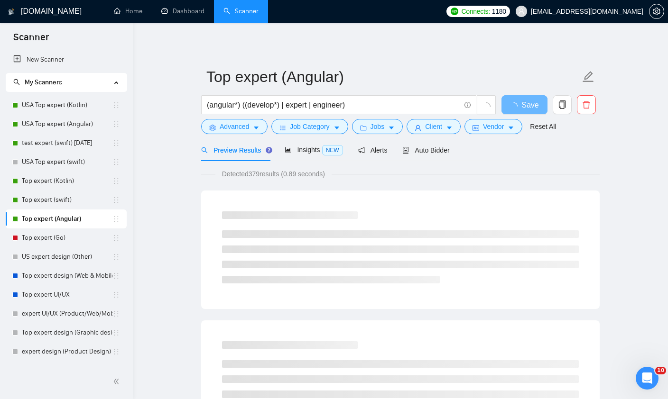
scroll to position [29, 0]
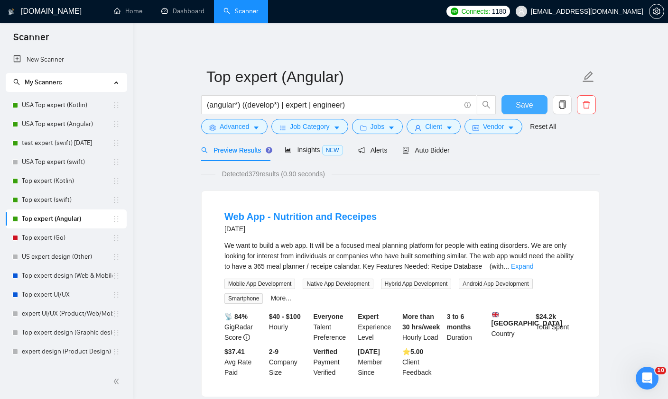
click at [522, 101] on span "Save" at bounding box center [524, 105] width 17 height 12
click at [522, 101] on button "Save" at bounding box center [524, 104] width 46 height 19
click at [184, 22] on li "Dashboard" at bounding box center [183, 11] width 62 height 23
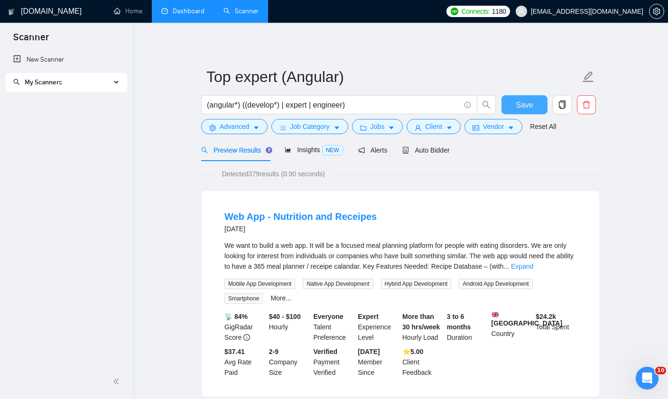
click at [184, 15] on link "Dashboard" at bounding box center [182, 11] width 43 height 8
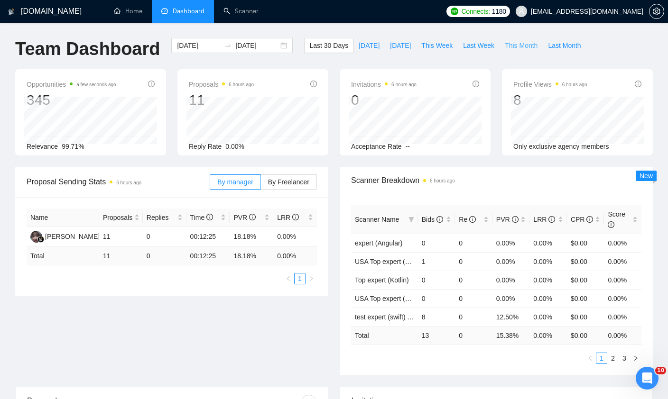
click at [518, 41] on span "This Month" at bounding box center [521, 45] width 33 height 10
type input "[DATE]"
